Goal: Task Accomplishment & Management: Use online tool/utility

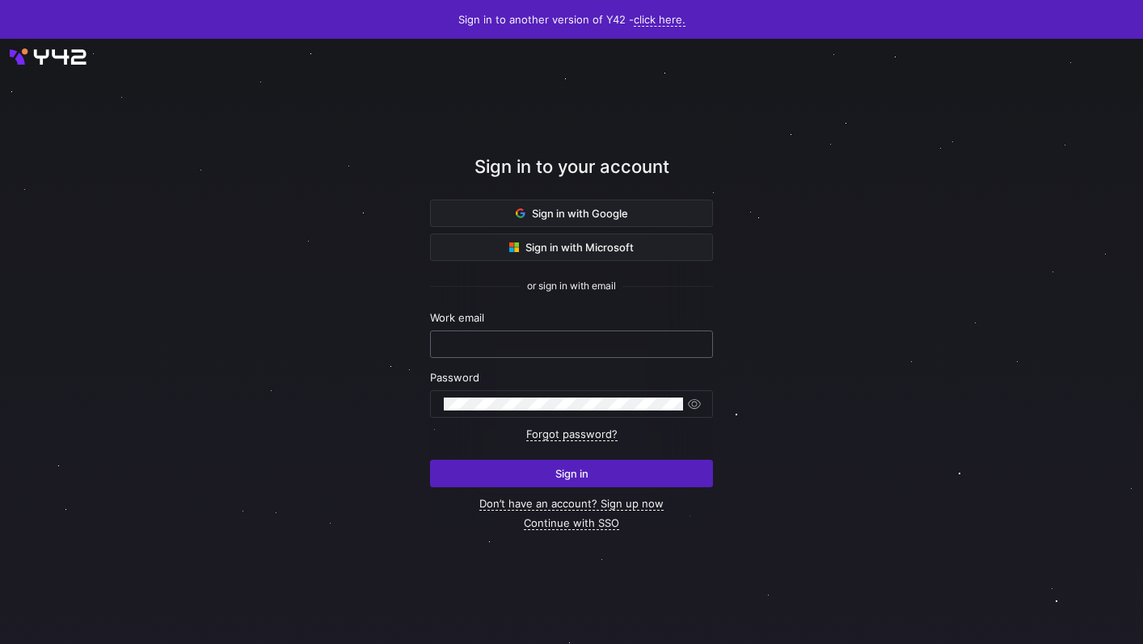
click at [534, 340] on input "text" at bounding box center [571, 344] width 255 height 13
click at [559, 213] on span "Sign in with Google" at bounding box center [572, 213] width 112 height 13
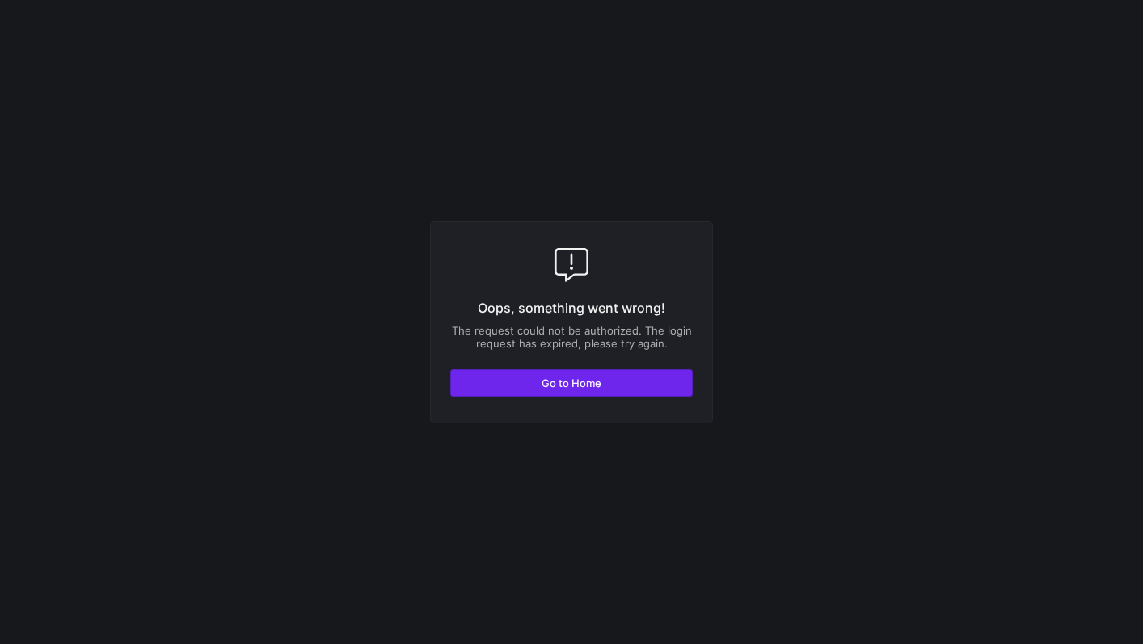
click at [530, 386] on span "button" at bounding box center [571, 383] width 241 height 26
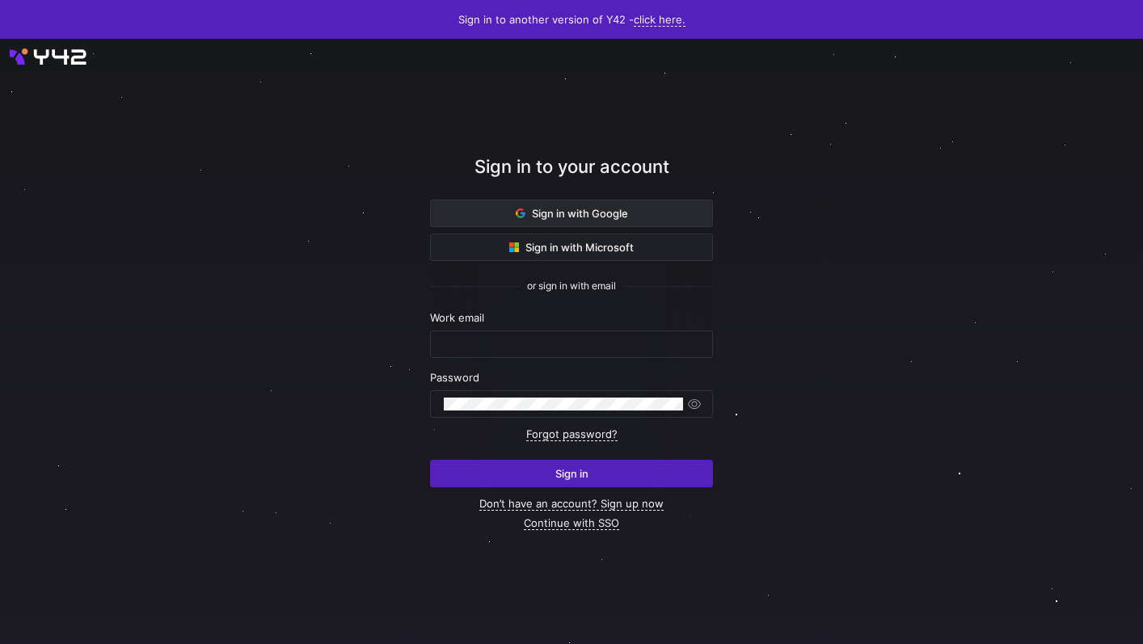
click at [579, 209] on span "Sign in with Google" at bounding box center [572, 213] width 112 height 13
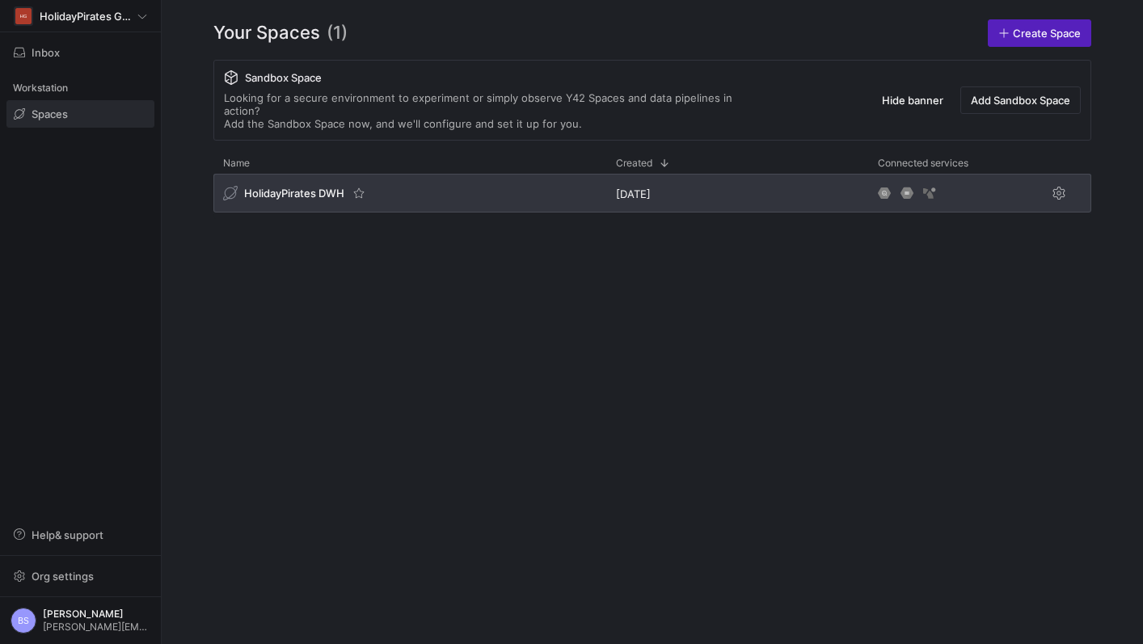
click at [344, 192] on div "HolidayPirates DWH" at bounding box center [409, 193] width 393 height 39
click at [321, 186] on div "HolidayPirates DWH" at bounding box center [283, 193] width 121 height 15
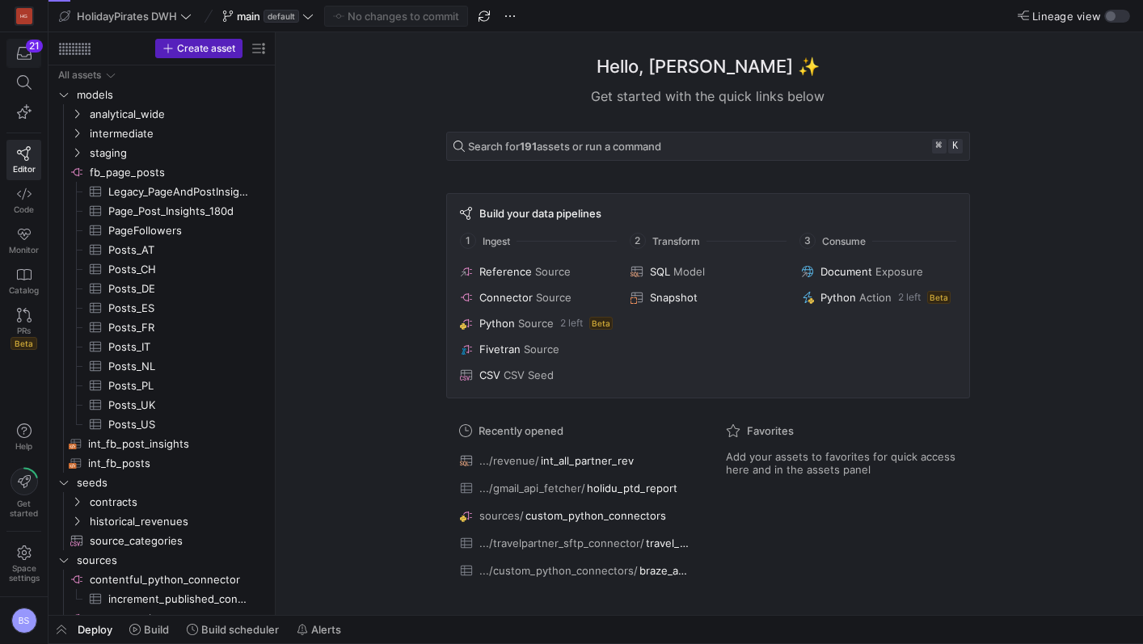
click at [25, 53] on icon "button" at bounding box center [24, 53] width 15 height 15
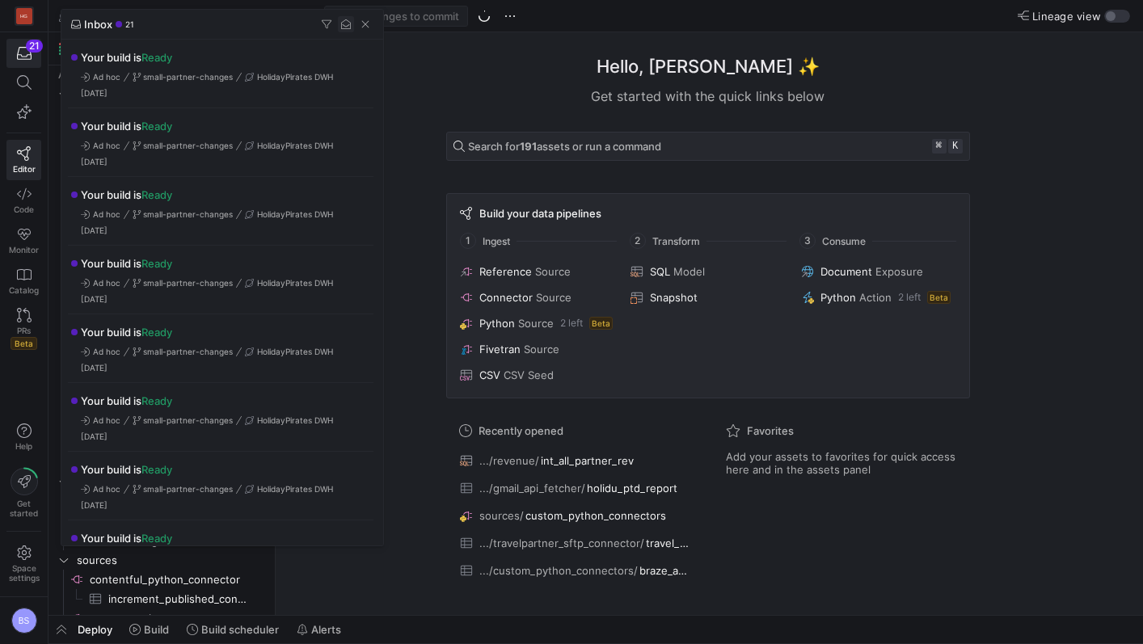
click at [342, 26] on span "button" at bounding box center [346, 24] width 16 height 16
click at [367, 28] on span "button" at bounding box center [365, 24] width 16 height 16
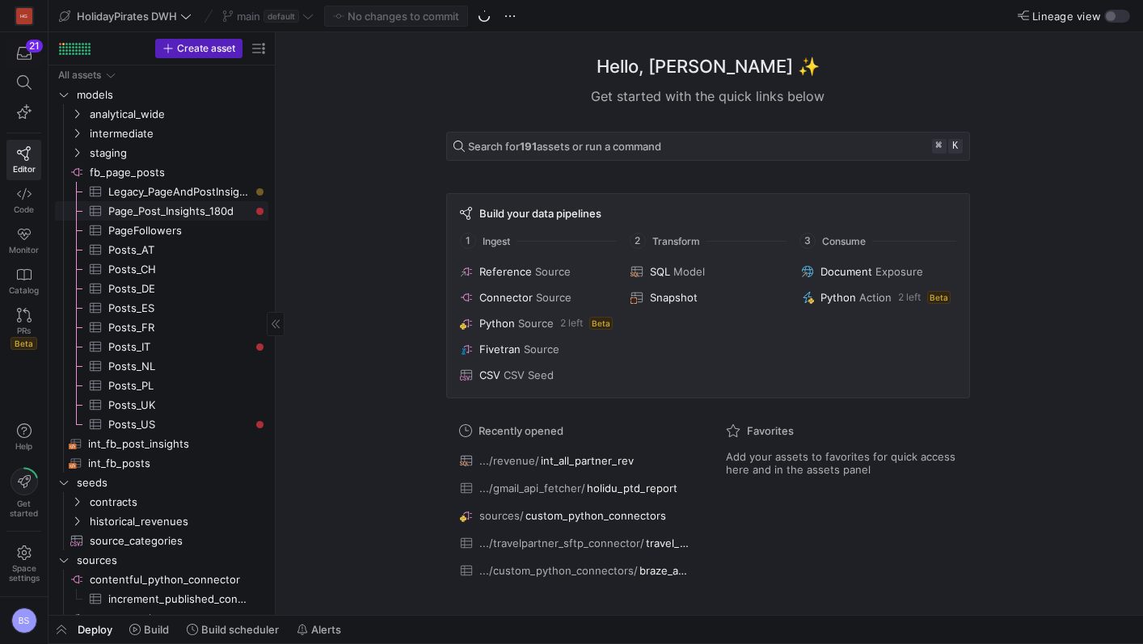
click at [196, 210] on span "Page_Post_Insights_180d​​​​​​​​​" at bounding box center [178, 211] width 141 height 19
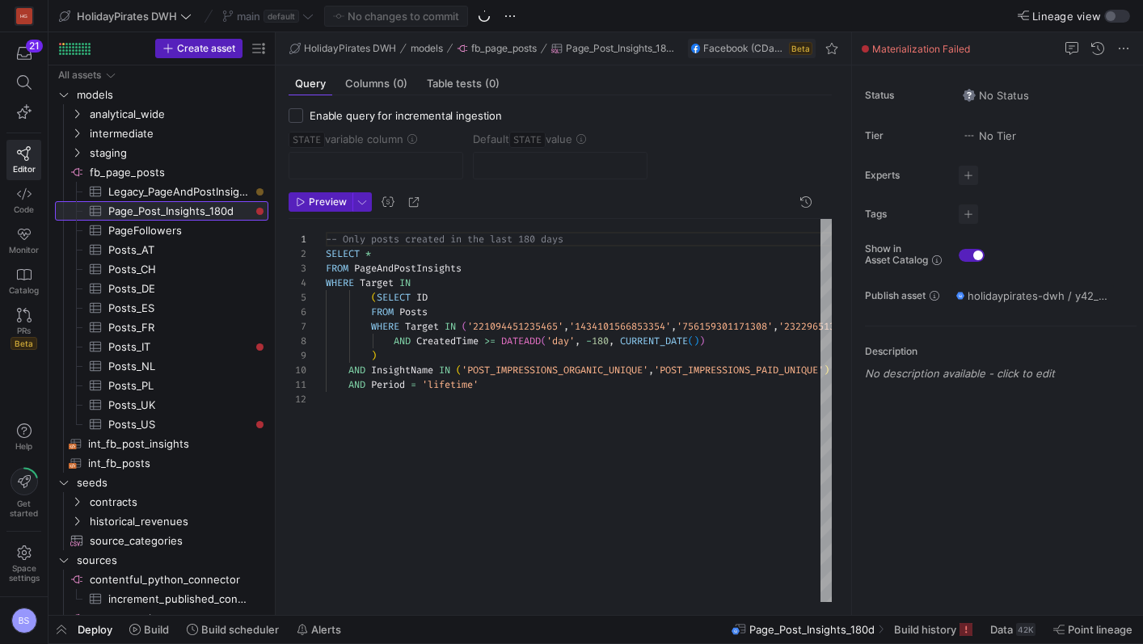
scroll to position [131, 0]
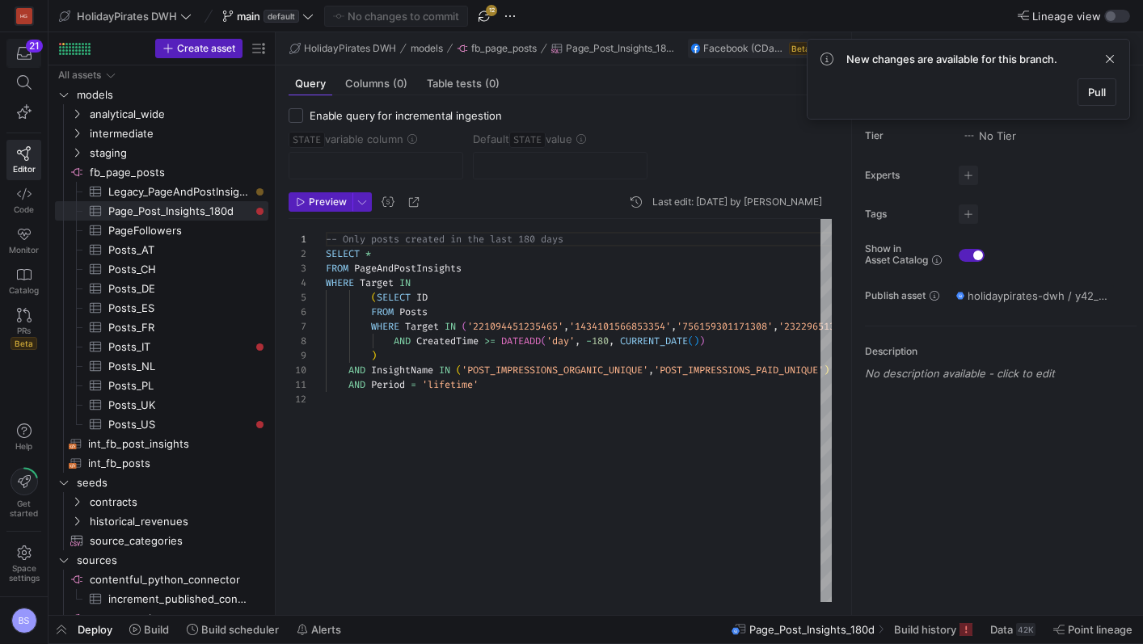
click at [27, 54] on icon "button" at bounding box center [24, 53] width 15 height 15
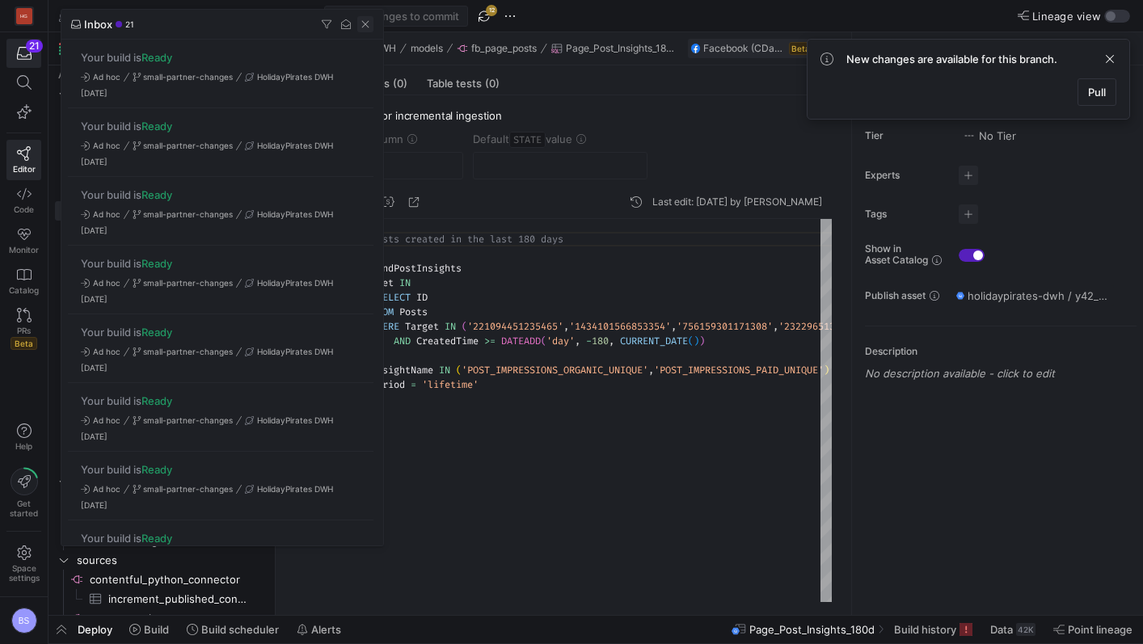
click at [369, 23] on span "button" at bounding box center [365, 24] width 16 height 16
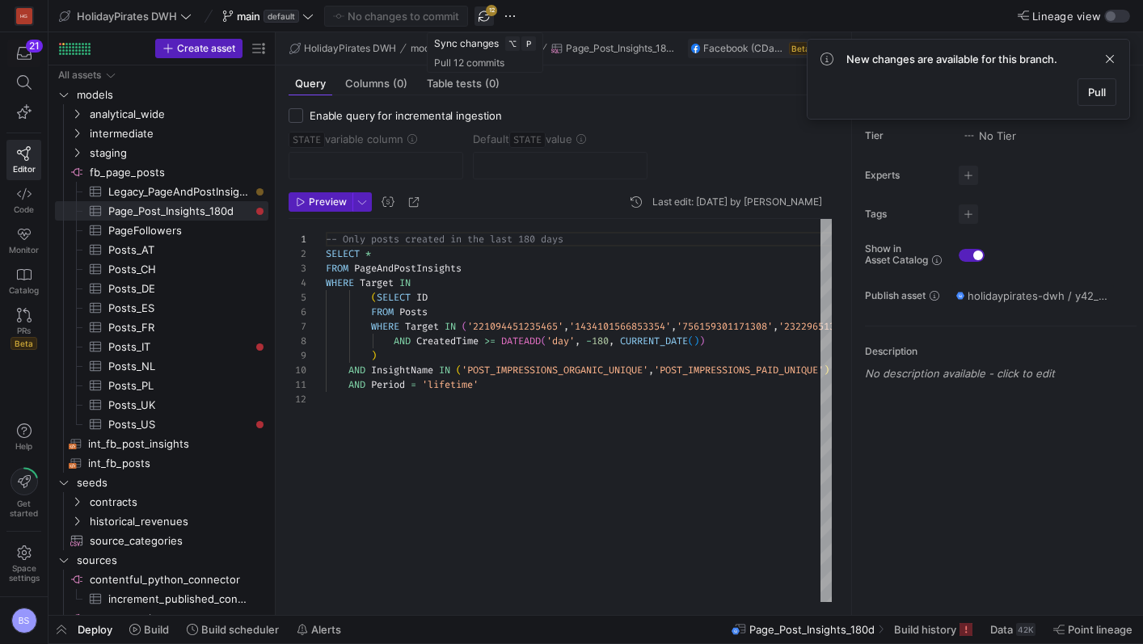
click at [485, 21] on span "button" at bounding box center [484, 15] width 19 height 19
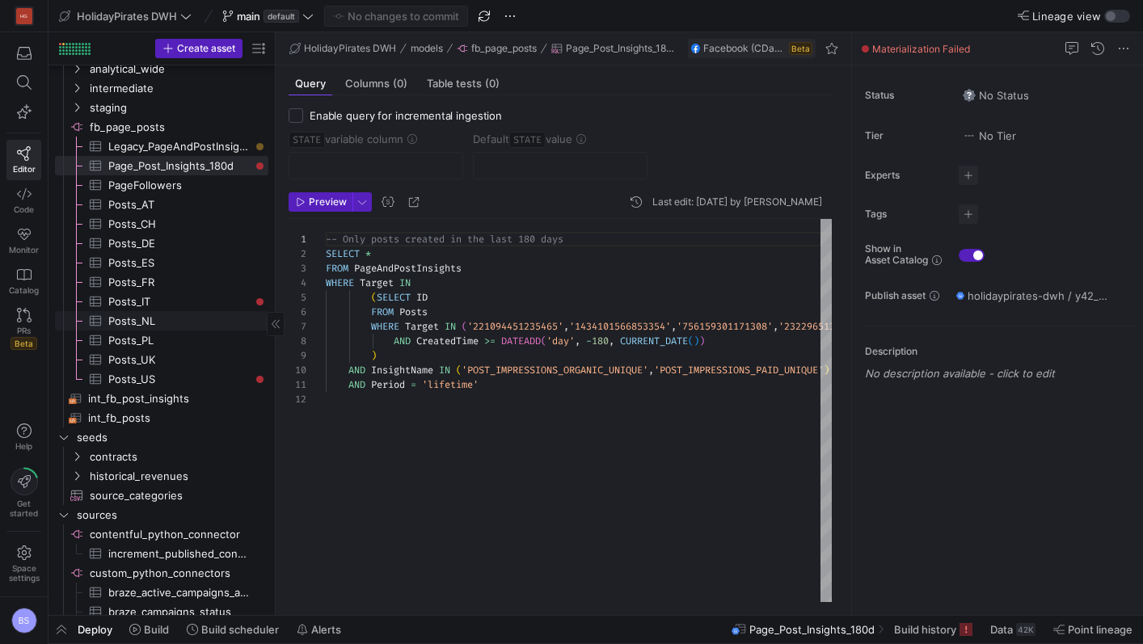
scroll to position [46, 0]
click at [153, 635] on span "Build" at bounding box center [156, 629] width 25 height 13
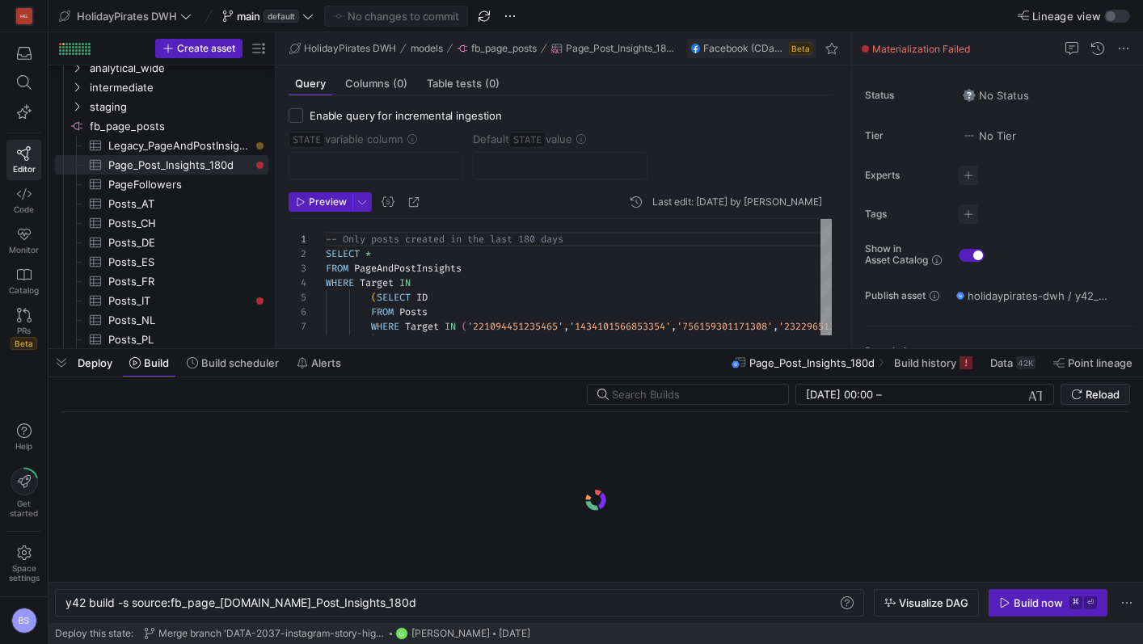
scroll to position [0, 320]
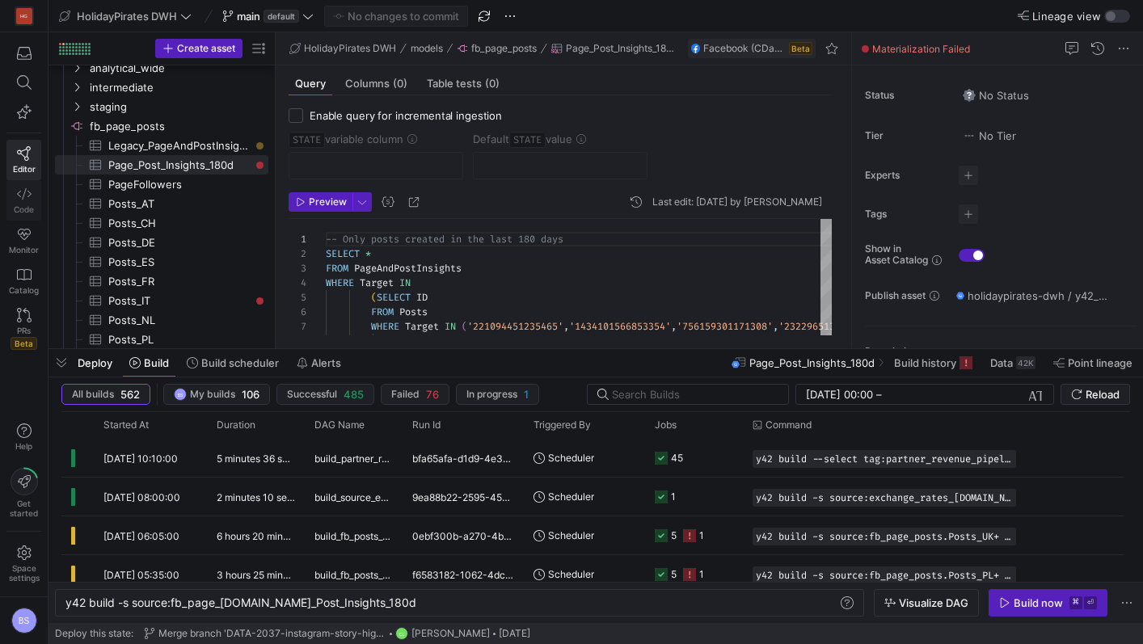
click at [30, 187] on icon at bounding box center [24, 194] width 15 height 15
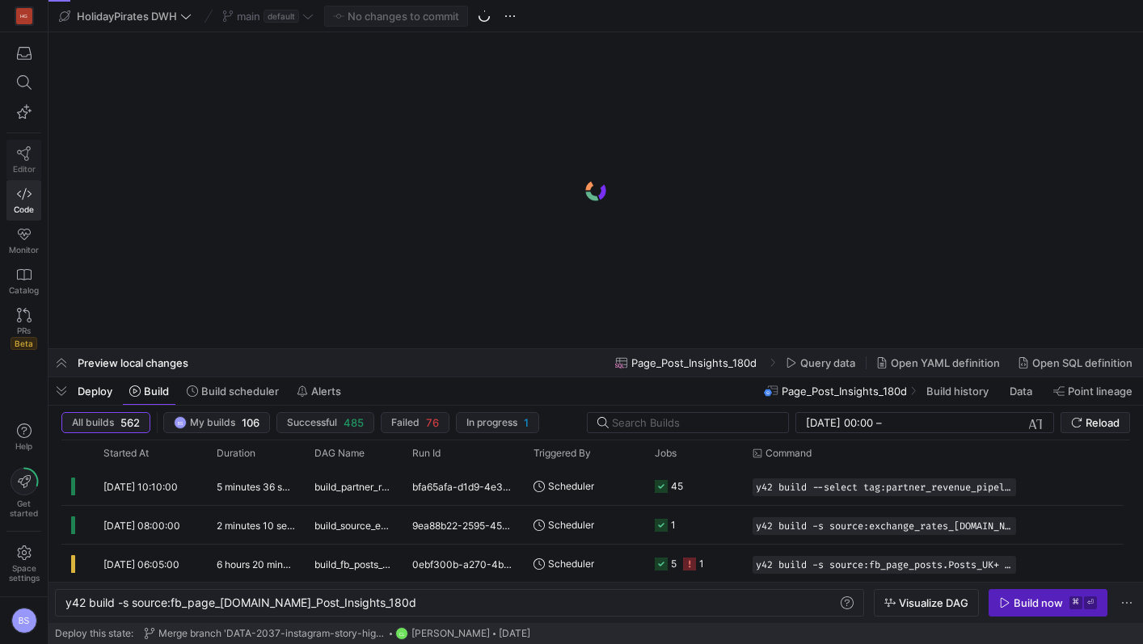
click at [34, 171] on span "Editor" at bounding box center [24, 169] width 23 height 10
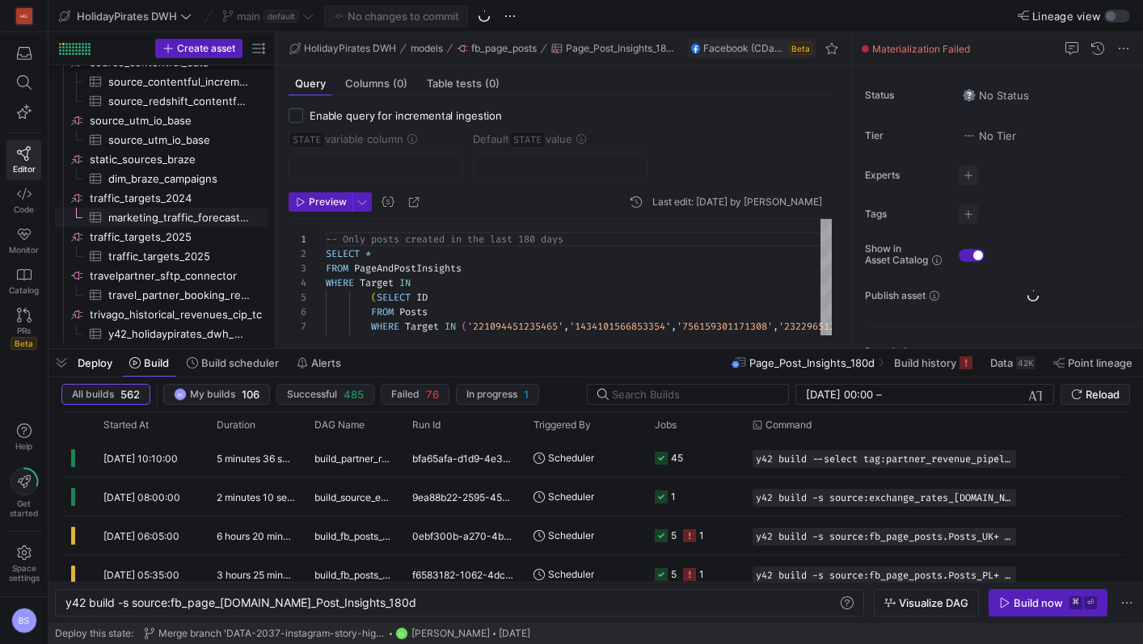
scroll to position [1431, 0]
click at [1115, 19] on div "button" at bounding box center [1111, 16] width 10 height 10
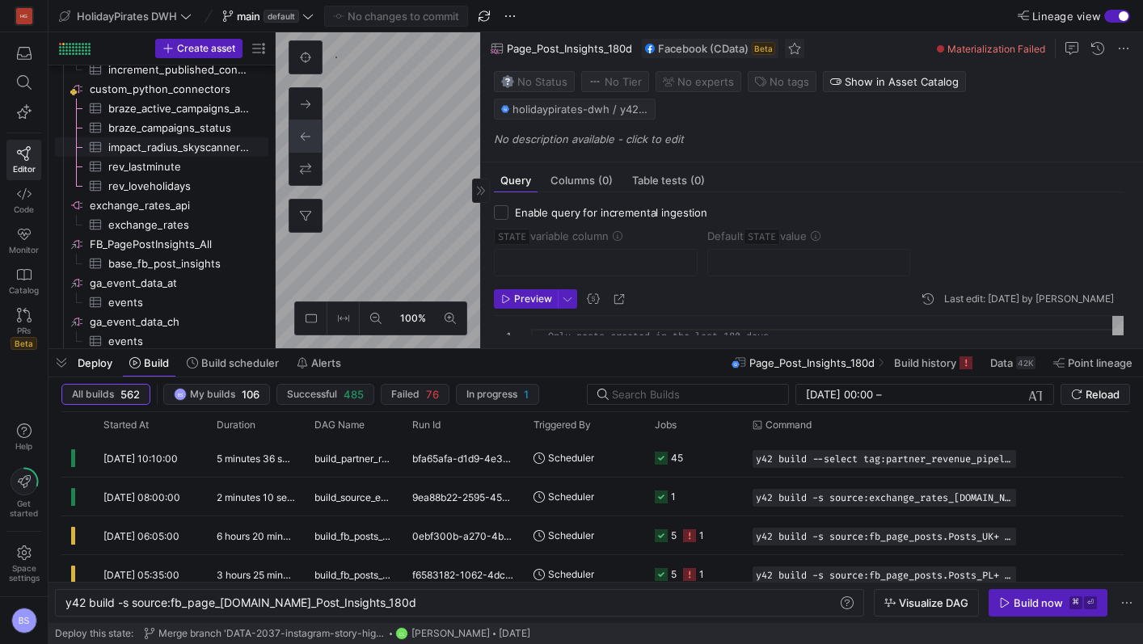
scroll to position [555, 0]
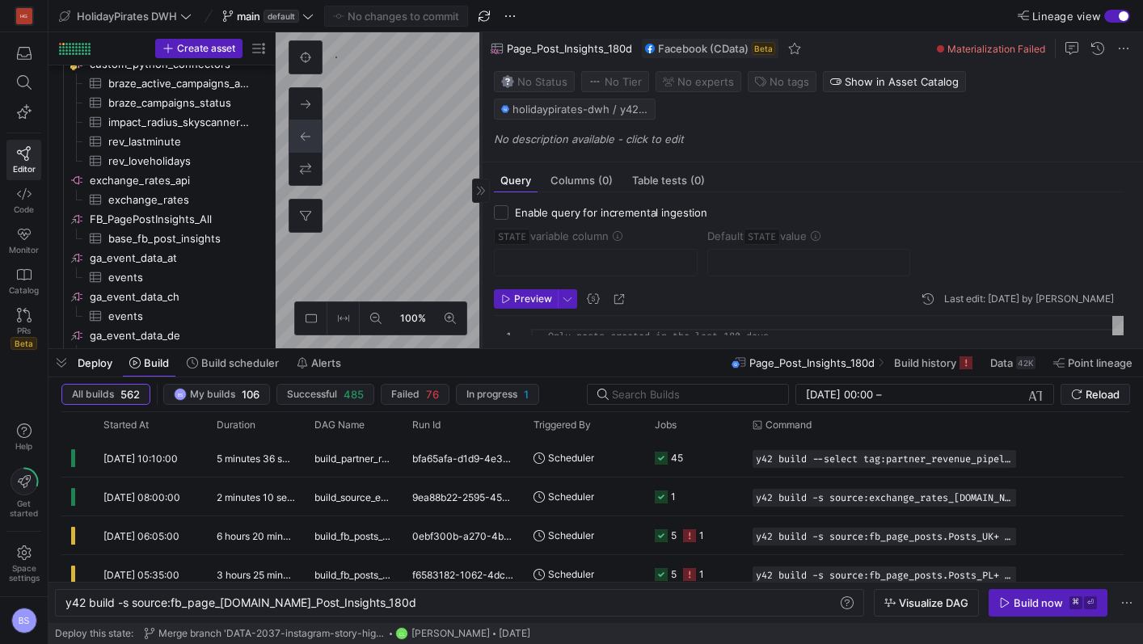
click at [483, 187] on icon at bounding box center [481, 191] width 10 height 10
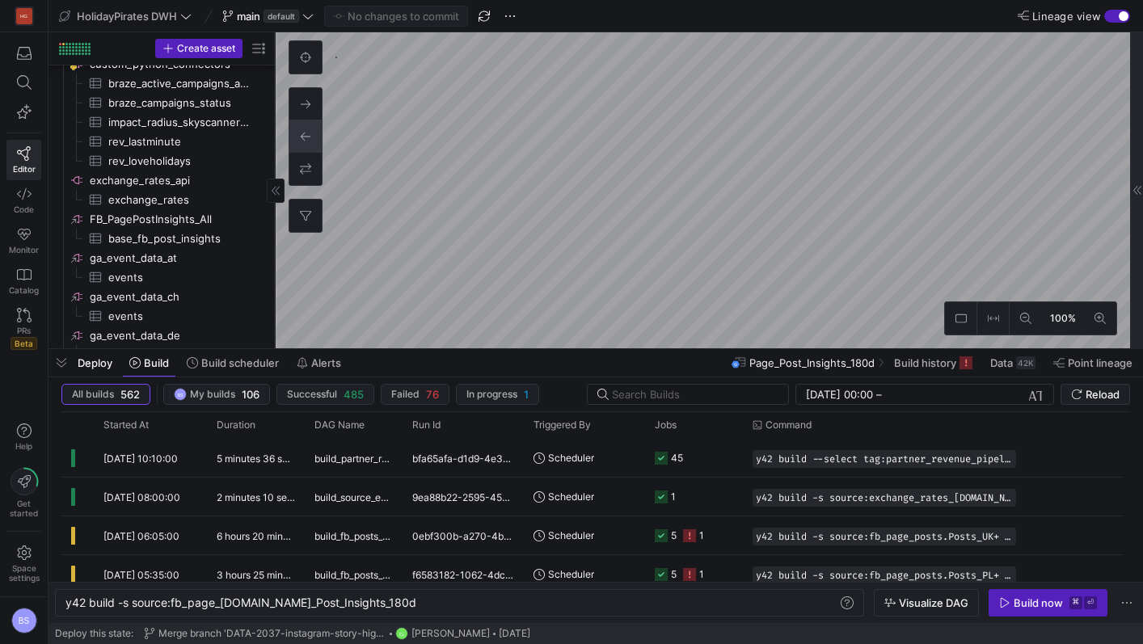
click at [275, 192] on icon at bounding box center [276, 191] width 10 height 10
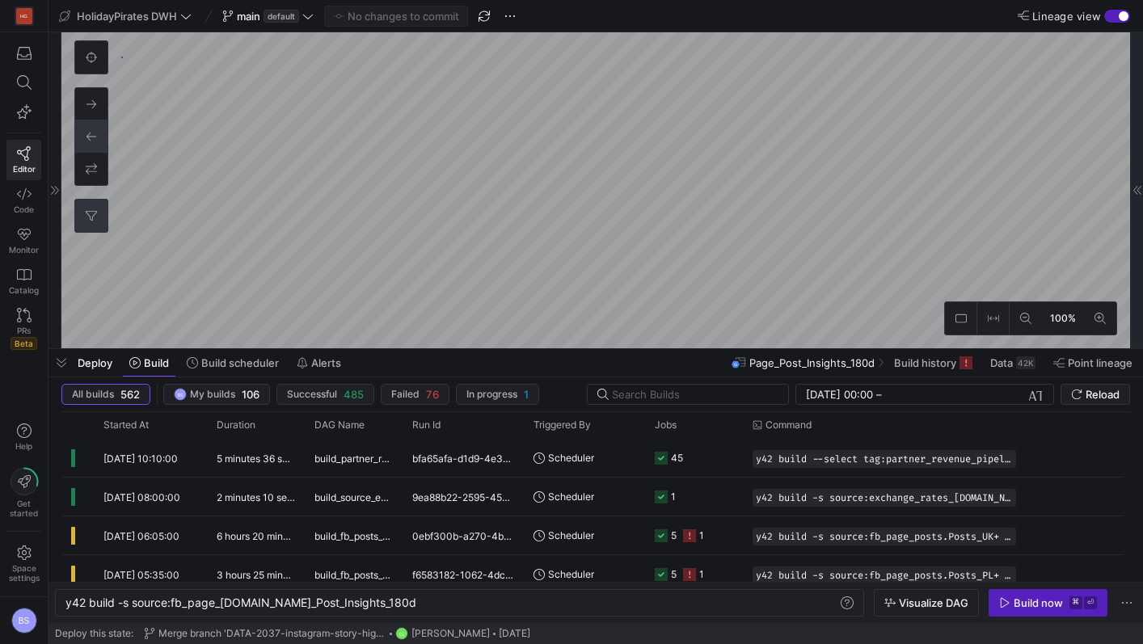
click at [91, 220] on icon at bounding box center [91, 216] width 11 height 10
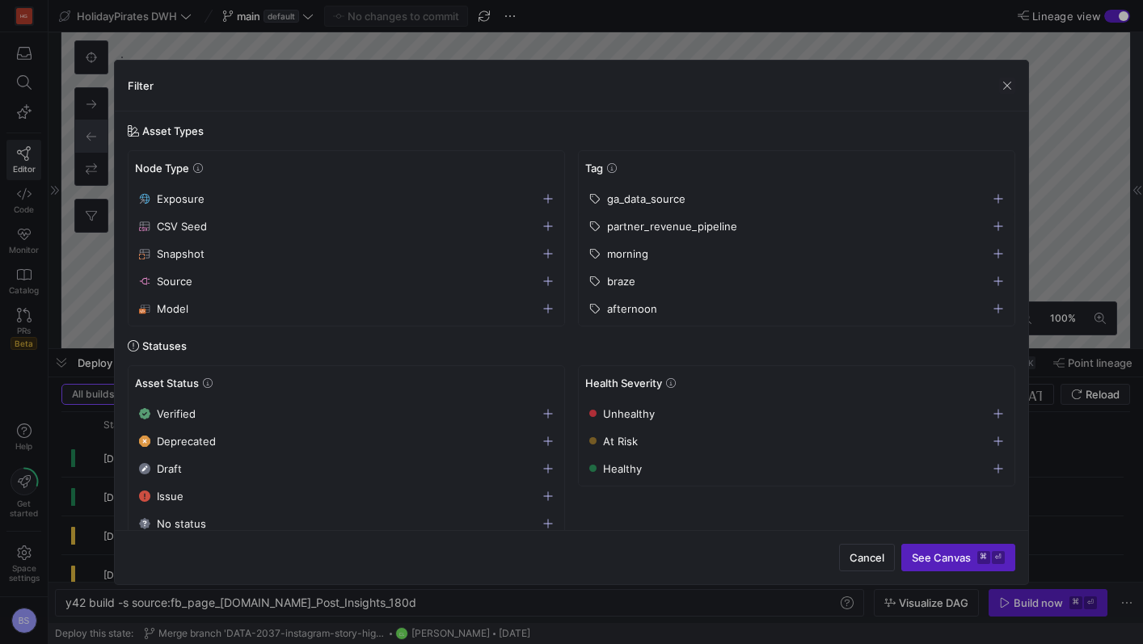
click at [635, 218] on span "button" at bounding box center [797, 226] width 434 height 26
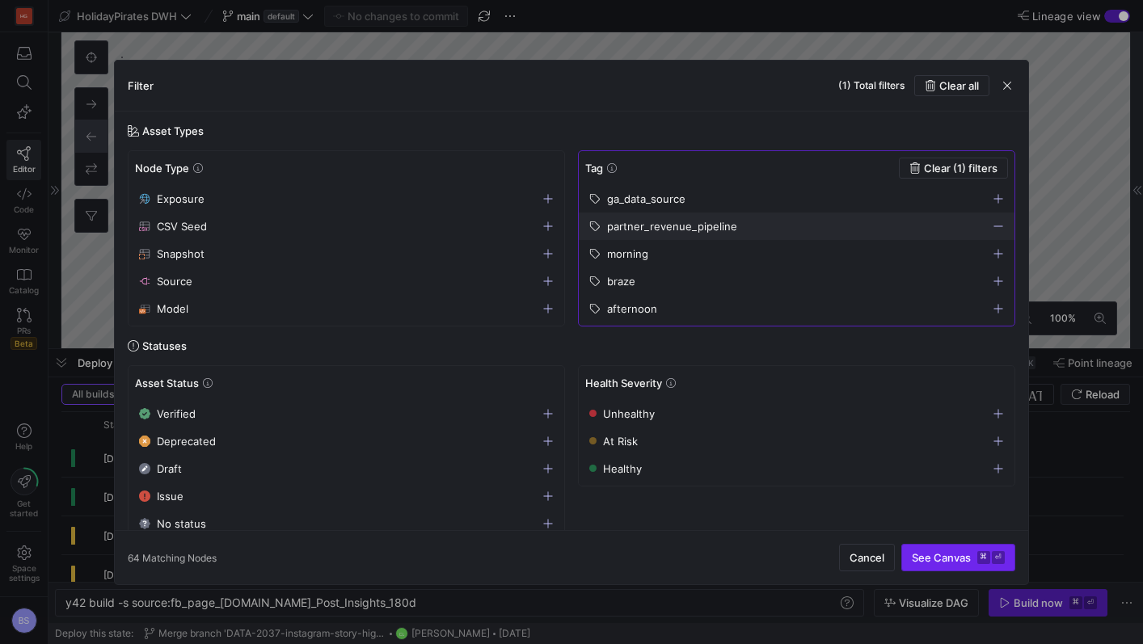
click at [956, 564] on span "submit" at bounding box center [958, 558] width 112 height 26
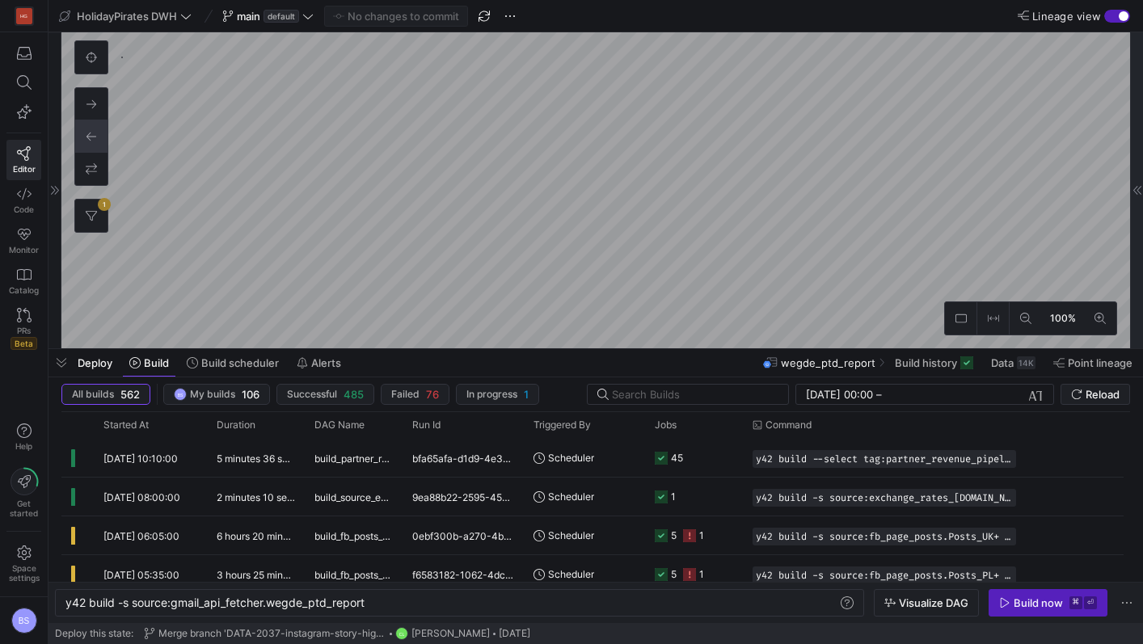
scroll to position [1095, 0]
click at [1136, 199] on div at bounding box center [1136, 190] width 13 height 316
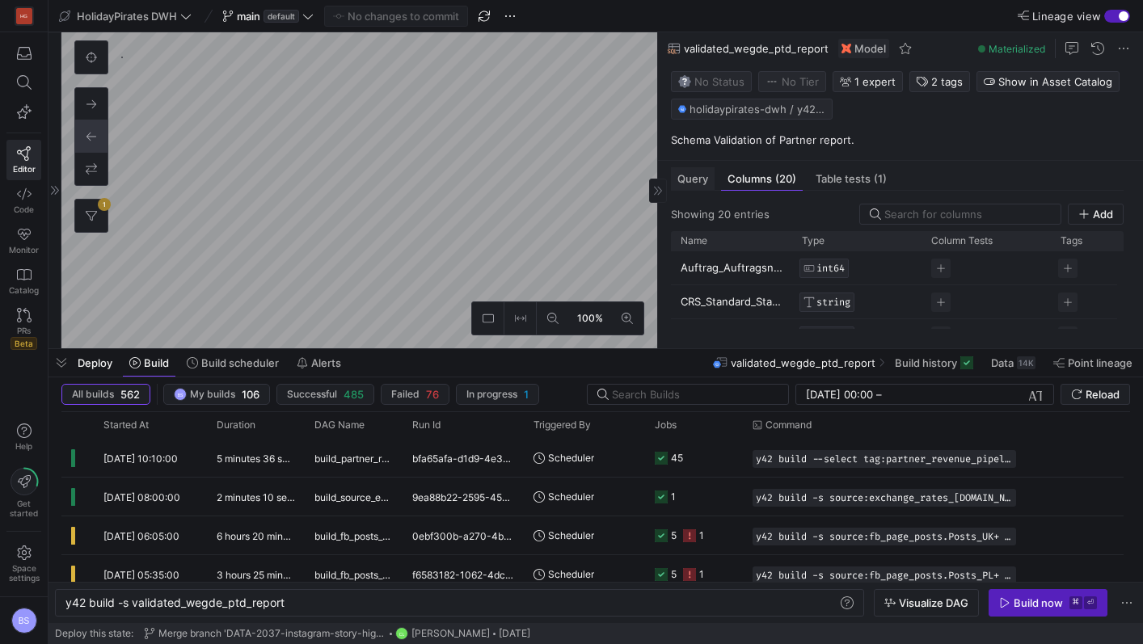
click at [702, 188] on div "Query" at bounding box center [693, 178] width 44 height 23
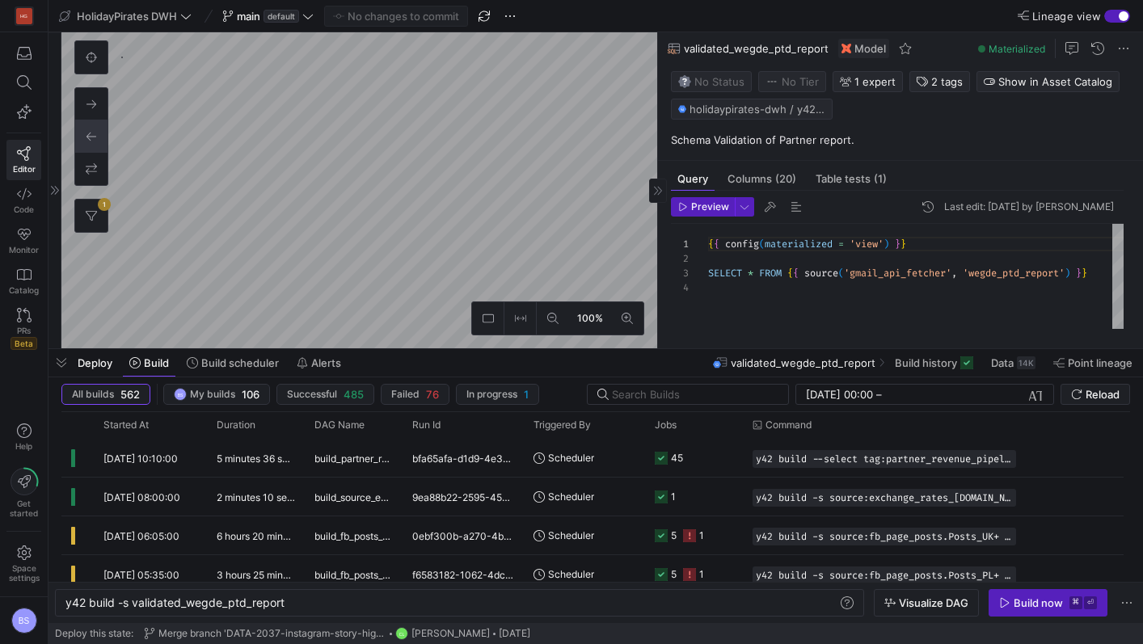
type textarea "y42 build -s stg_wegde_rev"
type textarea "{{ config( materialized='incremental', unique_key='booking_product_skey', incre…"
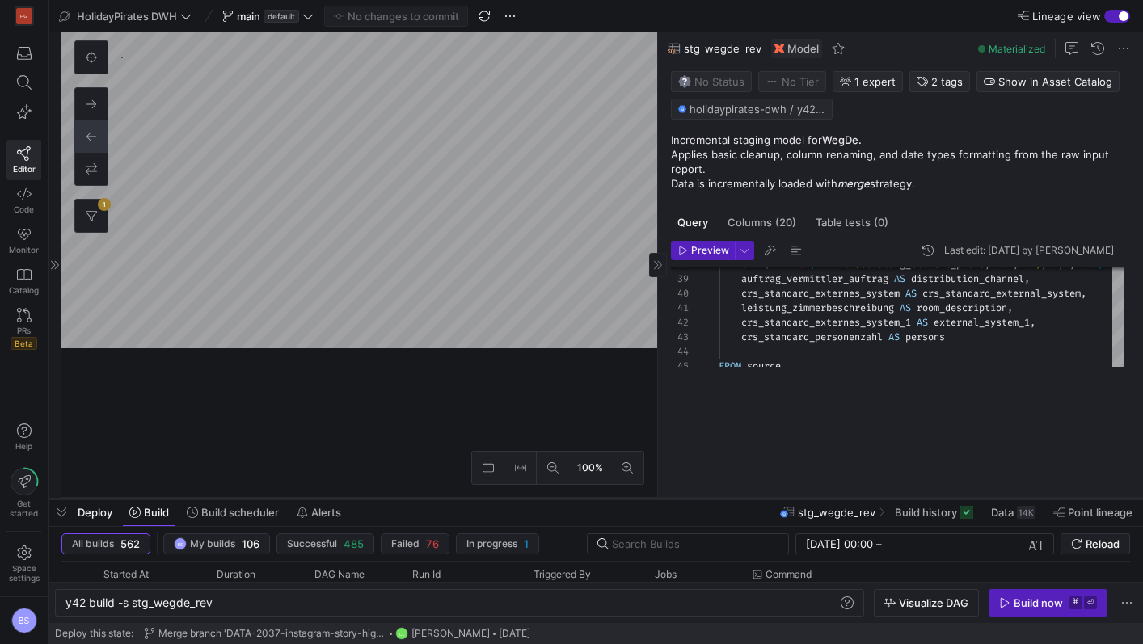
drag, startPoint x: 614, startPoint y: 349, endPoint x: 612, endPoint y: 498, distance: 148.8
click at [612, 498] on div at bounding box center [596, 499] width 1095 height 6
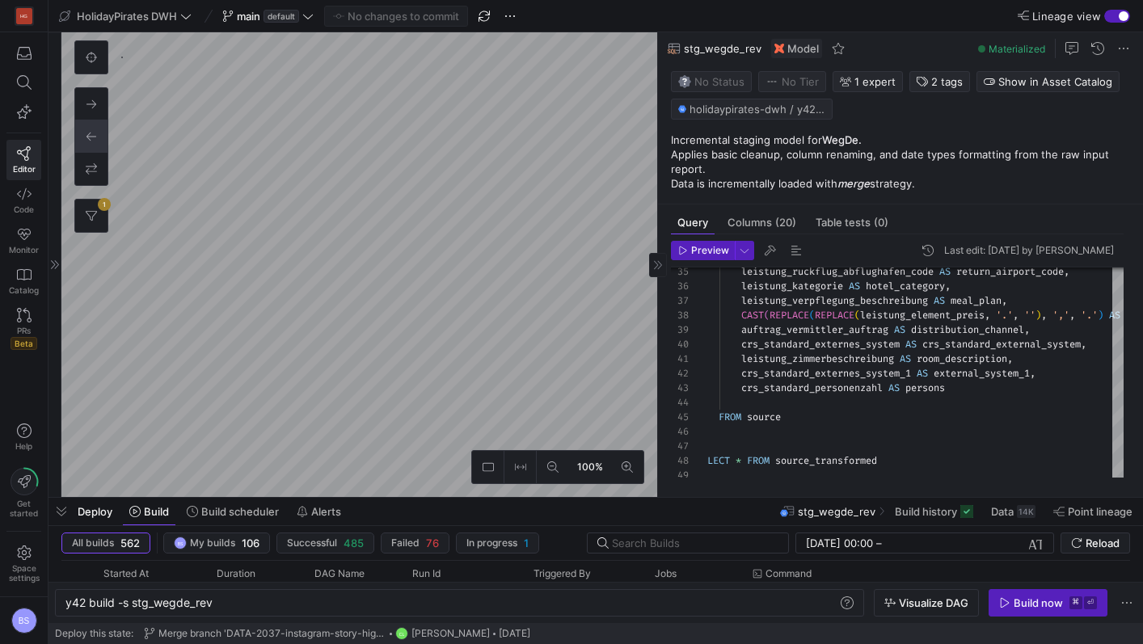
type textarea "y42 build -s int_wegde_rev"
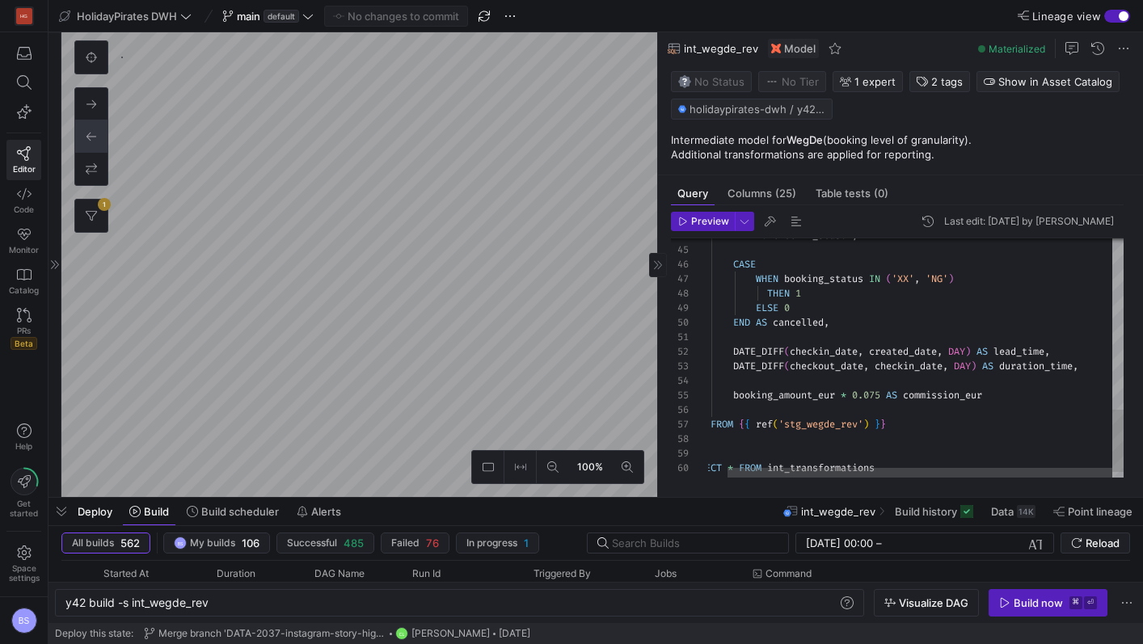
type textarea "DATE_DIFF(checkin_date, created_date, DAY) AS lead_time, DATE_DIFF(checkout_dat…"
drag, startPoint x: 888, startPoint y: 401, endPoint x: 854, endPoint y: 403, distance: 34.0
click at [854, 403] on div "END AS checkin_season , CASE WHEN booking_status IN ( 'XX' , 'NG' ) THEN 1 ELSE…" at bounding box center [906, 44] width 436 height 910
click at [888, 403] on div "END AS checkin_season , CASE WHEN booking_status IN ( 'XX' , 'NG' ) THEN 1 ELSE…" at bounding box center [906, 44] width 436 height 910
drag, startPoint x: 888, startPoint y: 398, endPoint x: 857, endPoint y: 399, distance: 30.7
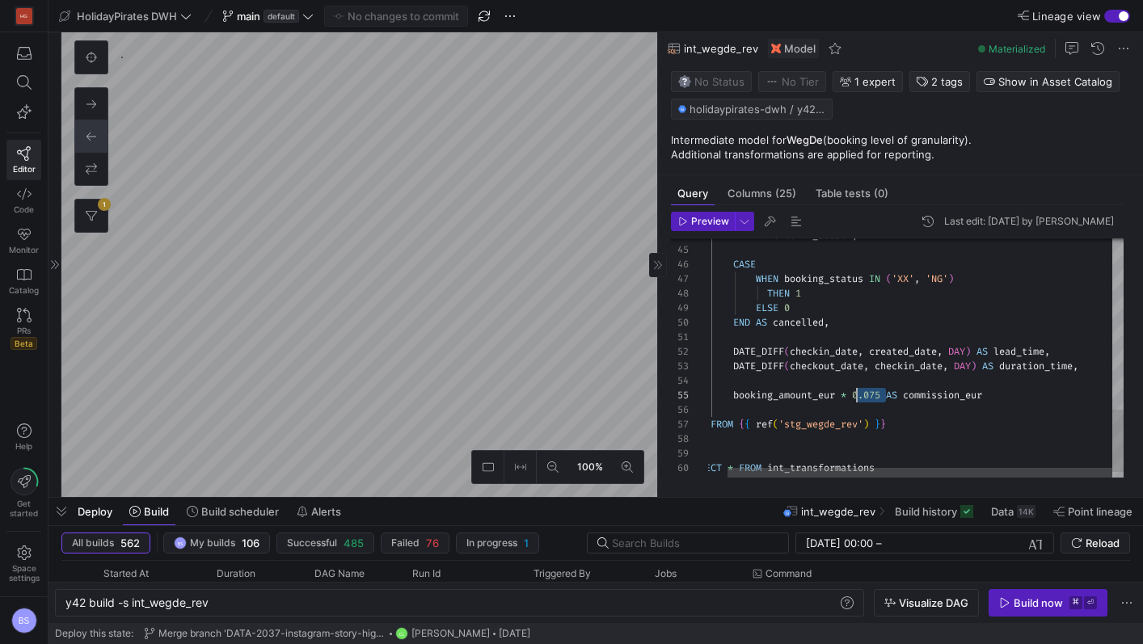
click at [857, 399] on div "END AS checkin_season , CASE WHEN booking_status IN ( 'XX' , 'NG' ) THEN 1 ELSE…" at bounding box center [906, 44] width 436 height 910
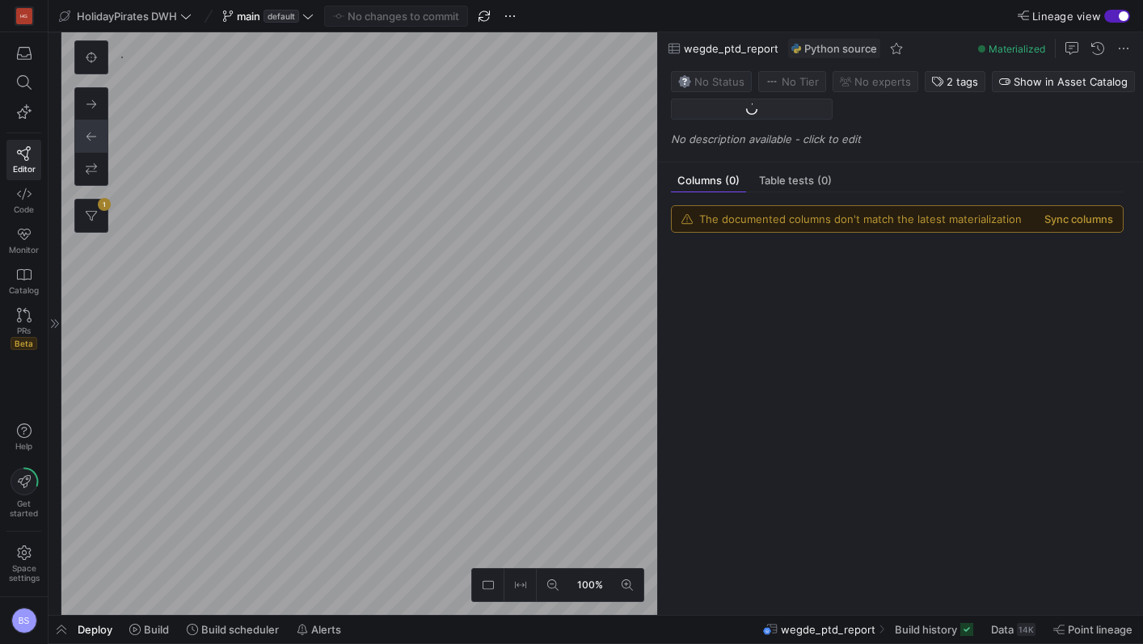
scroll to position [2167, 0]
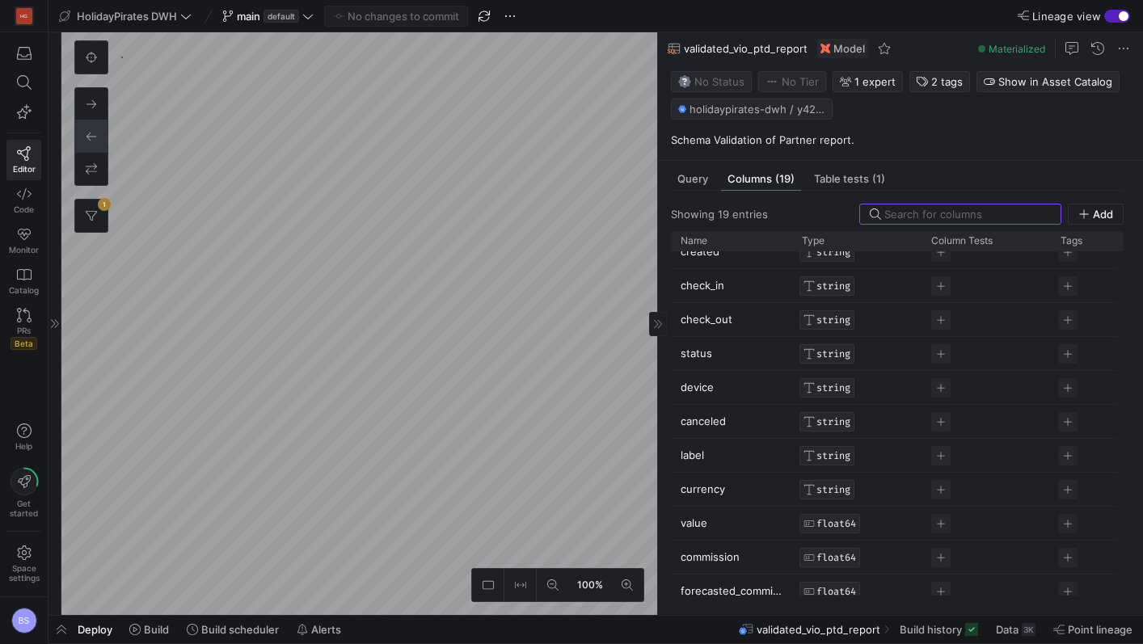
scroll to position [301, 0]
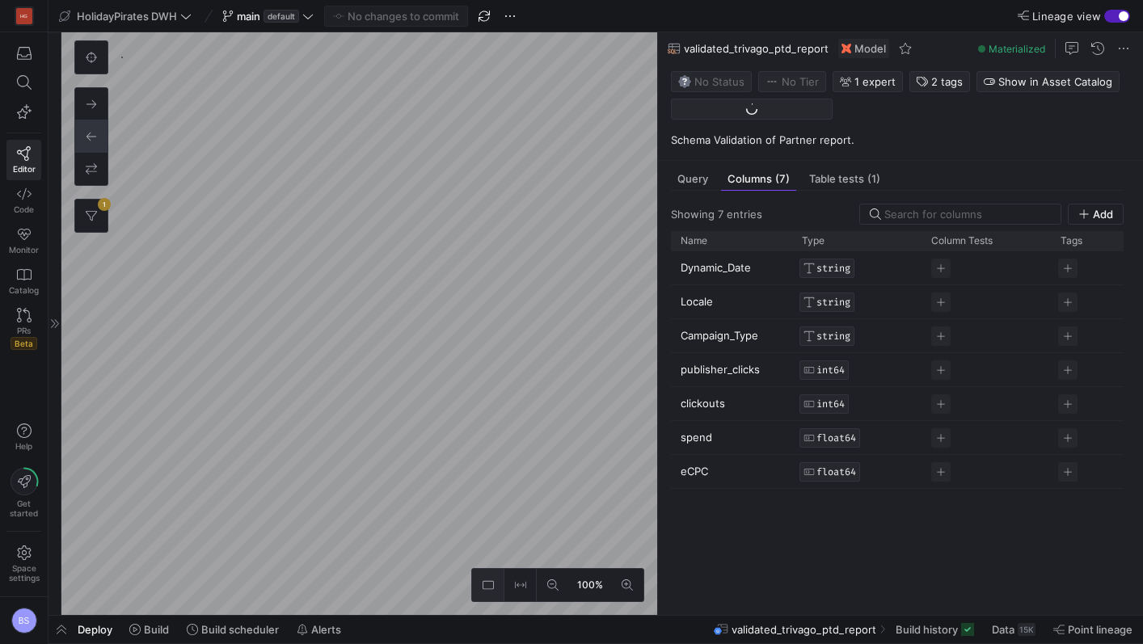
scroll to position [854, 0]
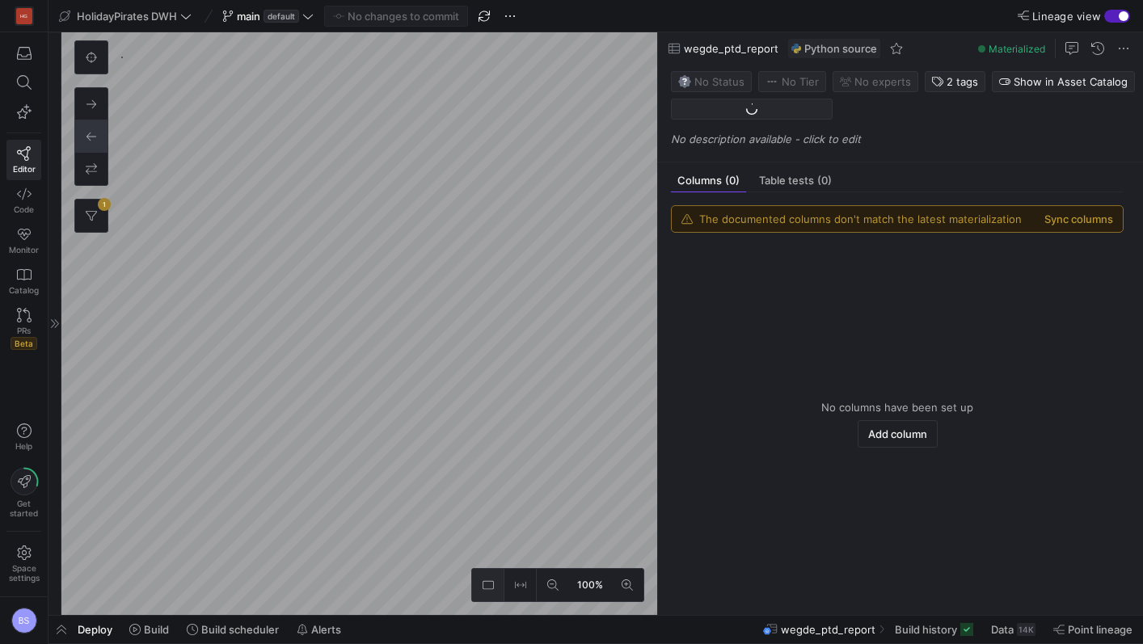
scroll to position [2167, 0]
click at [91, 56] on icon at bounding box center [91, 57] width 11 height 11
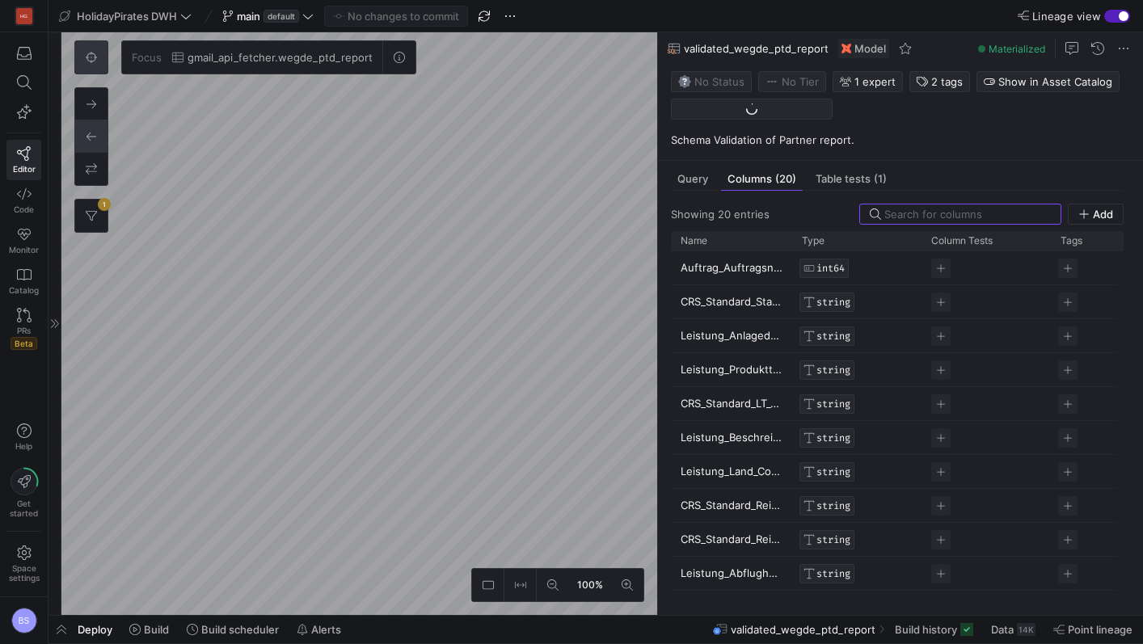
scroll to position [893, 0]
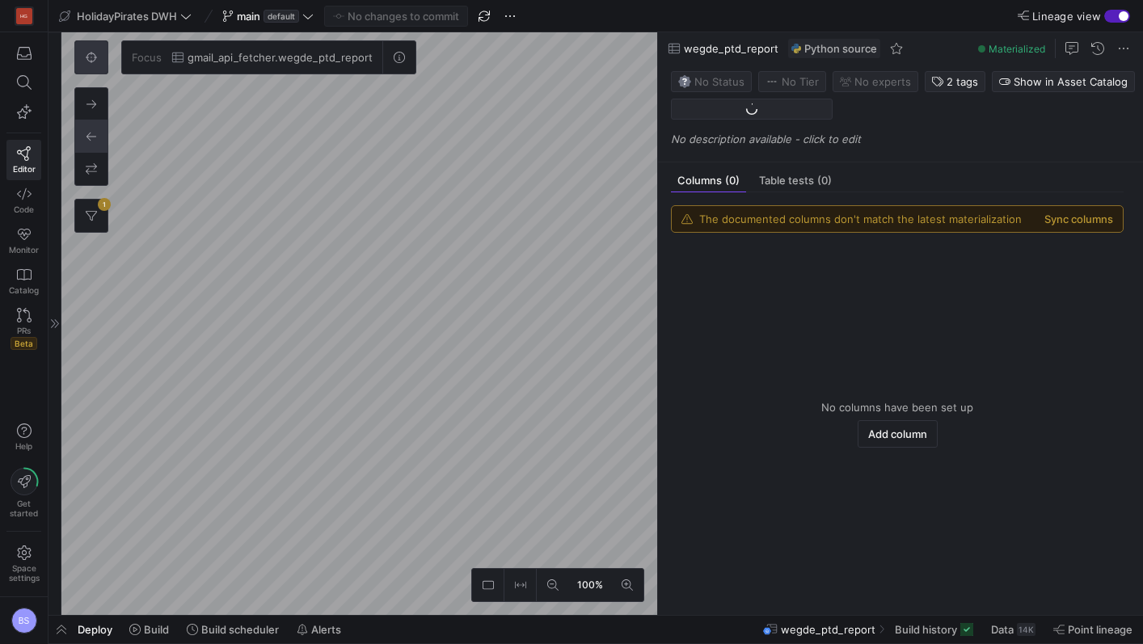
scroll to position [2167, 0]
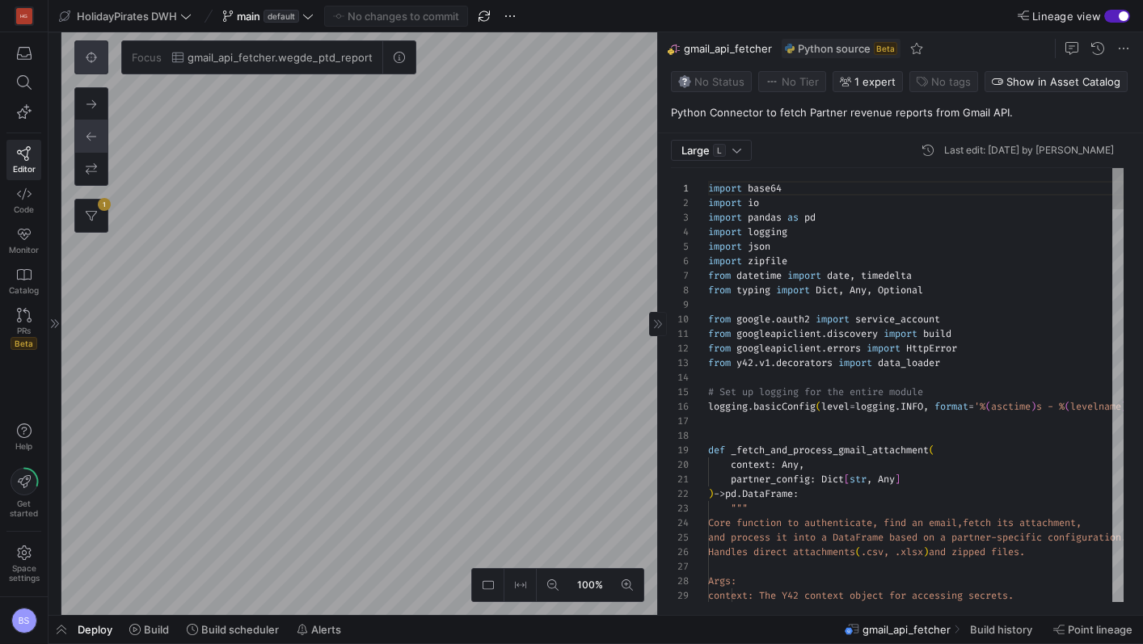
scroll to position [146, 0]
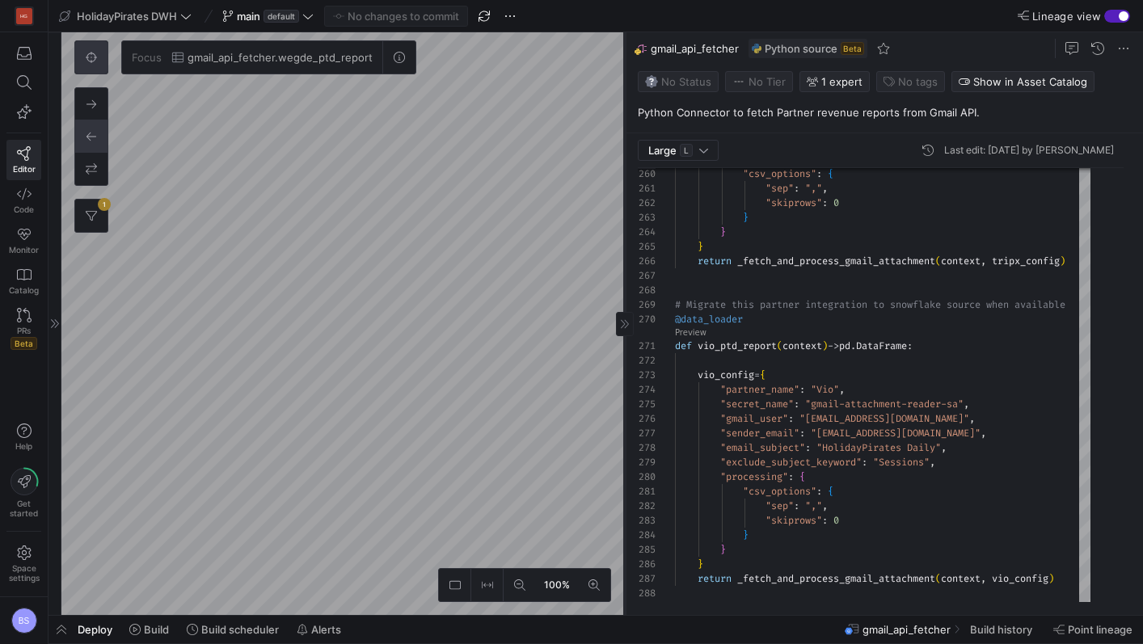
drag, startPoint x: 657, startPoint y: 384, endPoint x: 610, endPoint y: 384, distance: 47.7
click at [624, 384] on div at bounding box center [624, 323] width 1 height 583
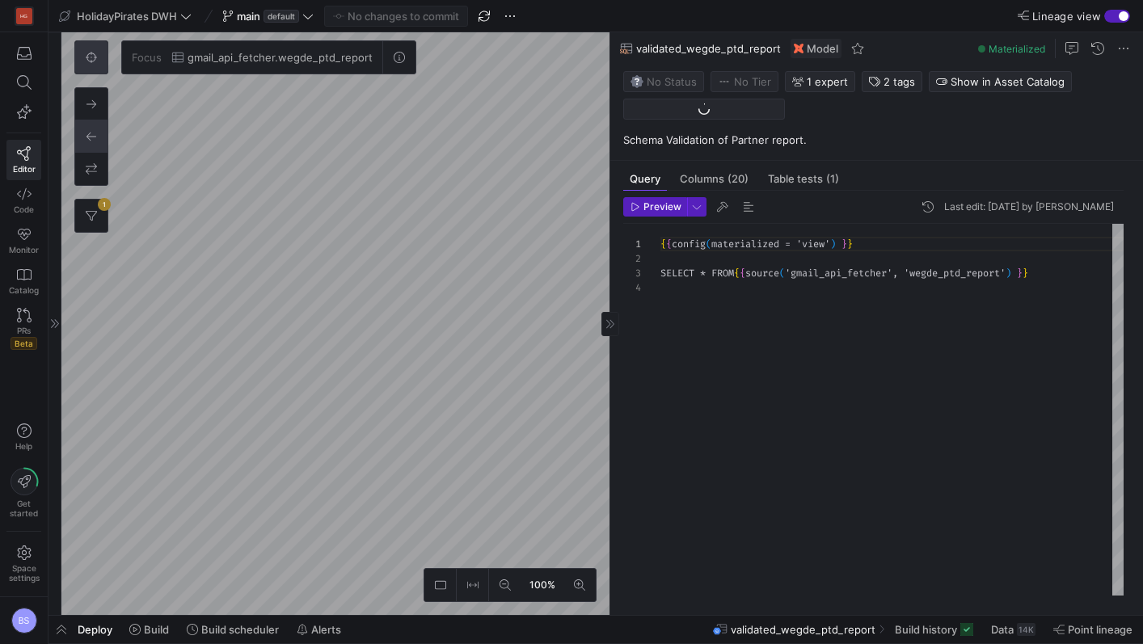
scroll to position [44, 0]
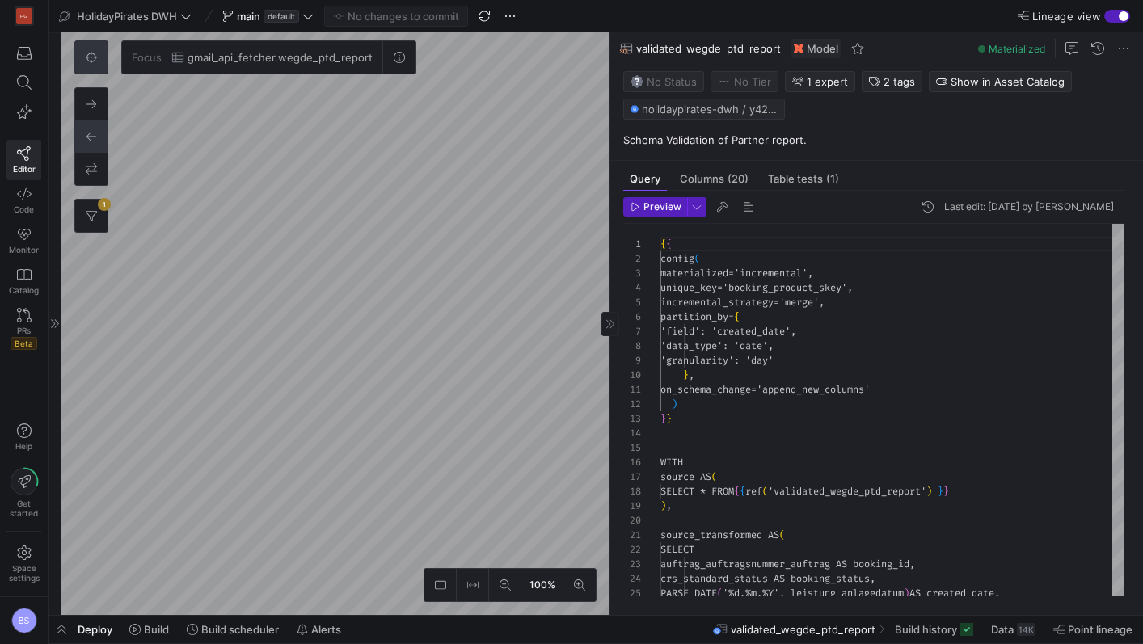
scroll to position [146, 0]
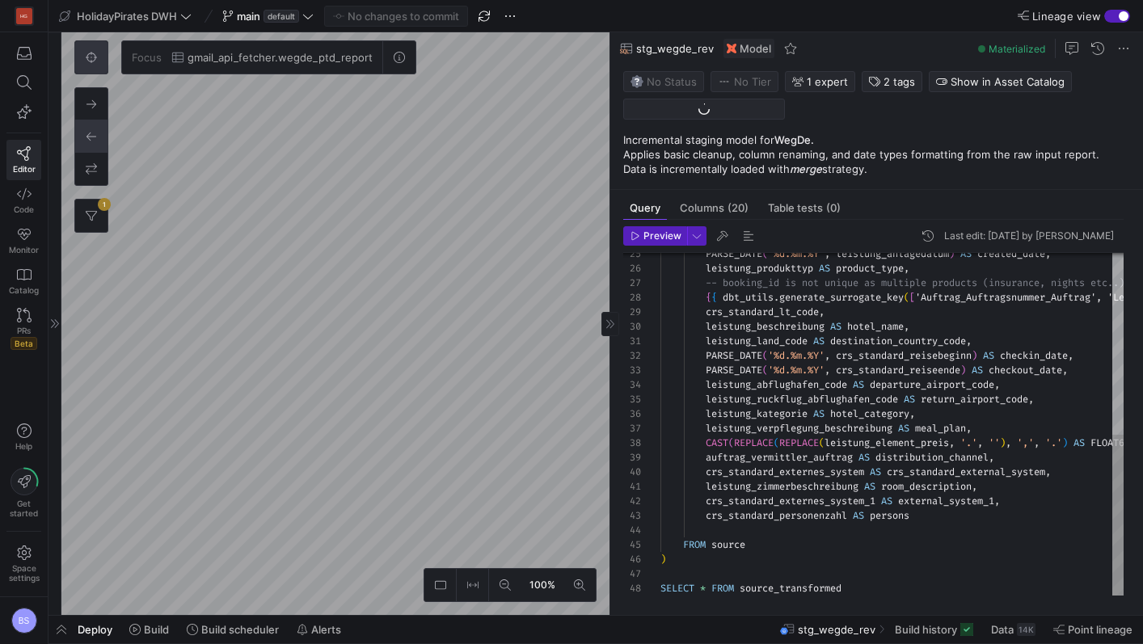
scroll to position [634, 0]
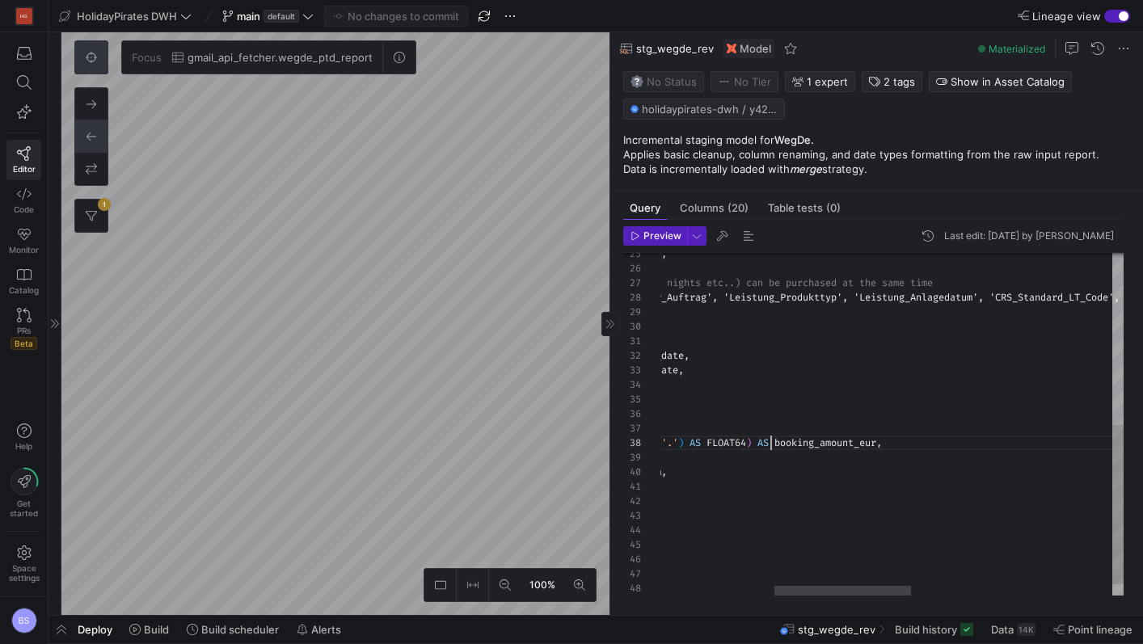
click at [769, 439] on div "PARSE_DATE ( '%d.%m.%Y' , leistung_anlagedatum ) AS created_date , leistung_pro…" at bounding box center [1038, 252] width 1524 height 736
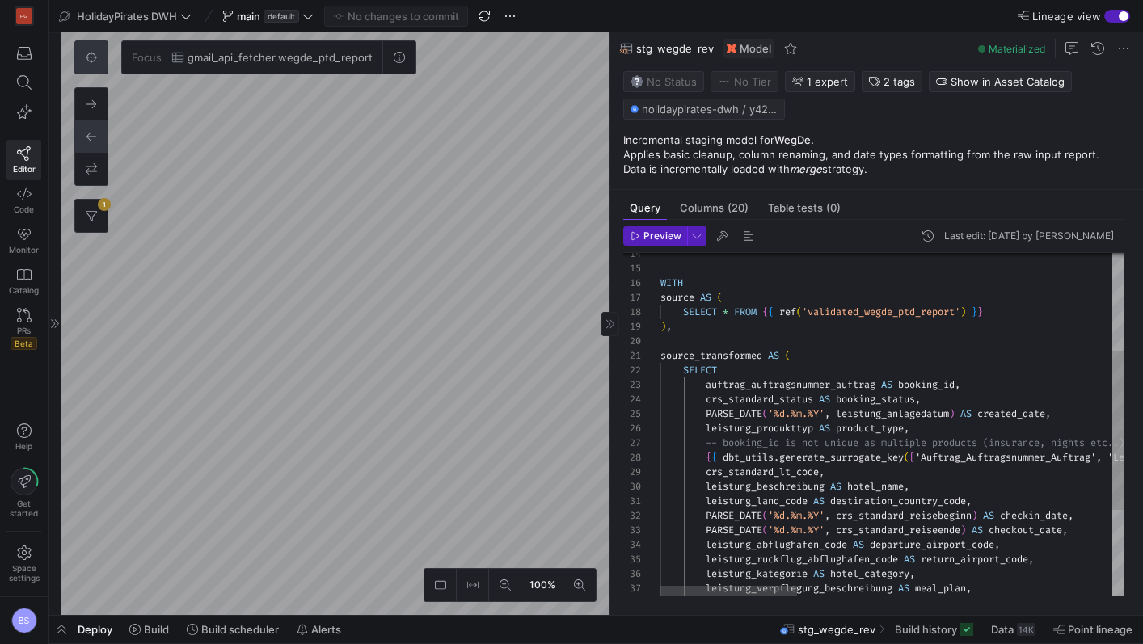
type textarea "source_transformed AS ( SELECT auftrag_auftragsnummer_auftrag AS booking_id, cr…"
drag, startPoint x: 964, startPoint y: 413, endPoint x: 707, endPoint y: 408, distance: 256.3
click at [293, 21] on span "default" at bounding box center [282, 16] width 36 height 13
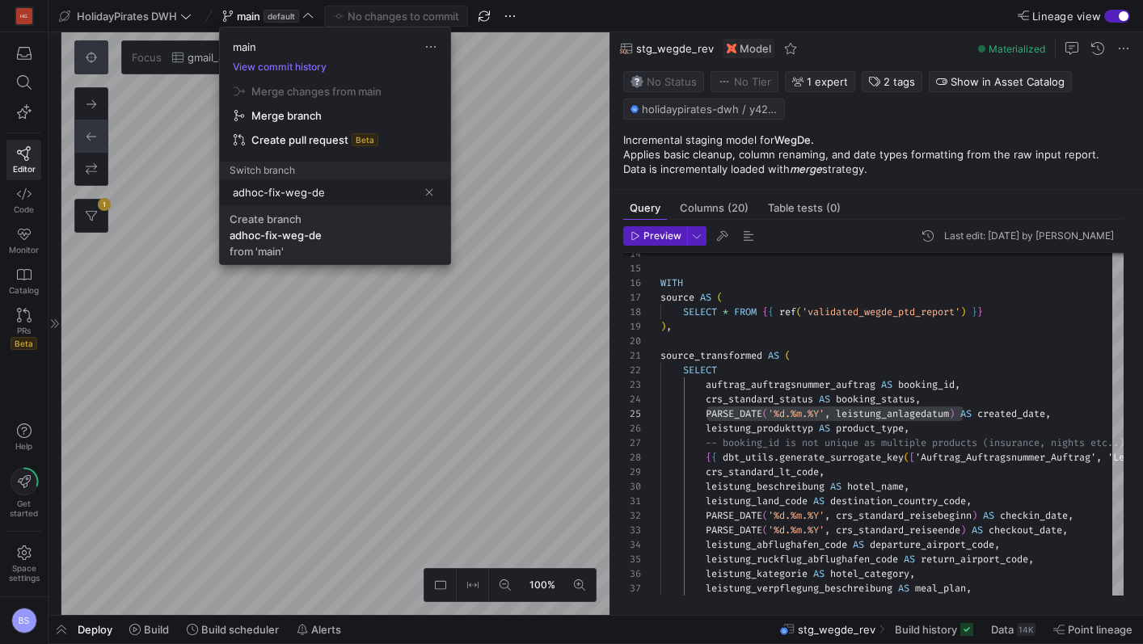
type input "adhoc-fix-weg-de"
click at [319, 244] on span "Create branch adhoc-fix-weg-de from 'main'" at bounding box center [335, 235] width 211 height 45
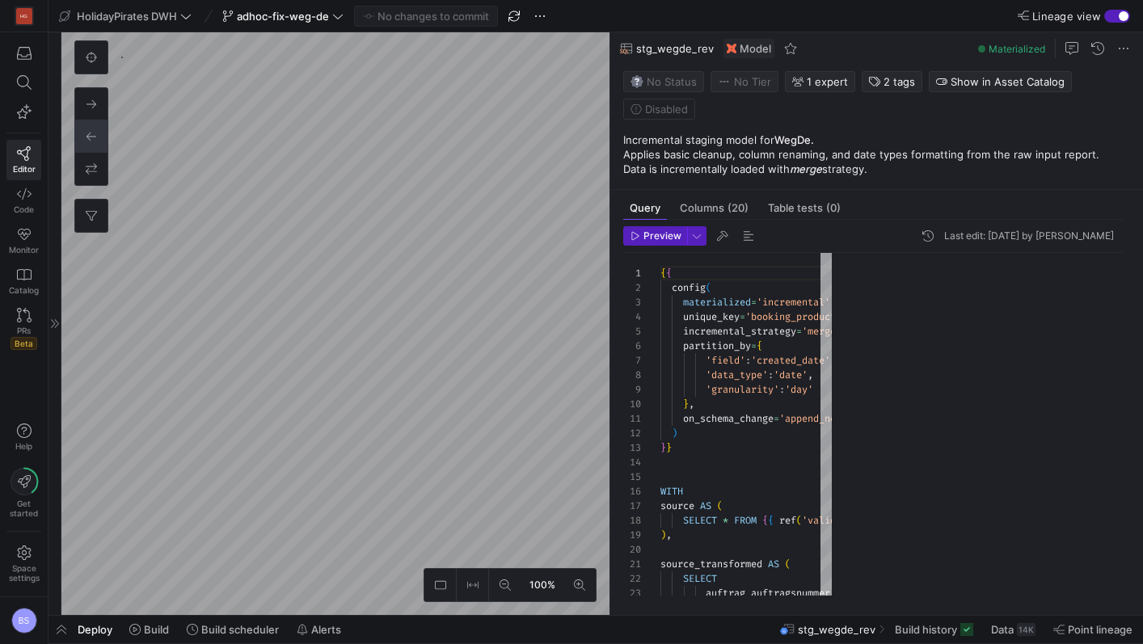
scroll to position [146, 0]
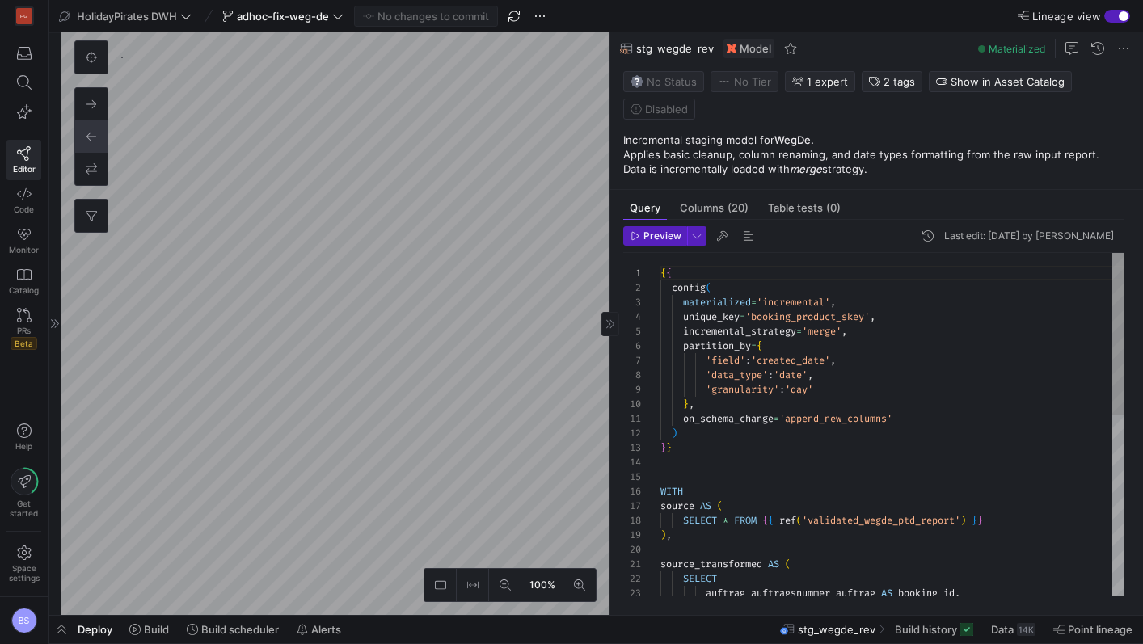
click at [828, 319] on div "{ { config ( materialized = 'incremental' , unique_key = 'booking_product_skey'…" at bounding box center [892, 621] width 463 height 736
click at [828, 319] on div "{ { config ( materialized = 'incremental' , unique_key = 'booking_product_skey'…" at bounding box center [892, 616] width 463 height 726
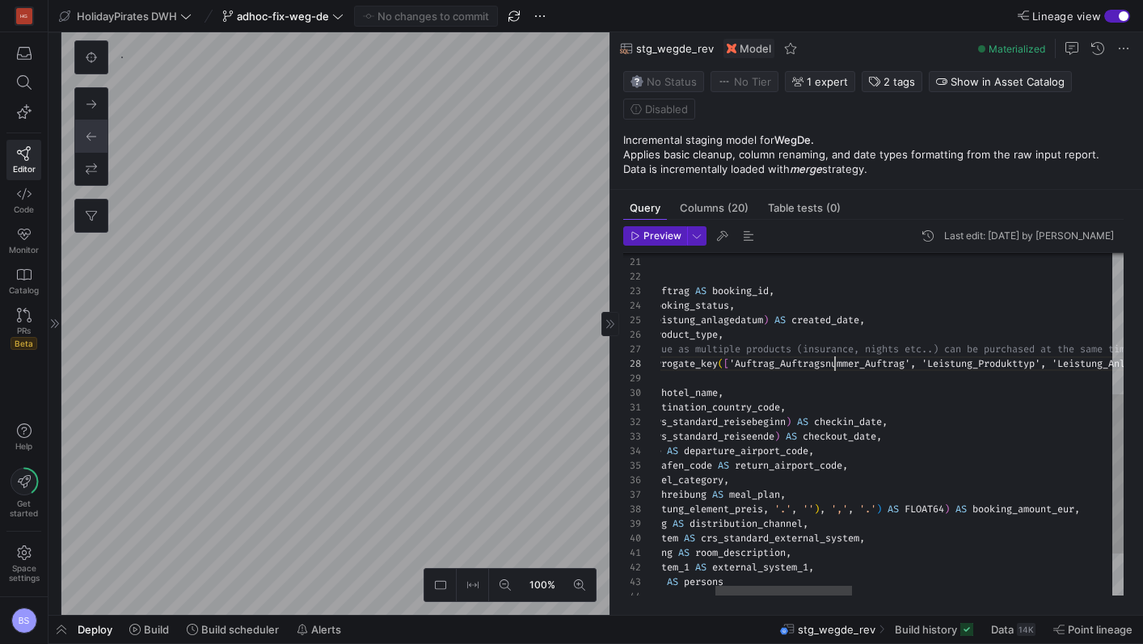
scroll to position [102, 361]
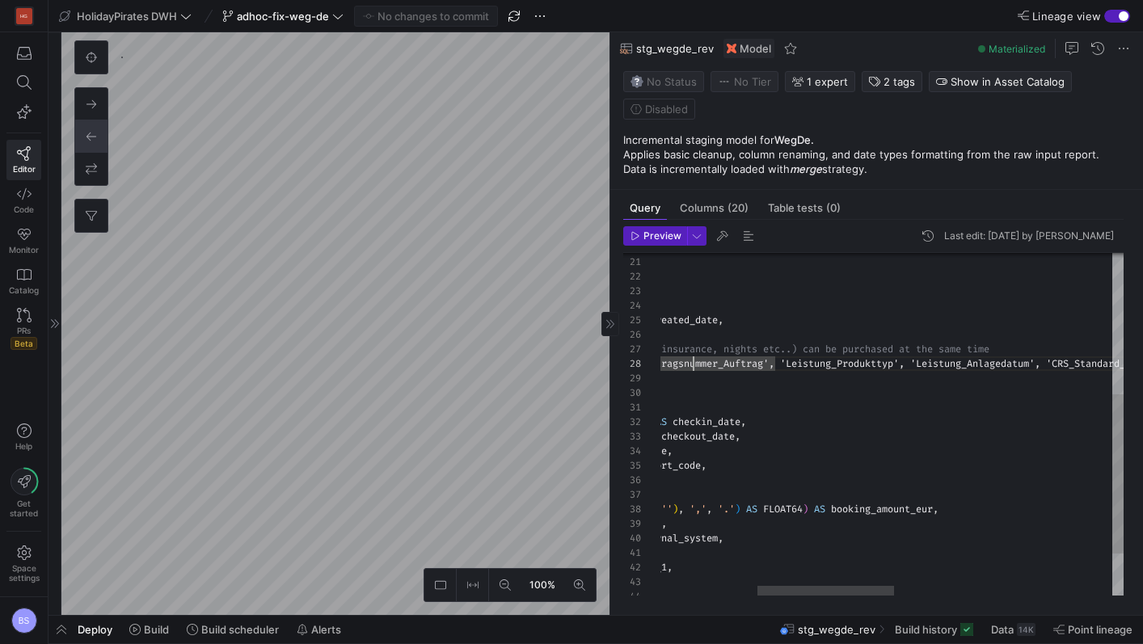
click at [834, 363] on div "-- booking_id is not unique as multiple products ( insurance, nights etc..) can…" at bounding box center [1095, 319] width 1524 height 736
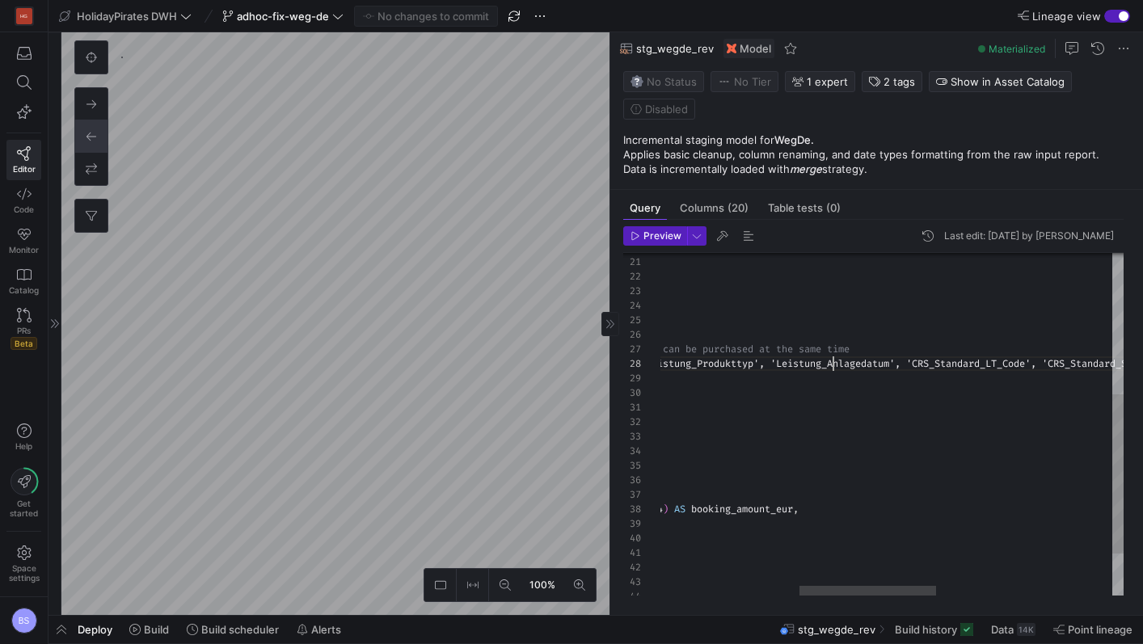
click at [834, 364] on div "-- booking_id is not unique as multiple products ( insurance, nights etc..) can…" at bounding box center [955, 319] width 1524 height 736
click at [957, 369] on div "-- booking_id is not unique as multiple products ( insurance, nights etc..) can…" at bounding box center [955, 319] width 1524 height 736
click at [981, 367] on div "-- booking_id is not unique as multiple products ( insurance, nights etc..) can…" at bounding box center [806, 320] width 1524 height 736
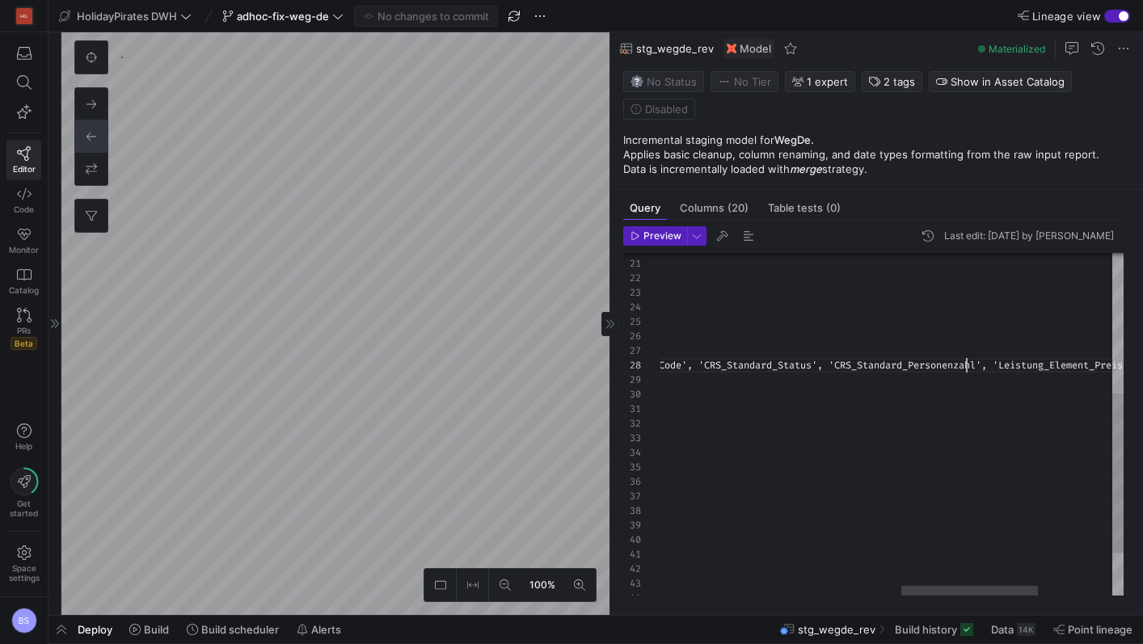
click at [964, 369] on div "-- booking_id is not unique as multiple products ( insurance, nights etc..) can…" at bounding box center [612, 320] width 1524 height 736
click at [953, 367] on div "-- booking_id is not unique as multiple products ( insurance, nights etc..) can…" at bounding box center [464, 320] width 1524 height 736
click at [842, 366] on div "-- booking_id is not unique as multiple products ( insurance, nights etc..) can…" at bounding box center [997, 320] width 1524 height 736
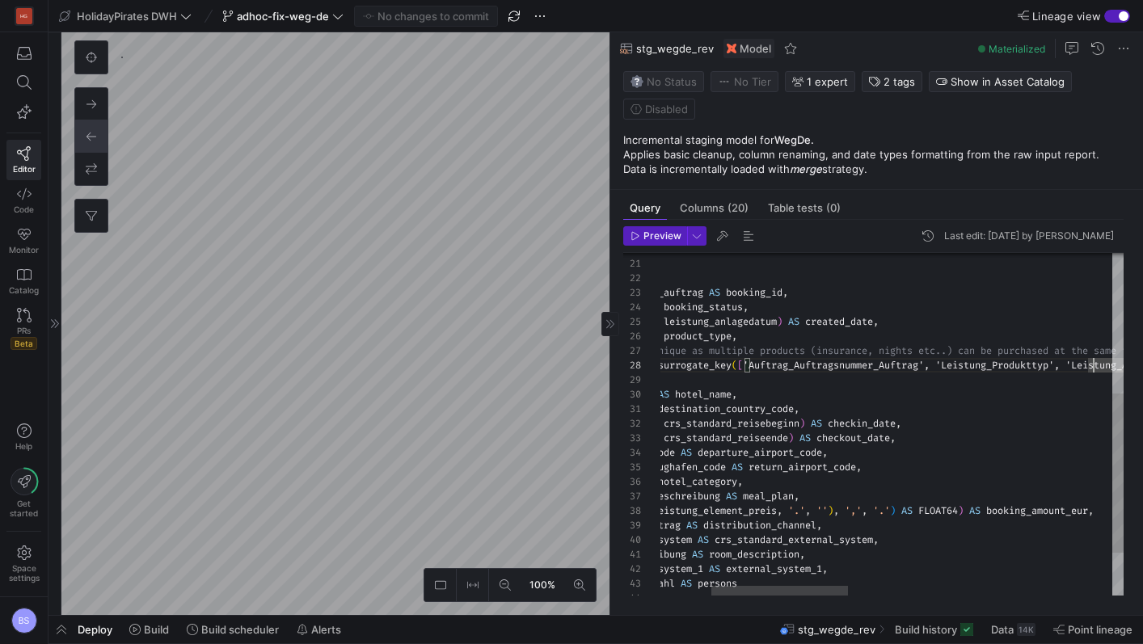
scroll to position [102, 338]
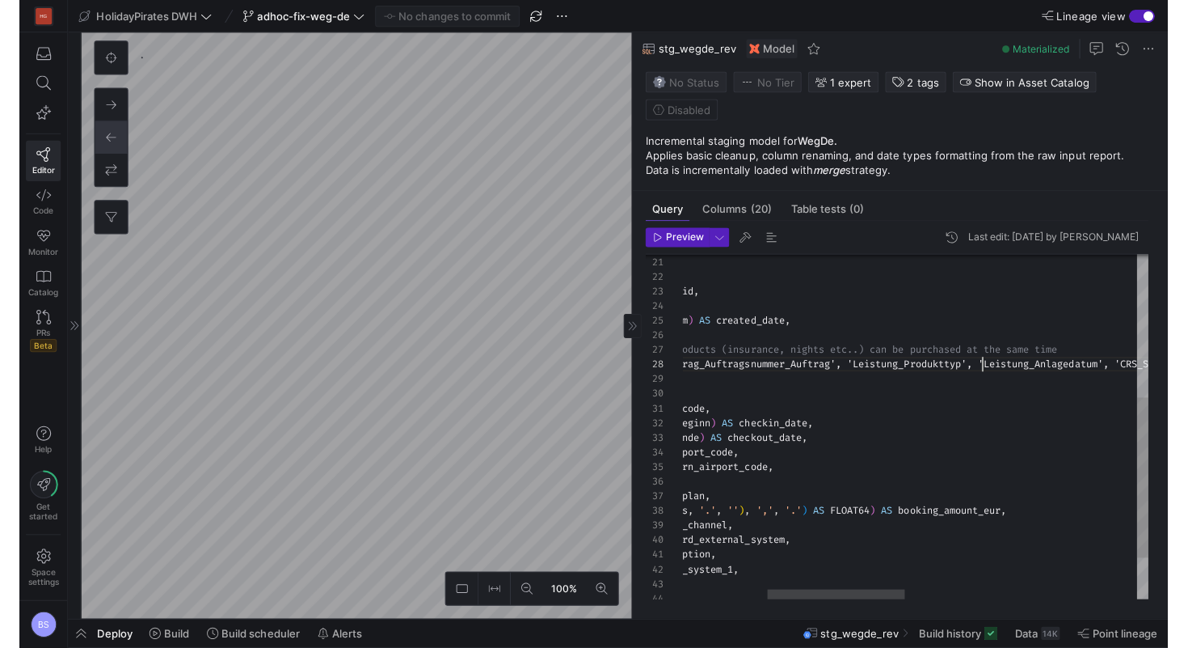
scroll to position [102, 582]
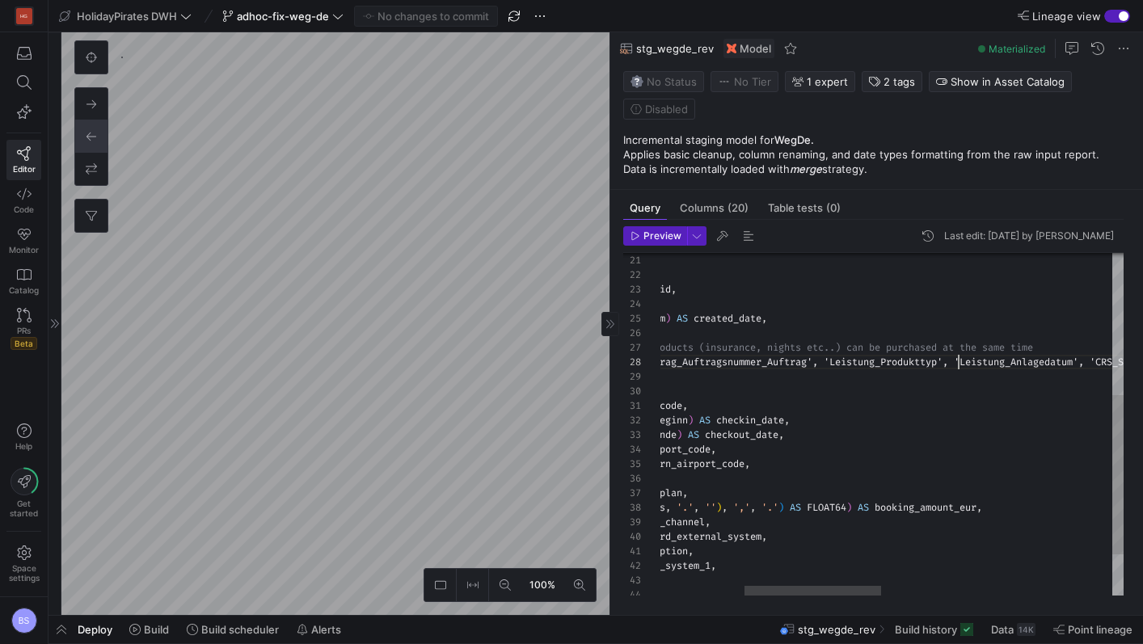
click at [959, 365] on div "-- booking_id is not unique as multiple products ( insurance, nights etc..) can…" at bounding box center [1139, 317] width 1524 height 736
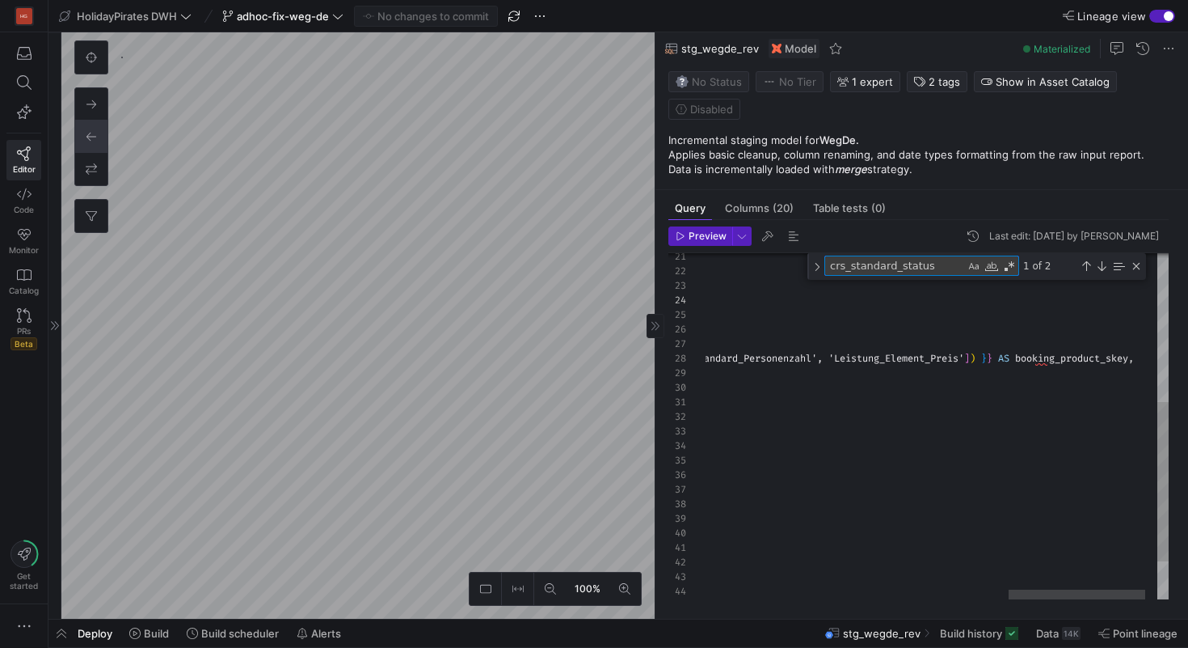
click at [1001, 361] on div "-- booking_id is not unique as multiple products ( insurance, nights etc..) can…" at bounding box center [448, 305] width 1524 height 749
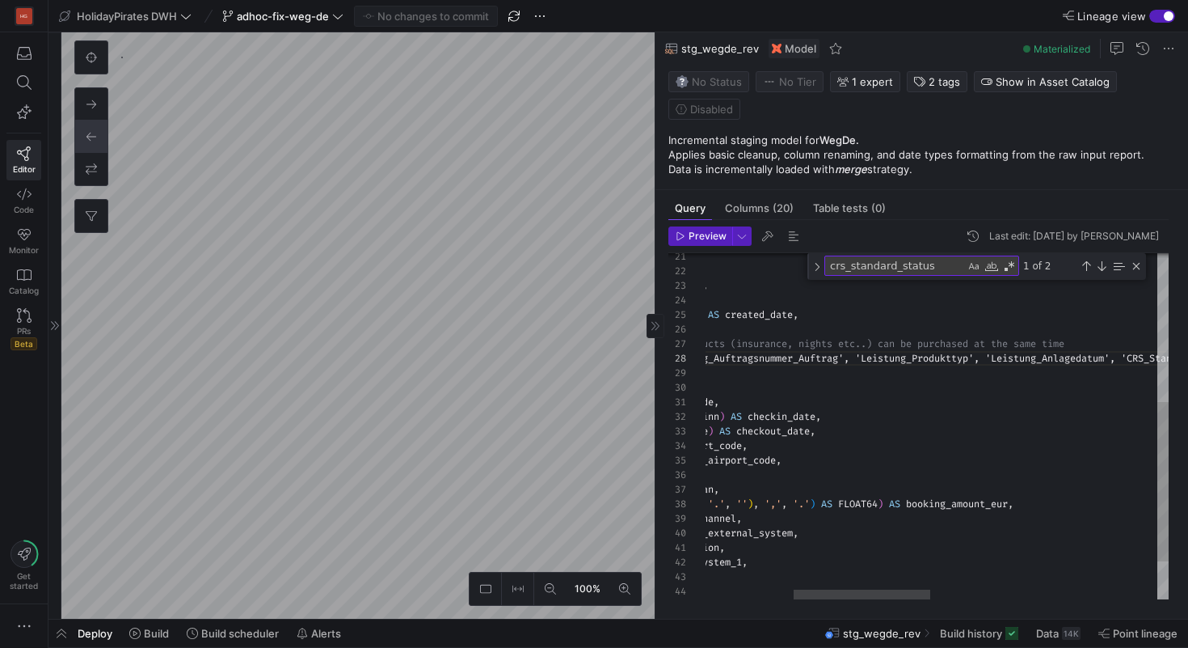
click at [1000, 358] on div "-- booking_id is not unique as multiple products ( insurance, nights etc..) can…" at bounding box center [1170, 305] width 1524 height 749
click at [1104, 344] on div "-- booking_id is not unique as multiple products ( insurance, nights etc..) can…" at bounding box center [1170, 305] width 1524 height 749
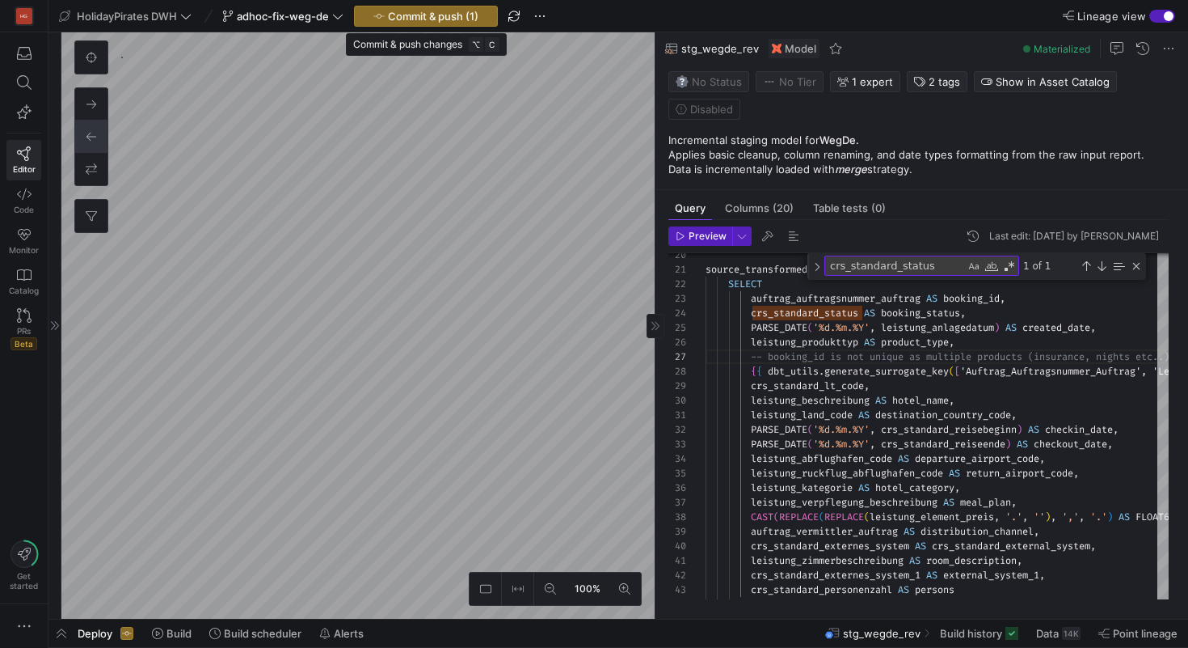
drag, startPoint x: 450, startPoint y: 12, endPoint x: 808, endPoint y: 344, distance: 488.0
click at [808, 344] on y42-editor-shell "HolidayPirates DWH adhoc-fix-weg-de Commit & push (1) Lineage view Create asset…" at bounding box center [619, 309] width 1140 height 618
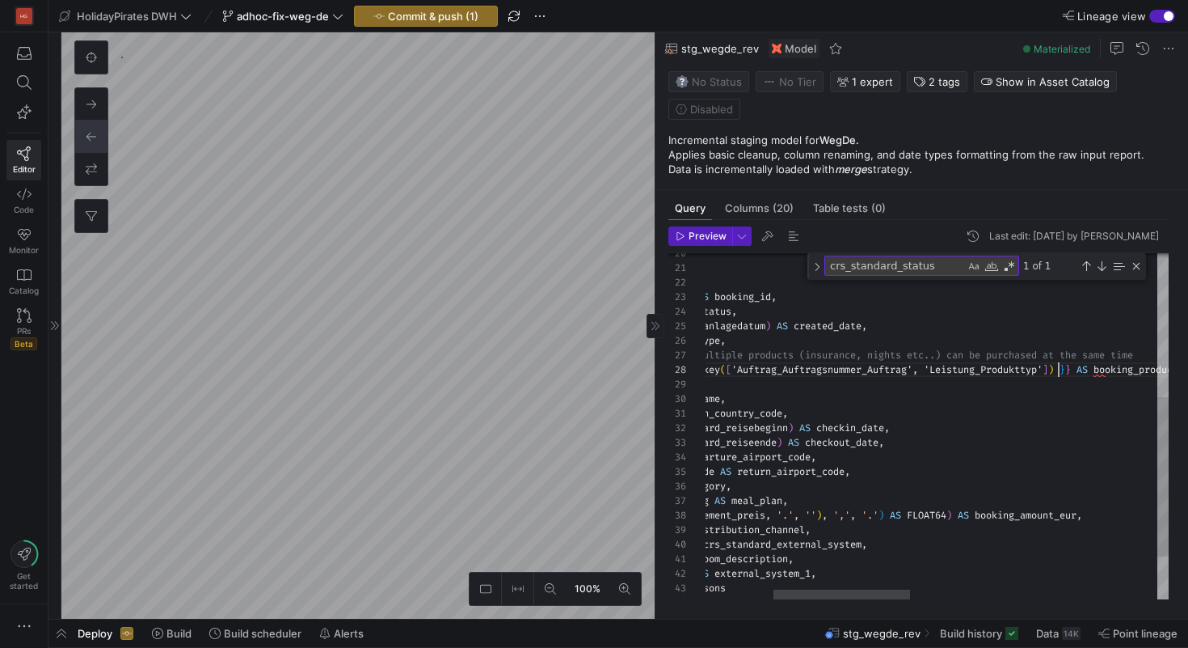
scroll to position [102, 582]
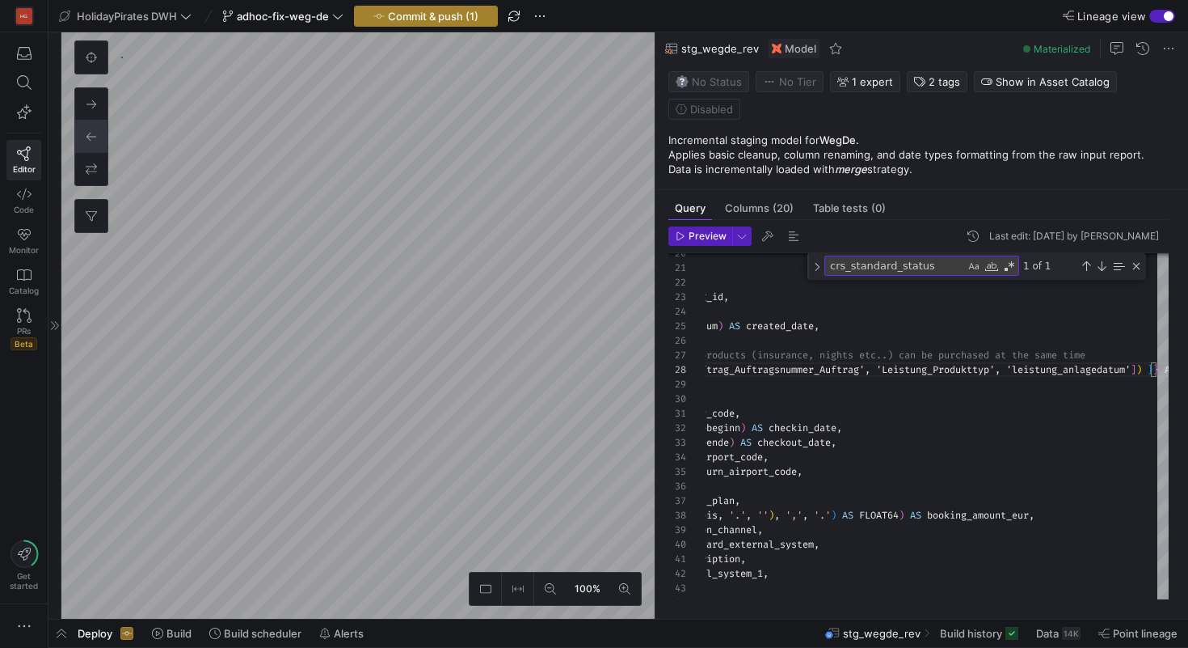
type textarea "source_transformed AS ( SELECT auftrag_auftragsnummer_auftrag AS booking_id, cr…"
click at [462, 21] on span "Commit & push (1)" at bounding box center [433, 16] width 91 height 13
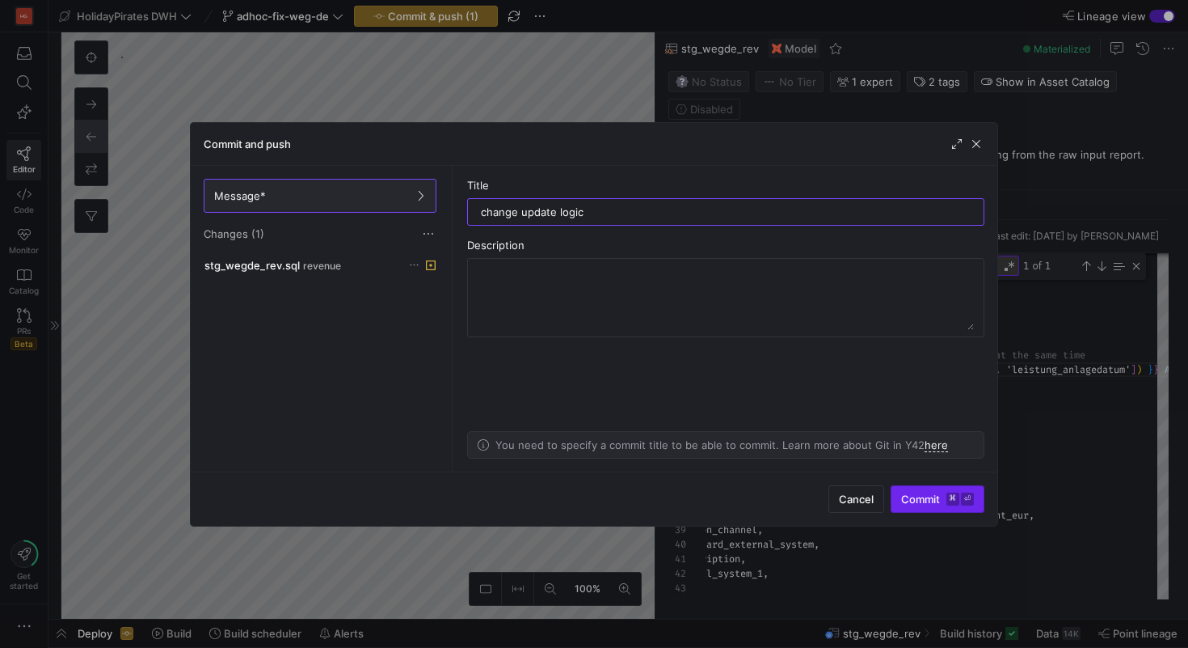
type input "change update logic"
click at [930, 507] on span "submit" at bounding box center [938, 499] width 92 height 26
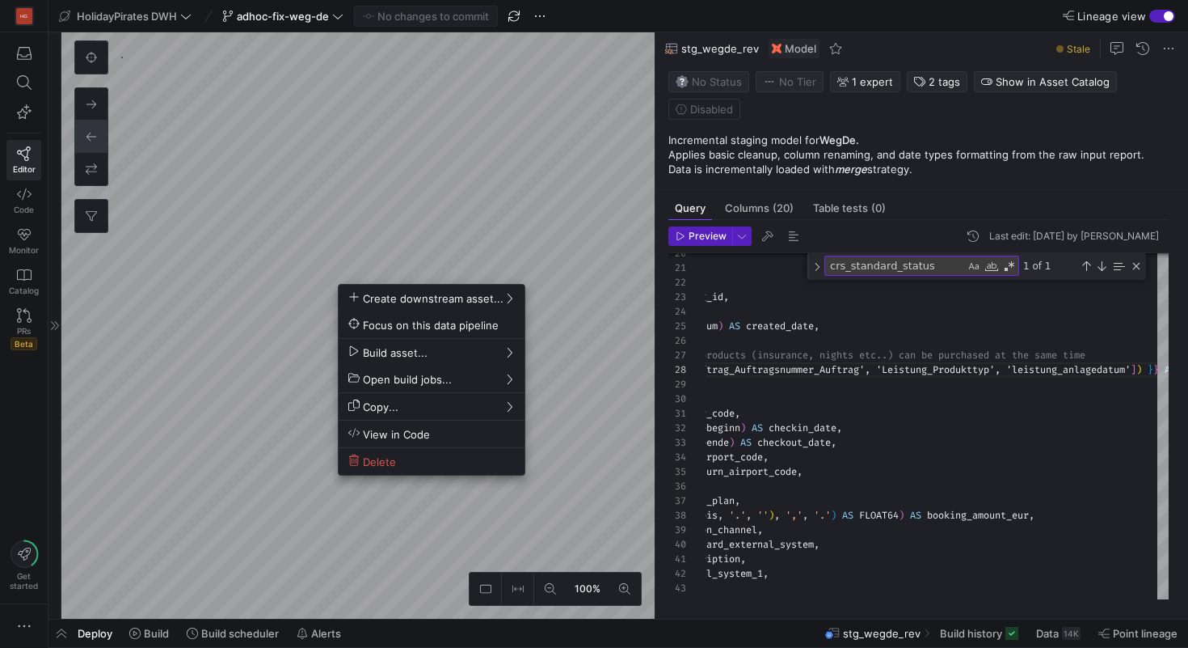
click at [155, 639] on div at bounding box center [594, 324] width 1188 height 648
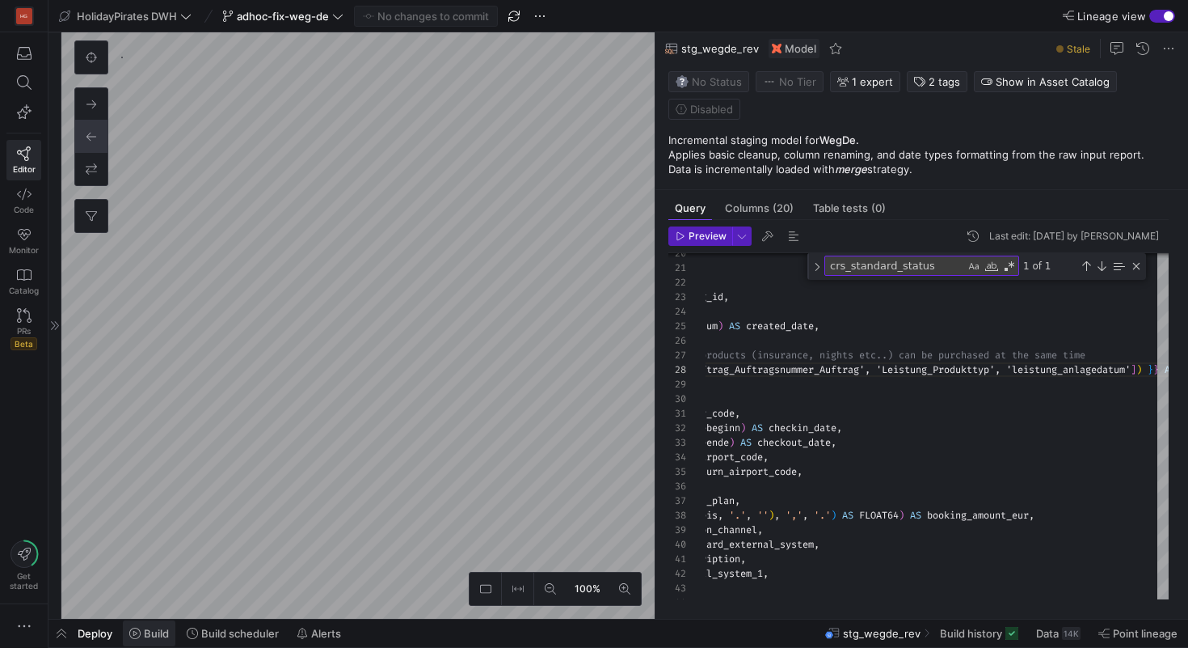
click at [153, 628] on span "Build" at bounding box center [156, 633] width 25 height 13
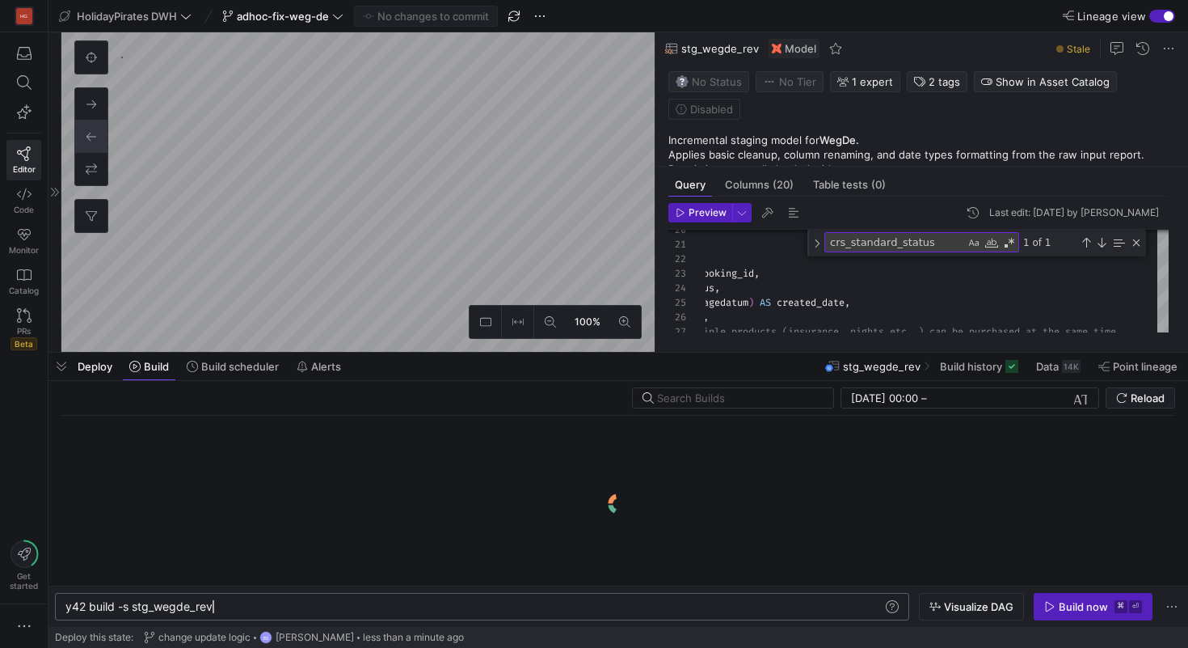
click at [351, 607] on div "y42 build -s stg_wegde_rev" at bounding box center [473, 606] width 817 height 13
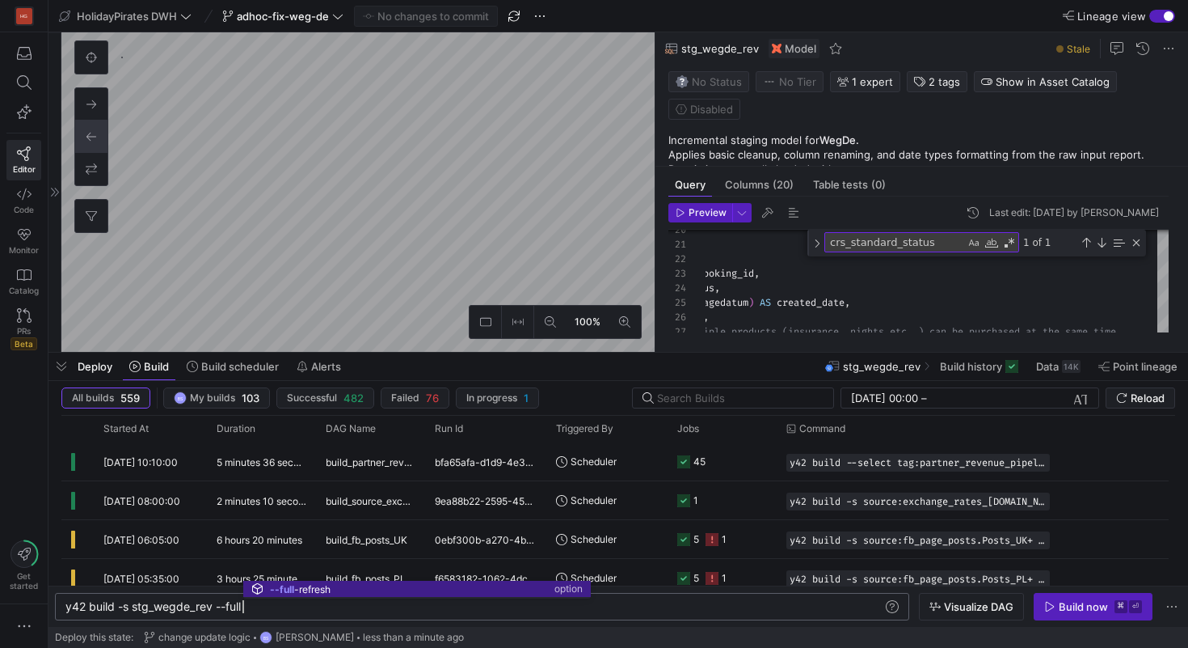
scroll to position [0, 220]
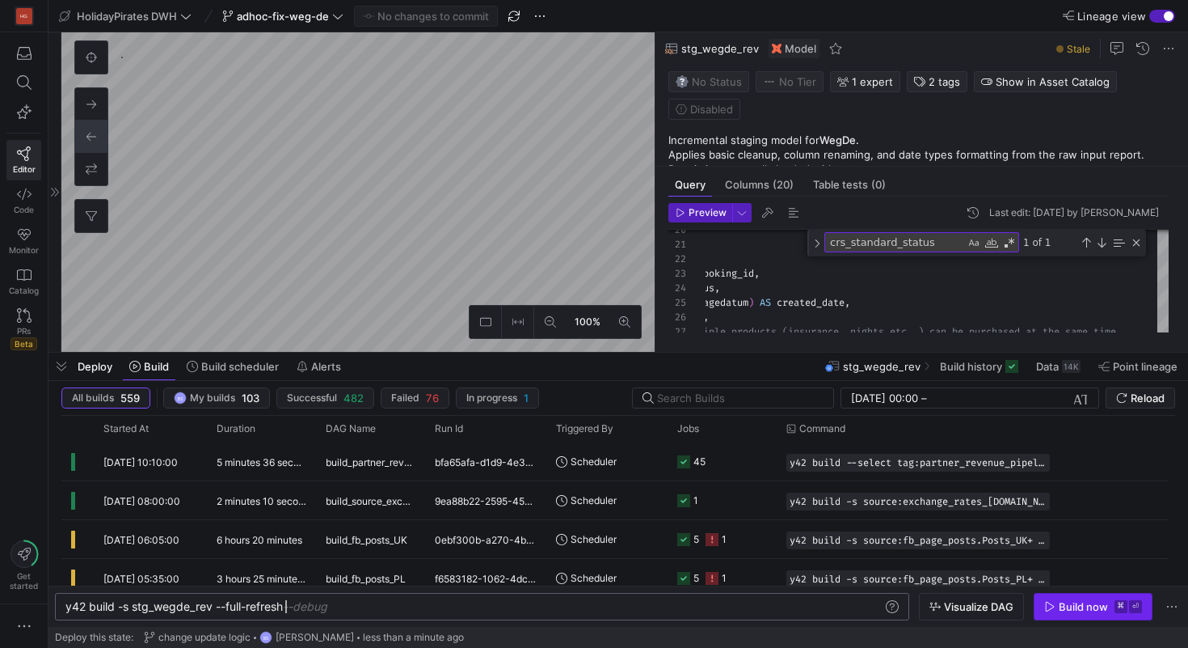
type textarea "y42 build -s stg_wegde_rev --full-refresh"
click at [1076, 607] on div "Build now" at bounding box center [1083, 606] width 49 height 13
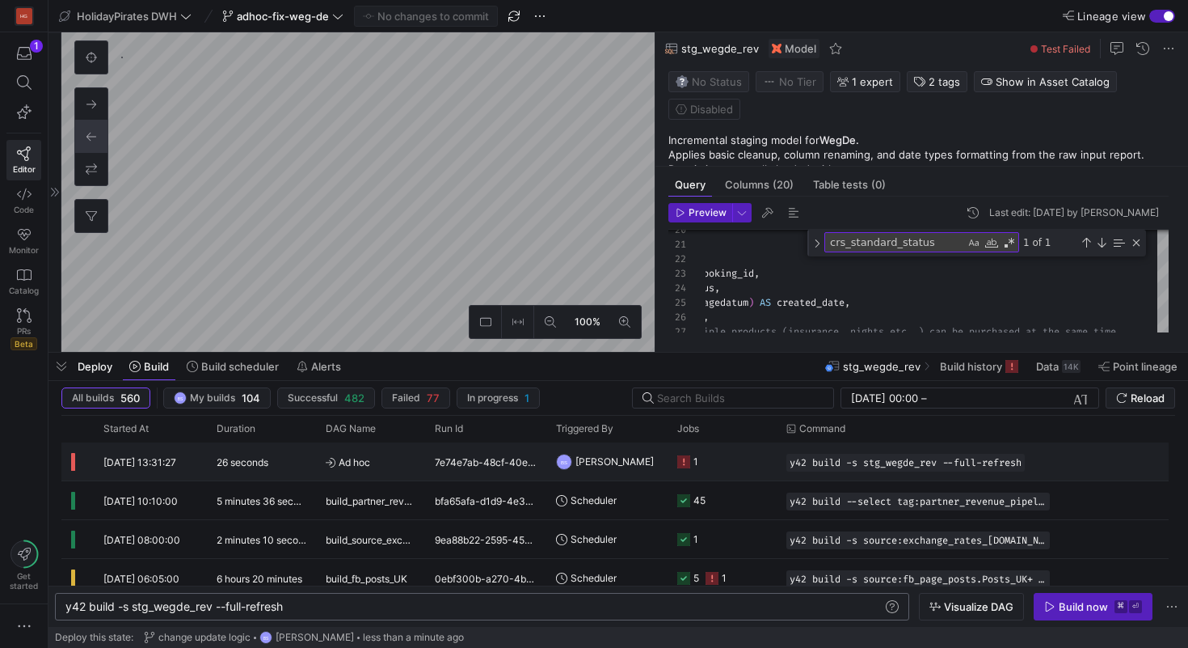
click at [408, 462] on span "Ad hoc" at bounding box center [371, 462] width 90 height 38
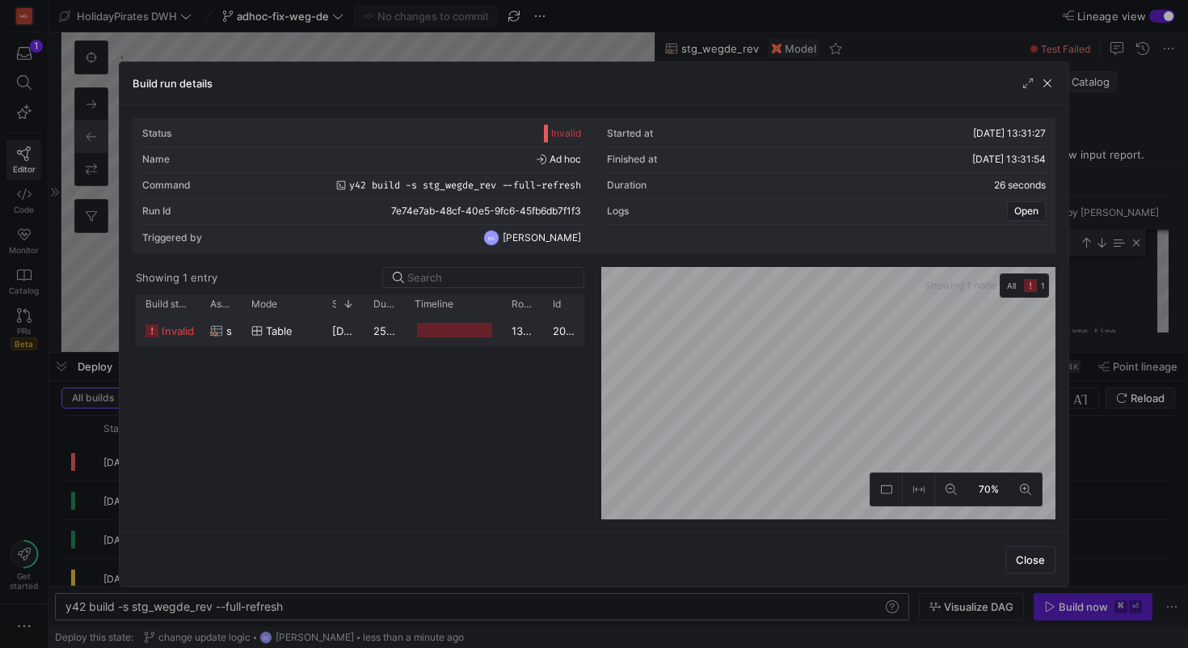
click at [296, 340] on div "table" at bounding box center [281, 331] width 61 height 32
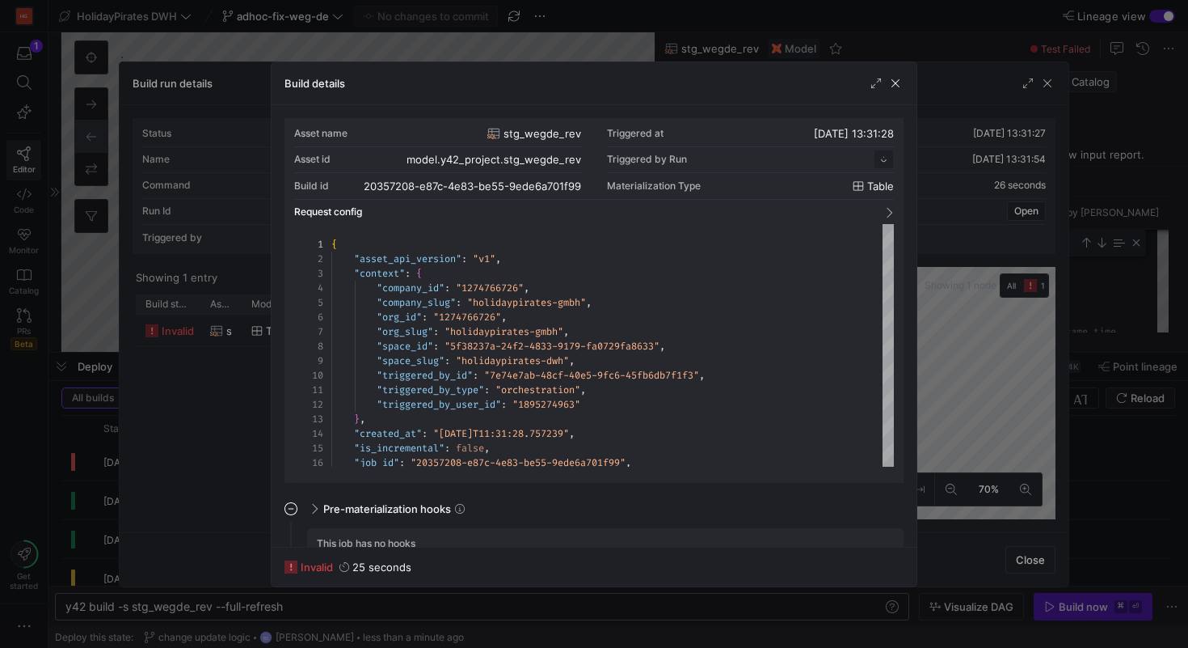
scroll to position [146, 0]
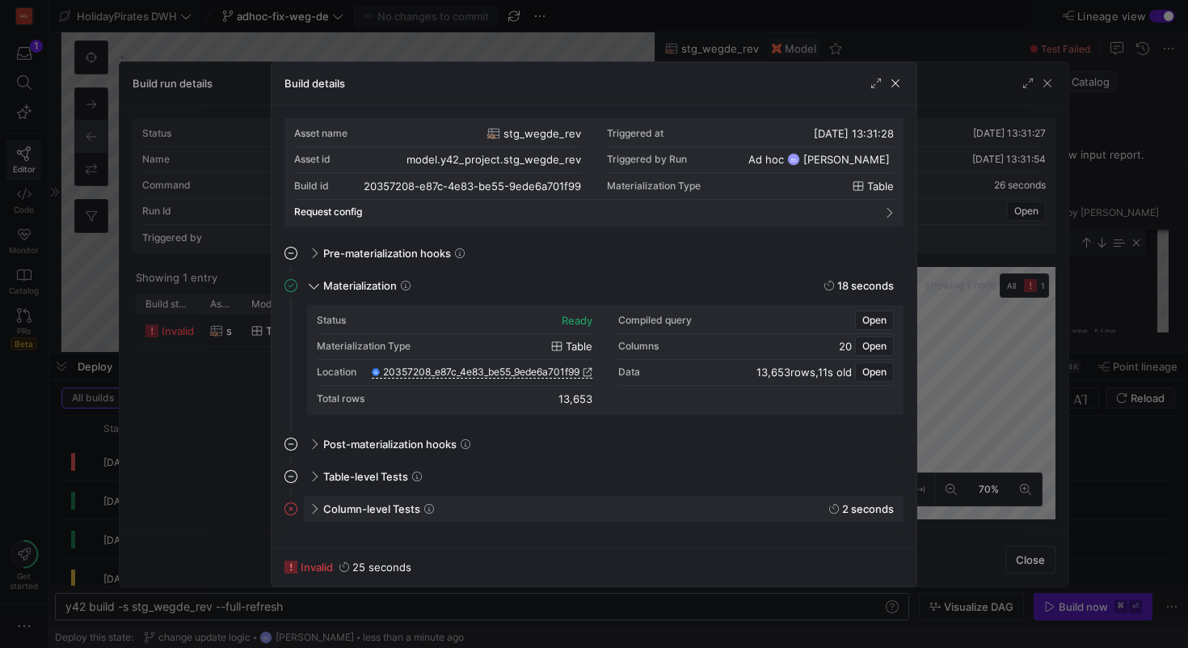
click at [382, 513] on span "Column-level Tests" at bounding box center [371, 508] width 97 height 13
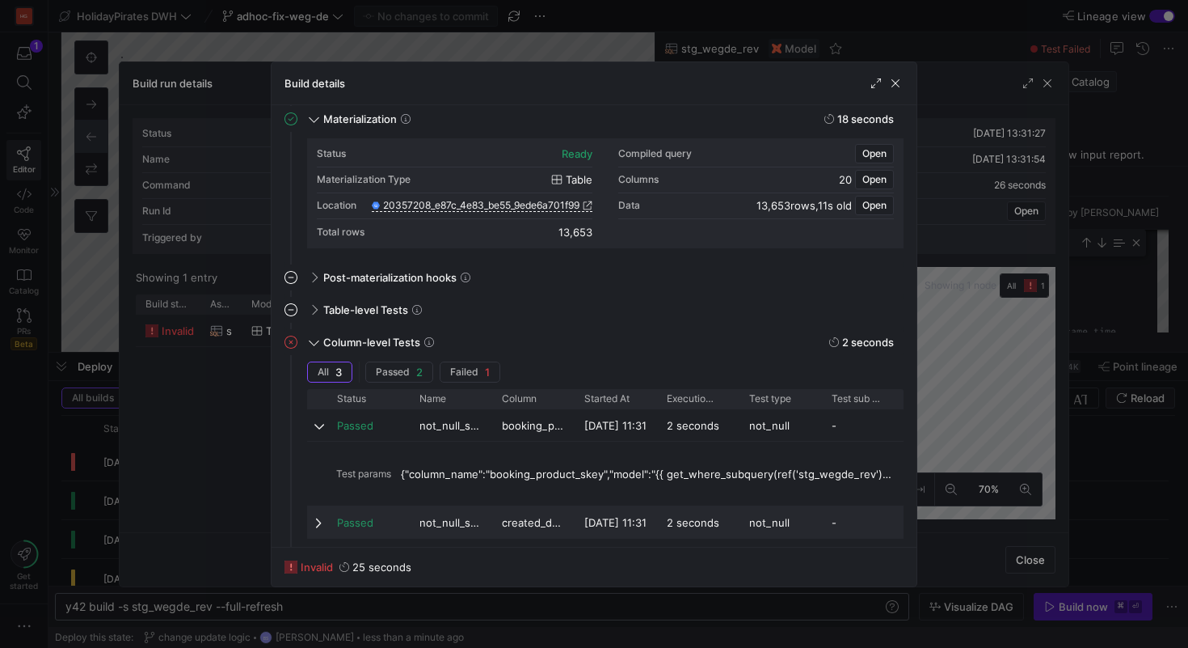
scroll to position [207, 0]
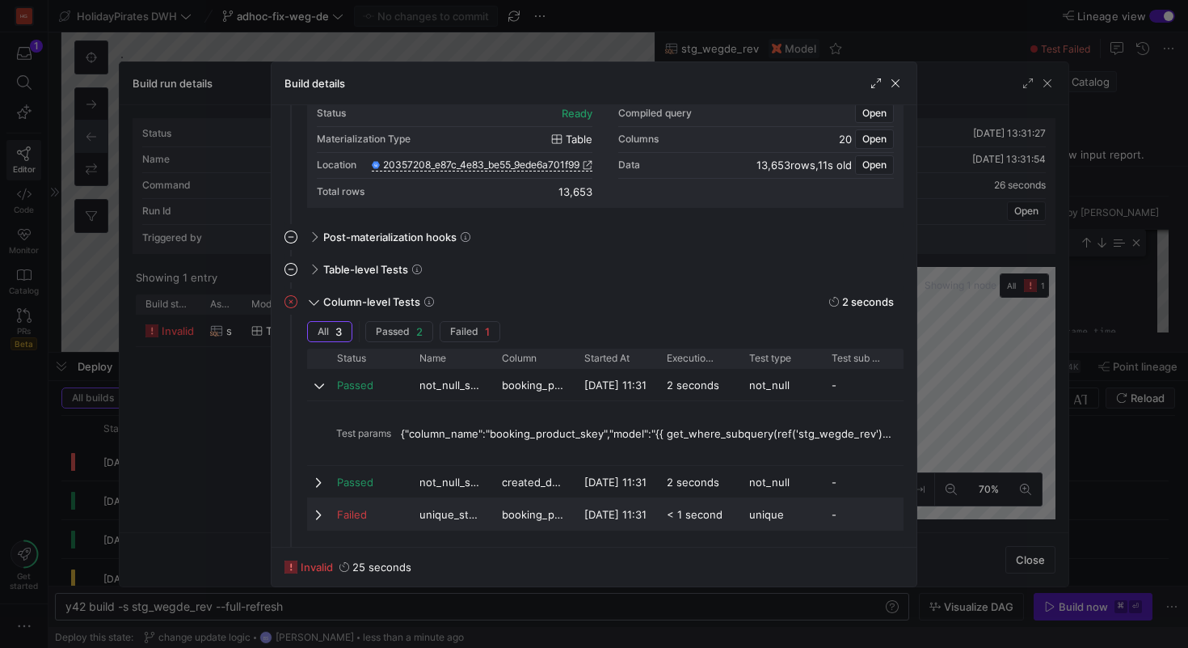
click at [377, 508] on div "Failed" at bounding box center [368, 515] width 63 height 32
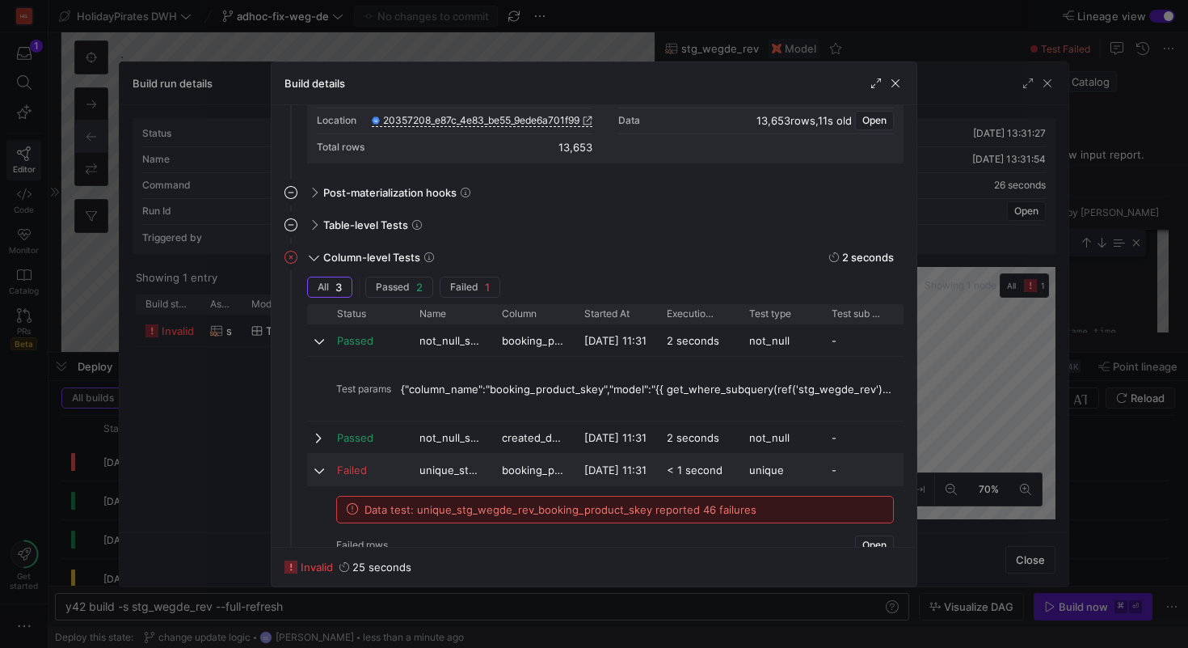
click at [551, 478] on span "booking_product_skey" at bounding box center [533, 470] width 63 height 32
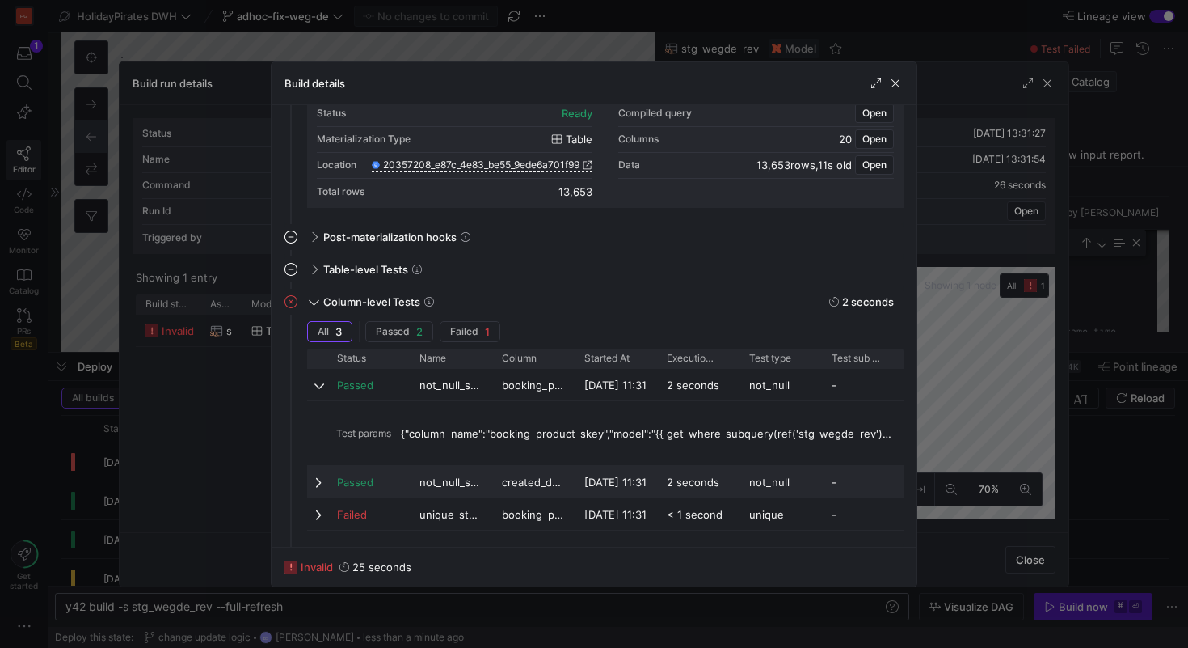
scroll to position [207, 0]
click at [526, 504] on span "booking_product_skey" at bounding box center [533, 515] width 63 height 32
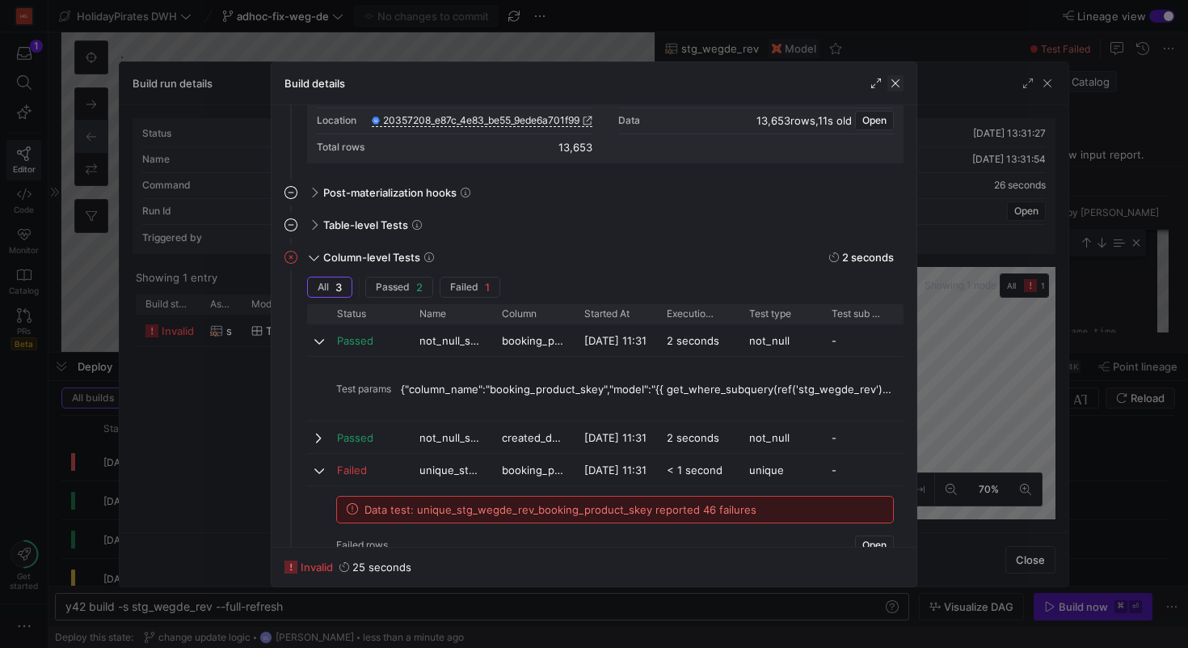
click at [901, 87] on span "button" at bounding box center [896, 83] width 16 height 16
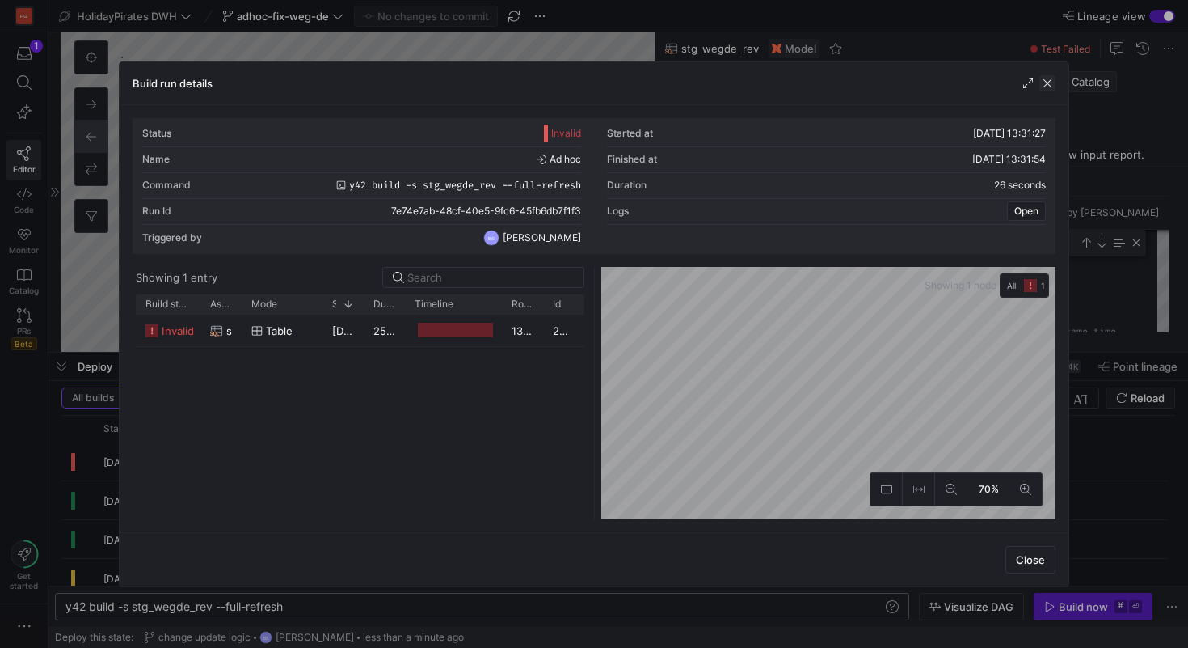
click at [1048, 83] on span "button" at bounding box center [1048, 83] width 16 height 16
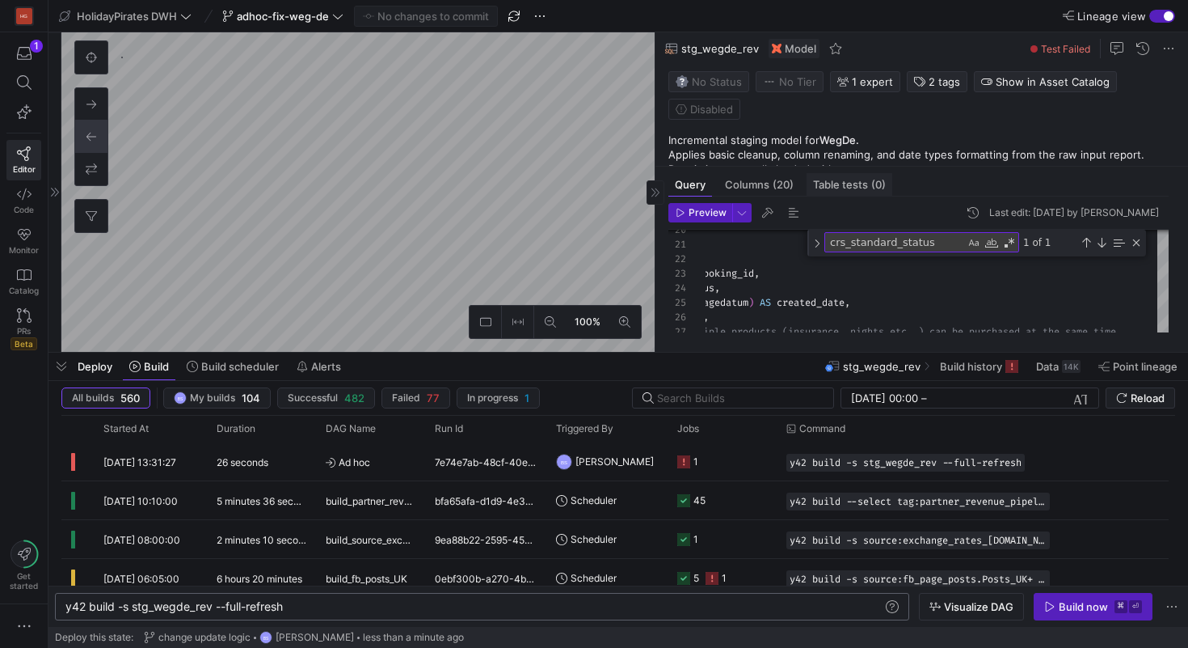
click at [807, 188] on div "Table tests (0)" at bounding box center [850, 184] width 86 height 23
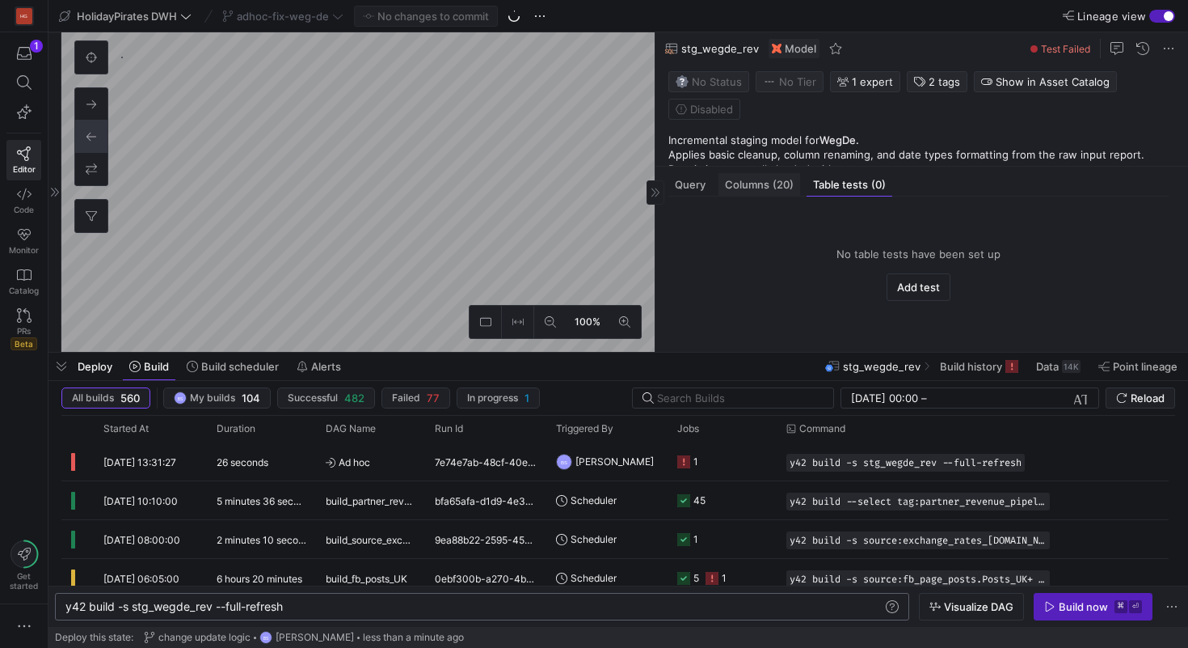
click at [755, 186] on span "Columns (20)" at bounding box center [759, 184] width 69 height 11
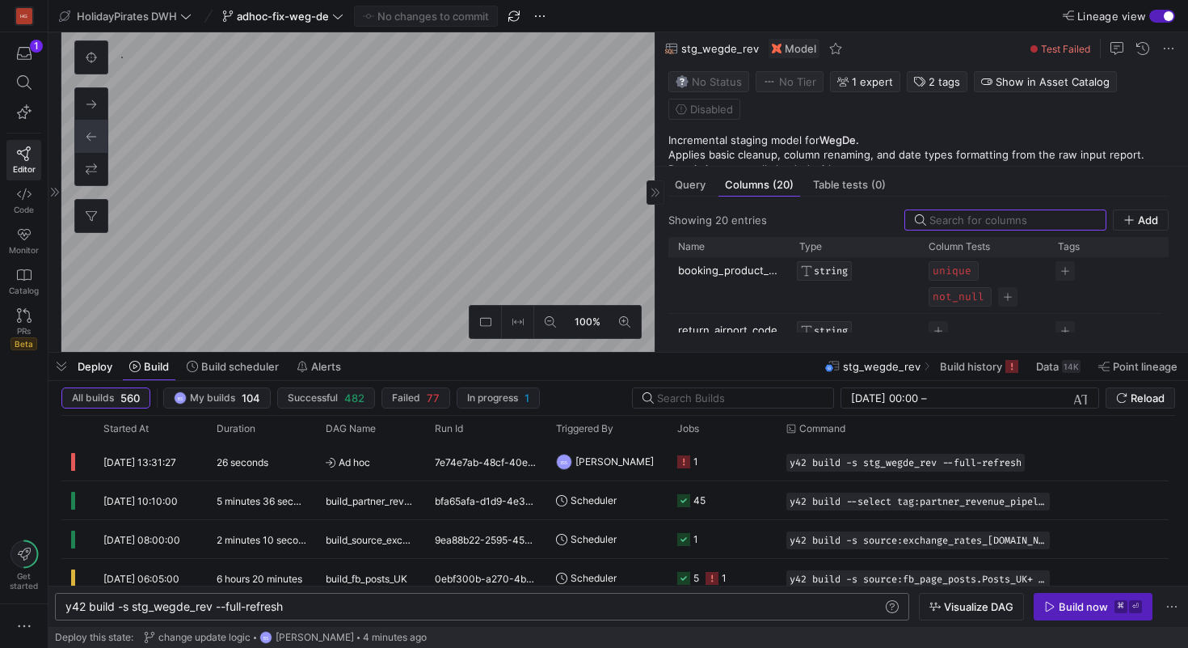
scroll to position [627, 0]
click at [972, 268] on span "Press SPACE to select this row." at bounding box center [970, 268] width 10 height 10
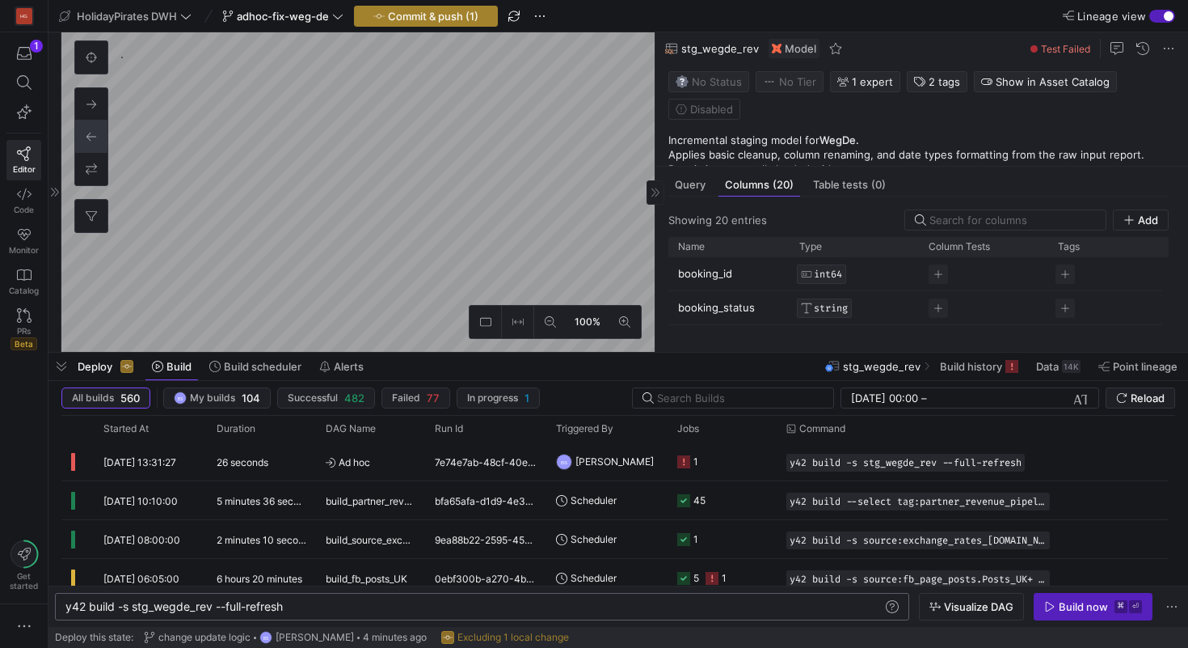
click at [454, 11] on span "Commit & push (1)" at bounding box center [433, 16] width 91 height 13
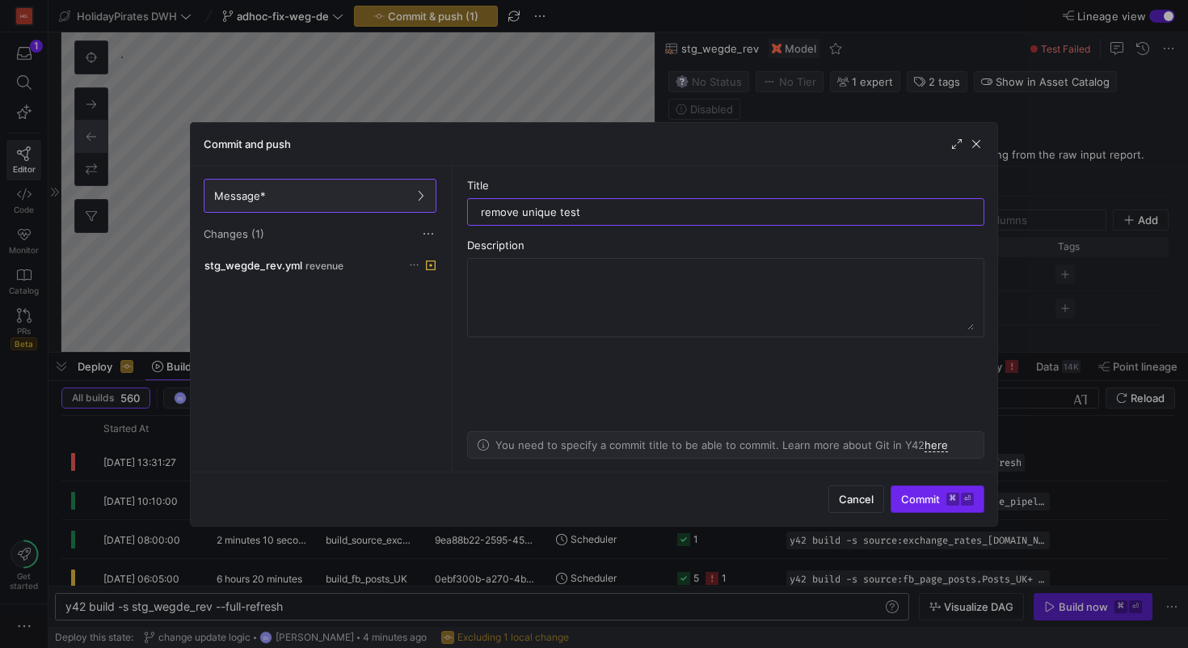
type input "remove unique test"
click at [892, 491] on span "submit" at bounding box center [938, 499] width 92 height 26
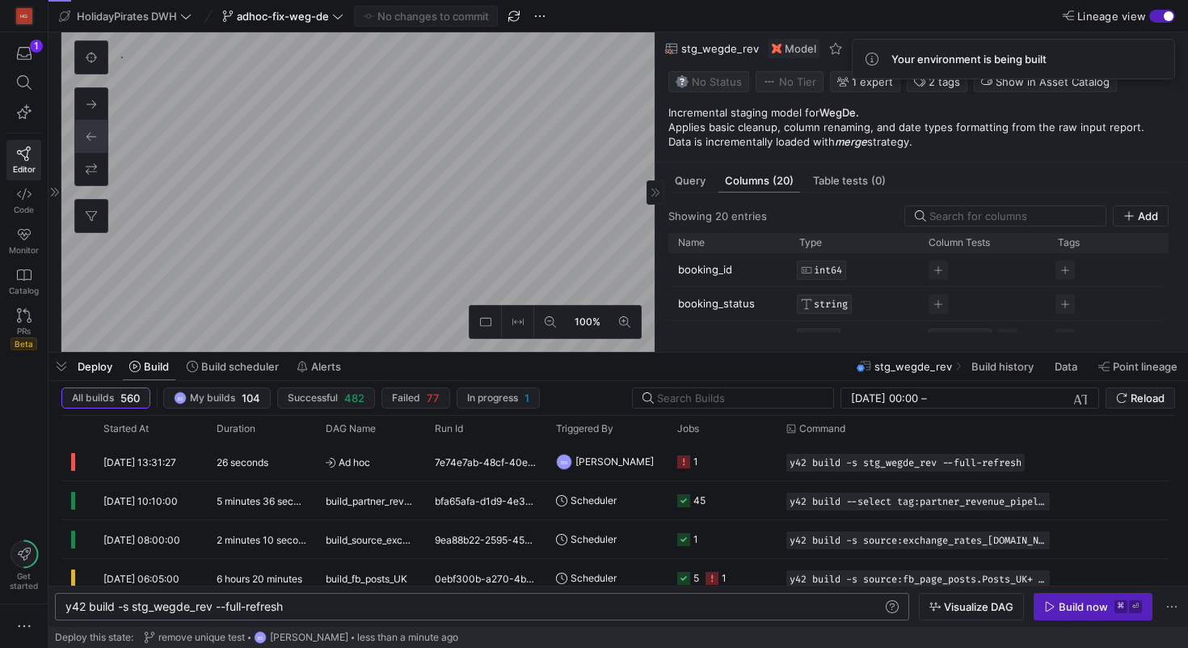
click at [310, 610] on div "y42 build -s stg_wegde_rev --full-refresh" at bounding box center [473, 606] width 817 height 13
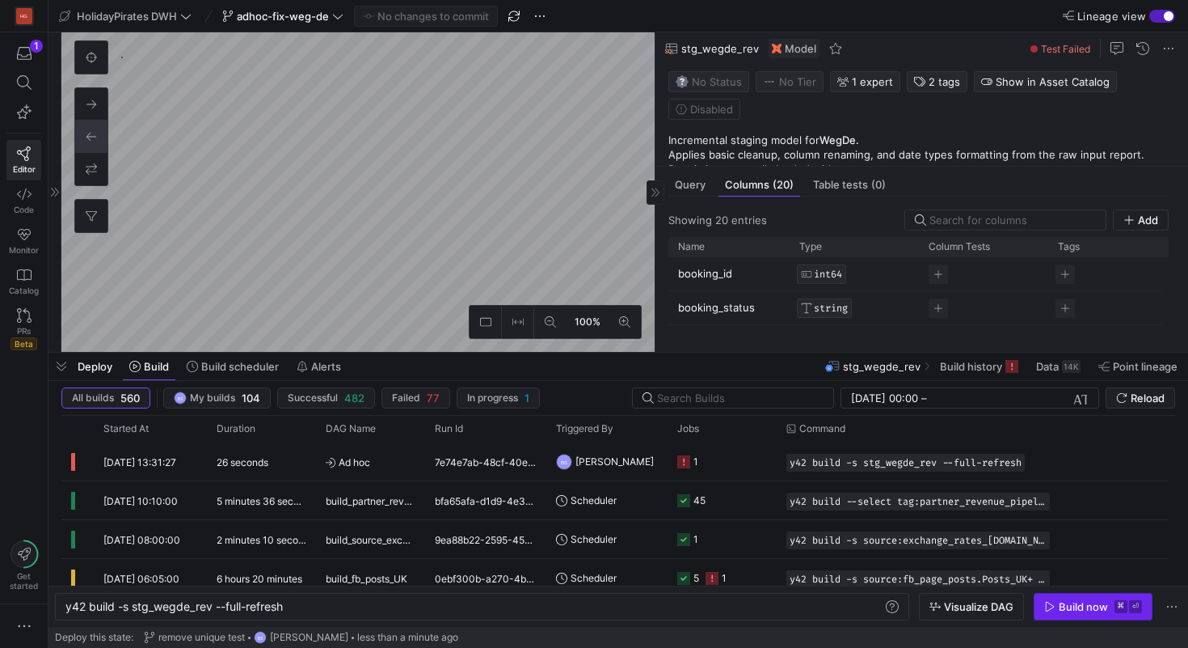
click at [1085, 601] on div "Build now" at bounding box center [1083, 606] width 49 height 13
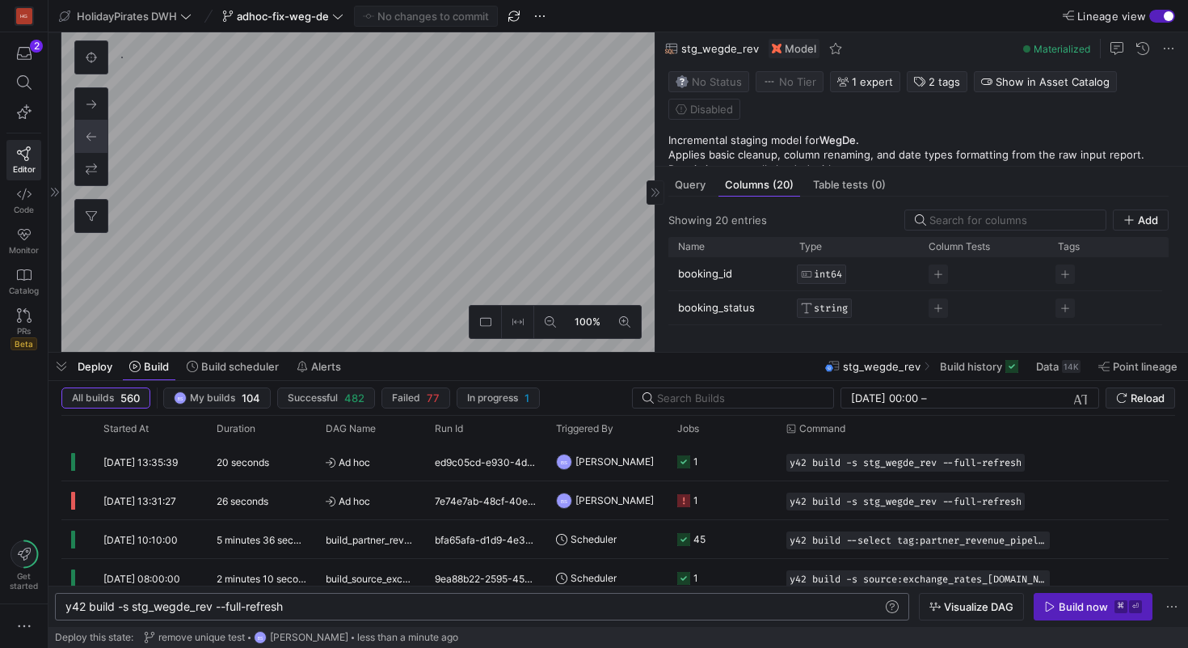
click at [441, 606] on div "y42 build -s stg_wegde_rev --full-refresh" at bounding box center [473, 606] width 817 height 13
type textarea "y42 build -s stg_wegde_rev"
click at [1077, 609] on div "Build now" at bounding box center [1083, 606] width 49 height 13
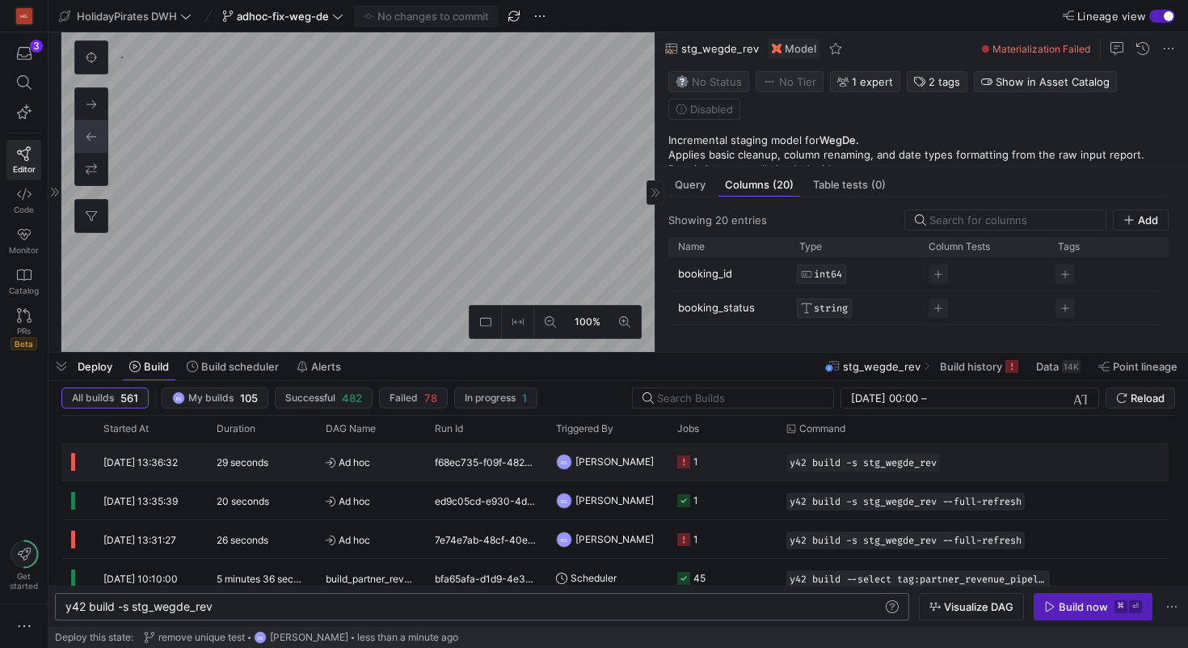
click at [607, 459] on span "[PERSON_NAME]" at bounding box center [615, 461] width 78 height 38
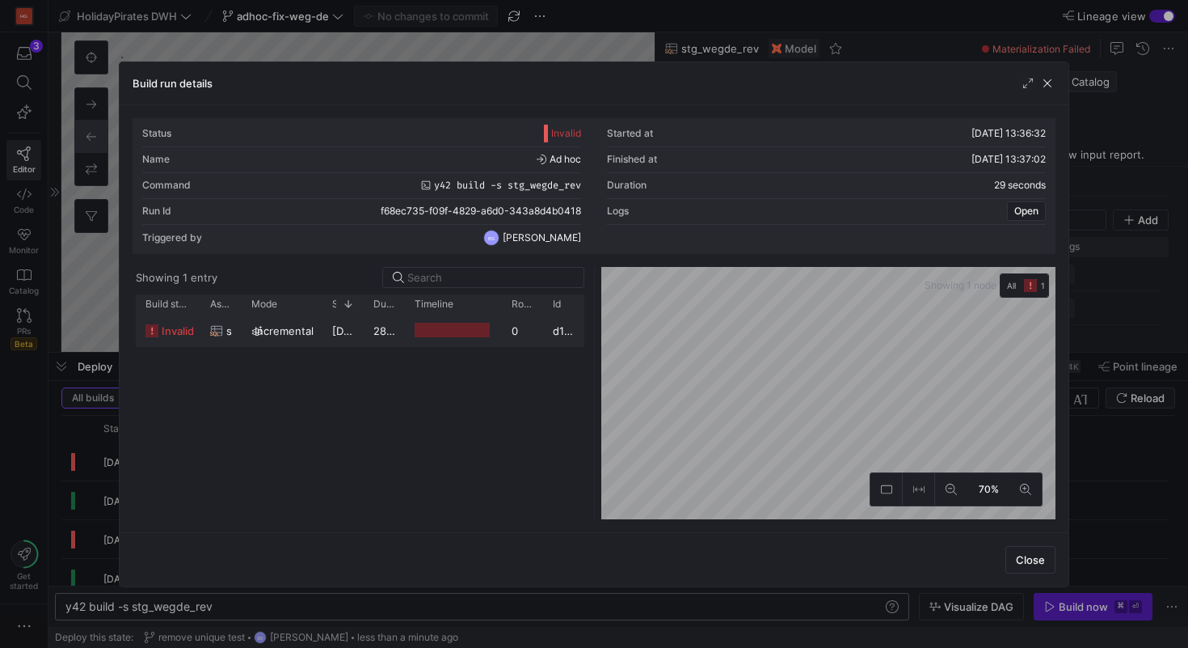
click at [430, 329] on div at bounding box center [452, 330] width 75 height 15
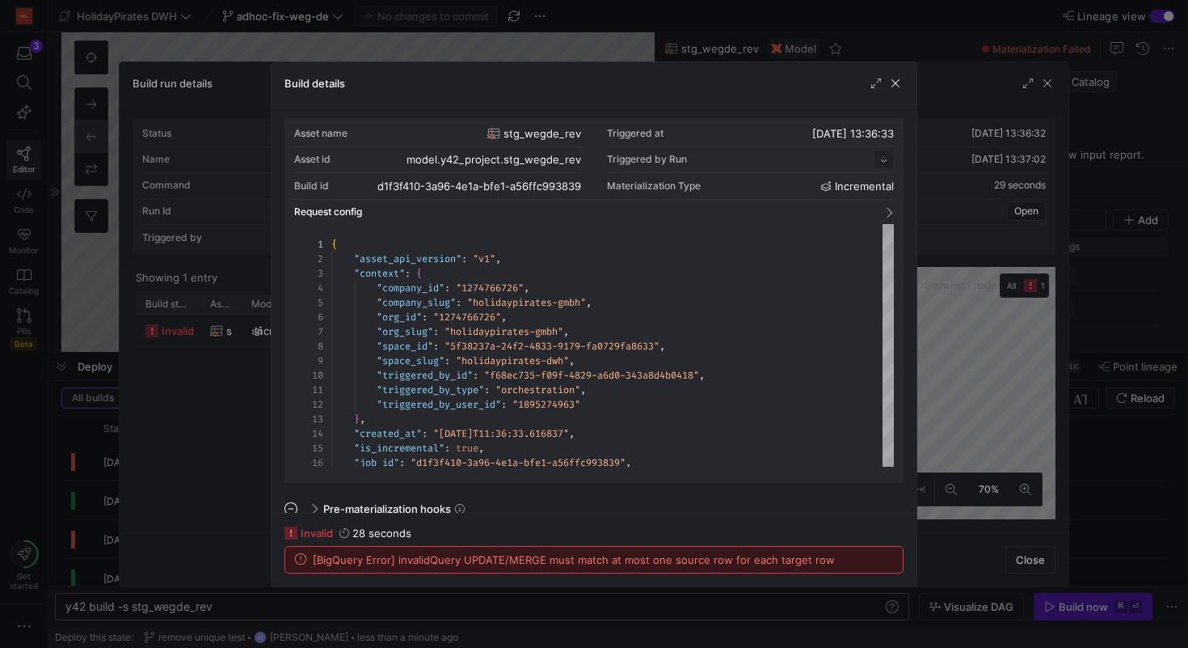
scroll to position [146, 0]
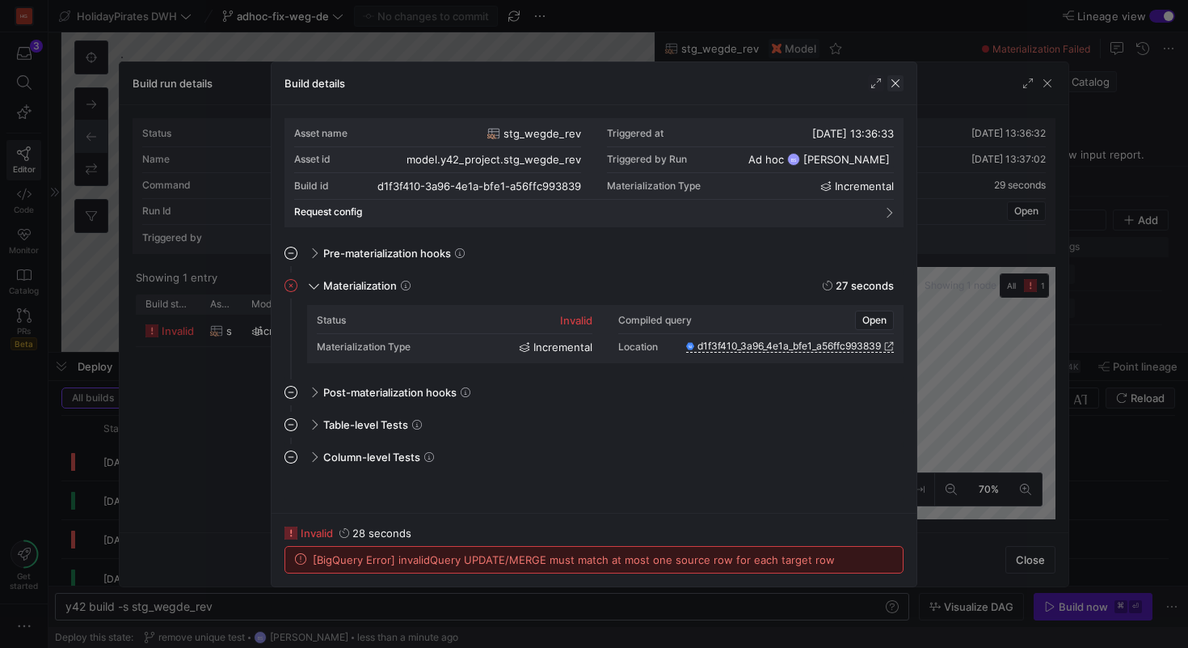
click at [901, 84] on span "button" at bounding box center [896, 83] width 16 height 16
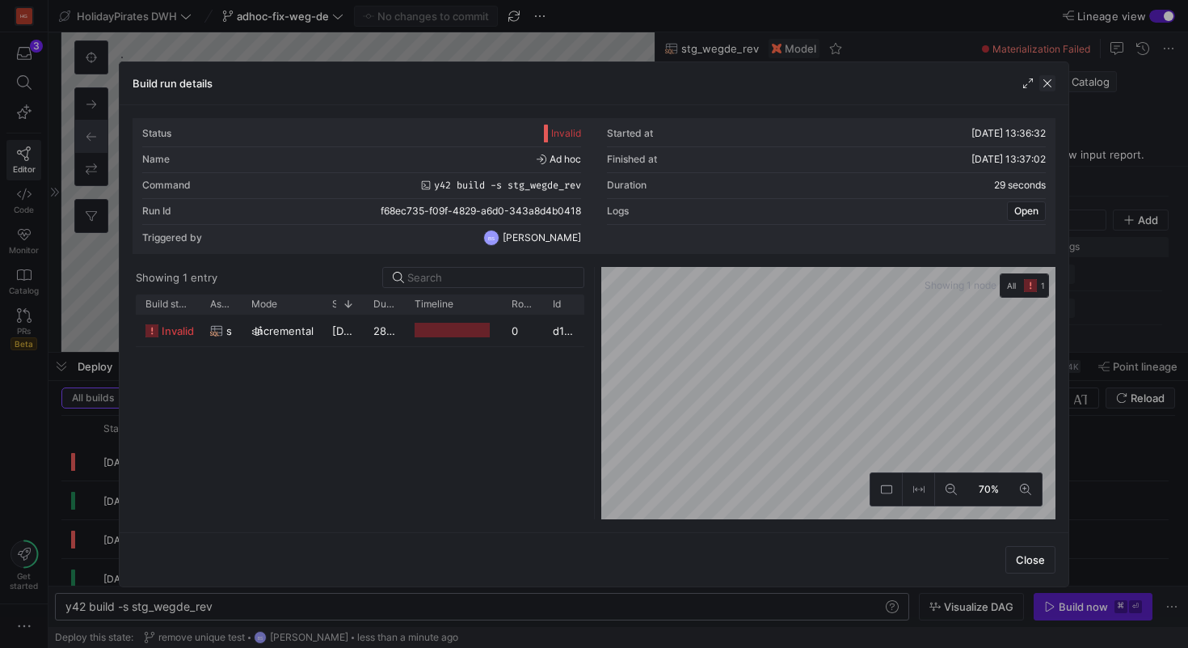
click at [1049, 89] on span "button" at bounding box center [1048, 83] width 16 height 16
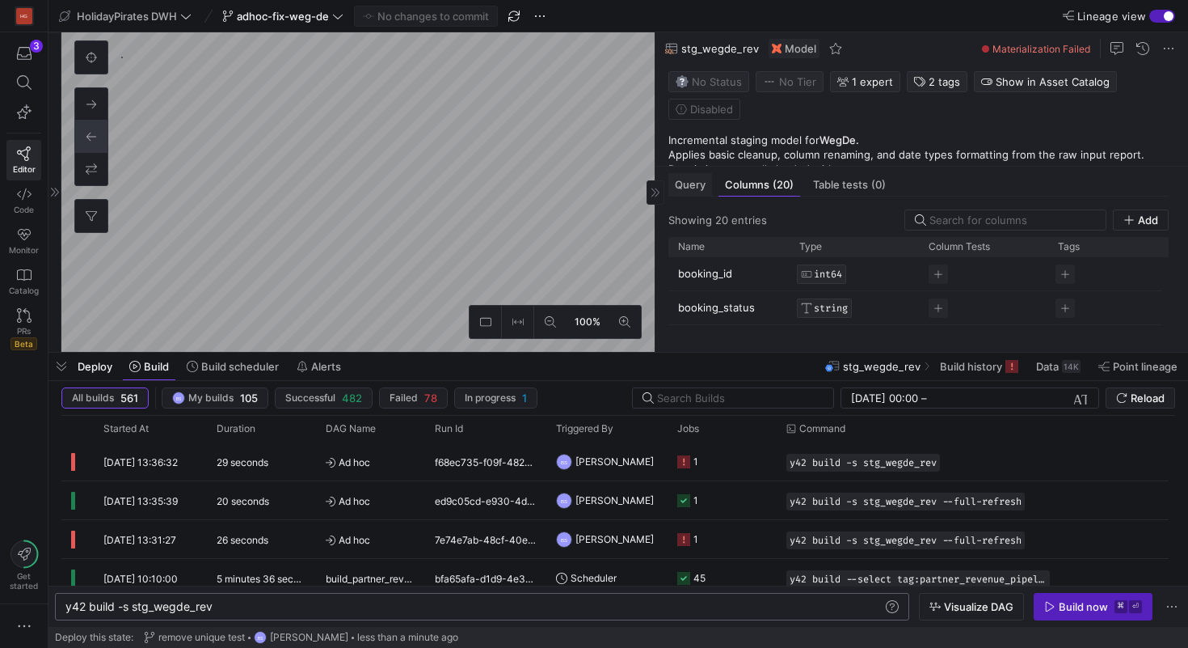
click at [673, 184] on div "Query" at bounding box center [691, 184] width 44 height 23
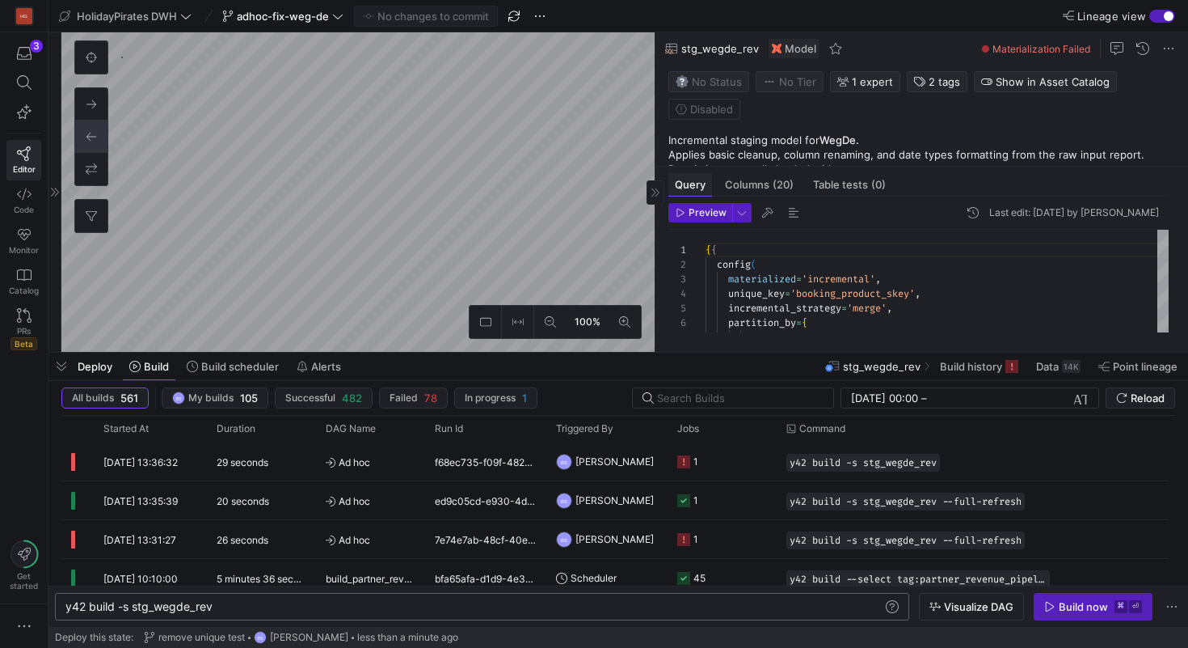
scroll to position [146, 0]
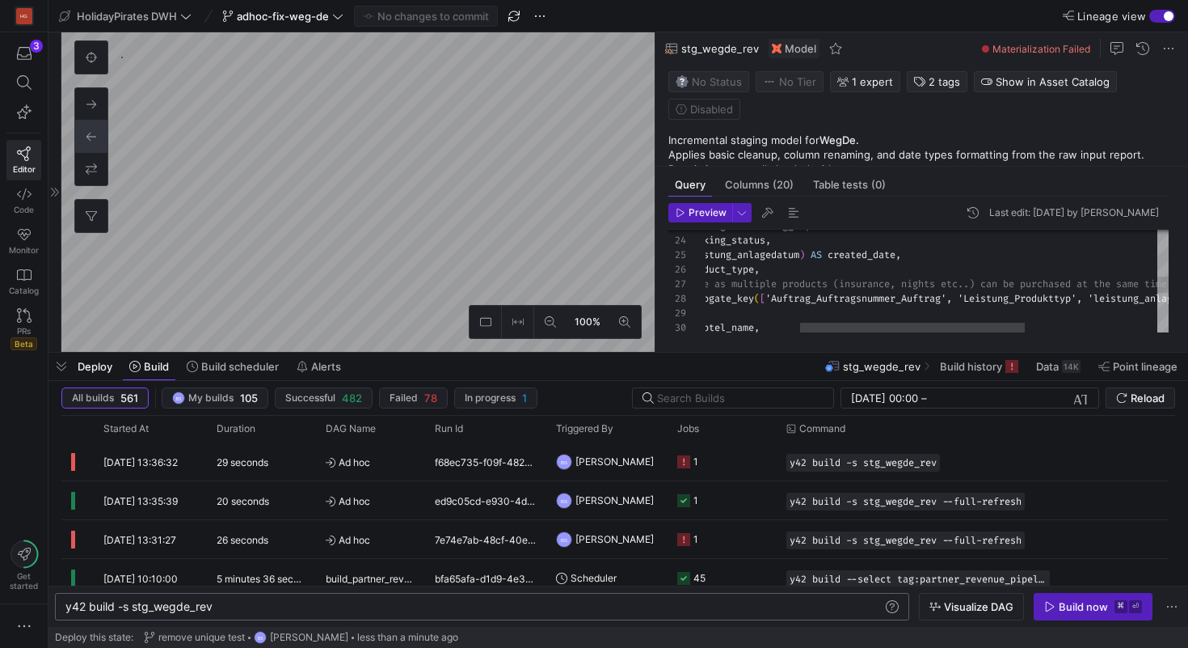
type textarea "source_transformed AS ( SELECT auftrag_auftragsnummer_auftrag AS booking_id, cr…"
click at [859, 303] on div "{ { dbt_utils . generate_surrogate_key ( [ 'Auftrag_Auftragsnummer_Auftrag', 'L…" at bounding box center [976, 253] width 931 height 736
click at [1091, 301] on div "{ { dbt_utils . generate_surrogate_key ( [ 'Auftrag_Auftragsnummer_Auftrag', 'L…" at bounding box center [976, 253] width 931 height 736
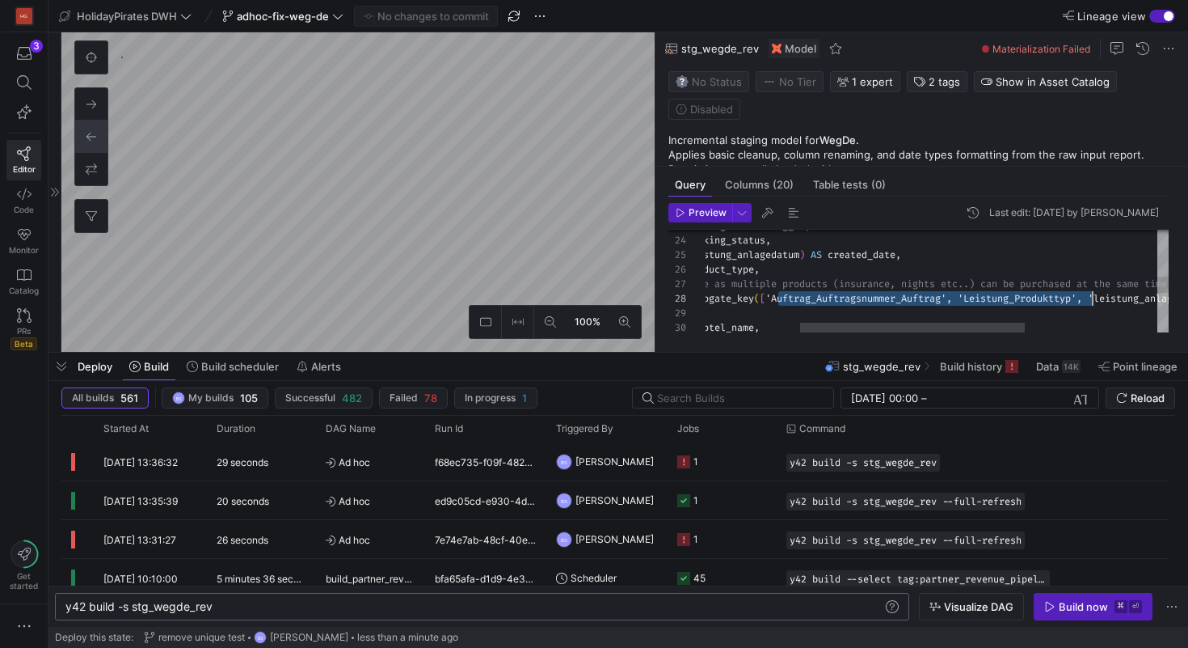
scroll to position [102, 582]
